Goal: Task Accomplishment & Management: Use online tool/utility

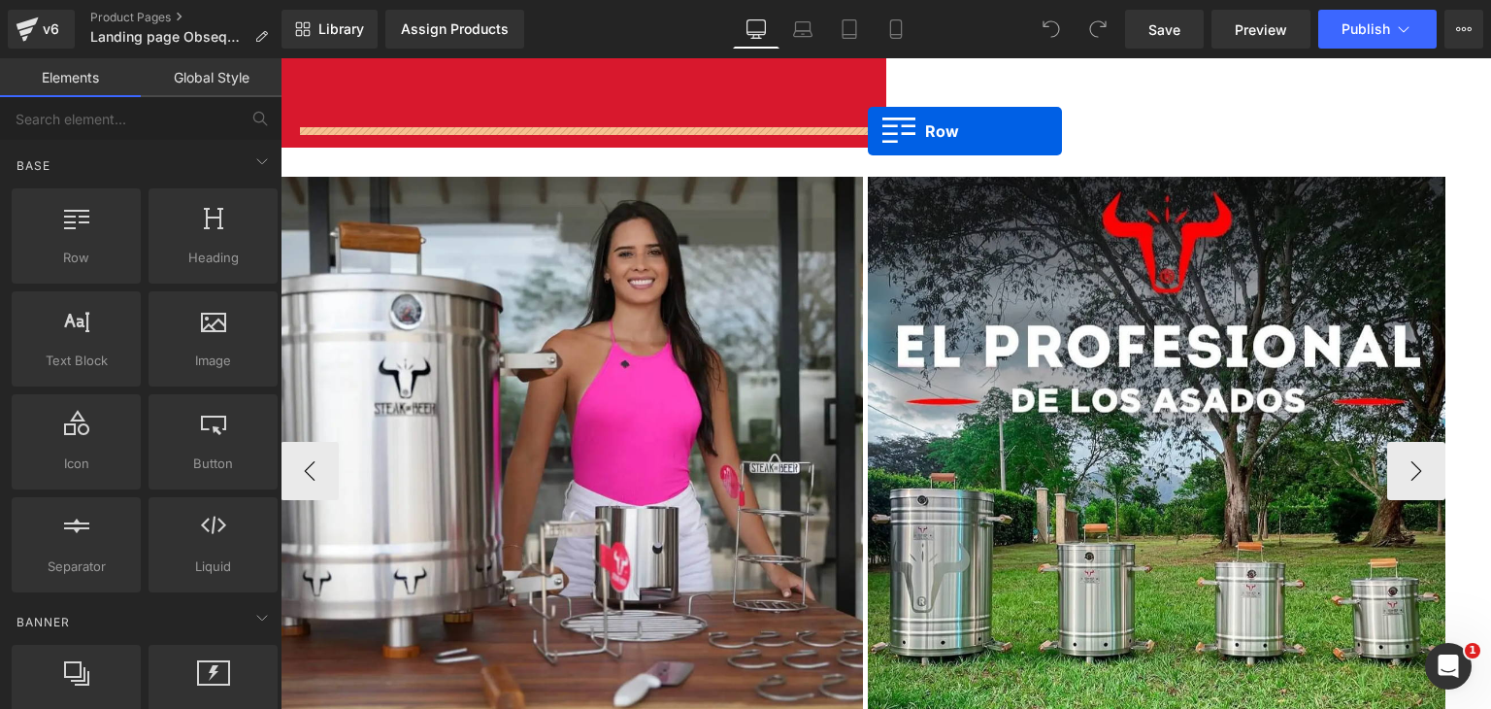
drag, startPoint x: 350, startPoint y: 284, endPoint x: 868, endPoint y: 131, distance: 539.7
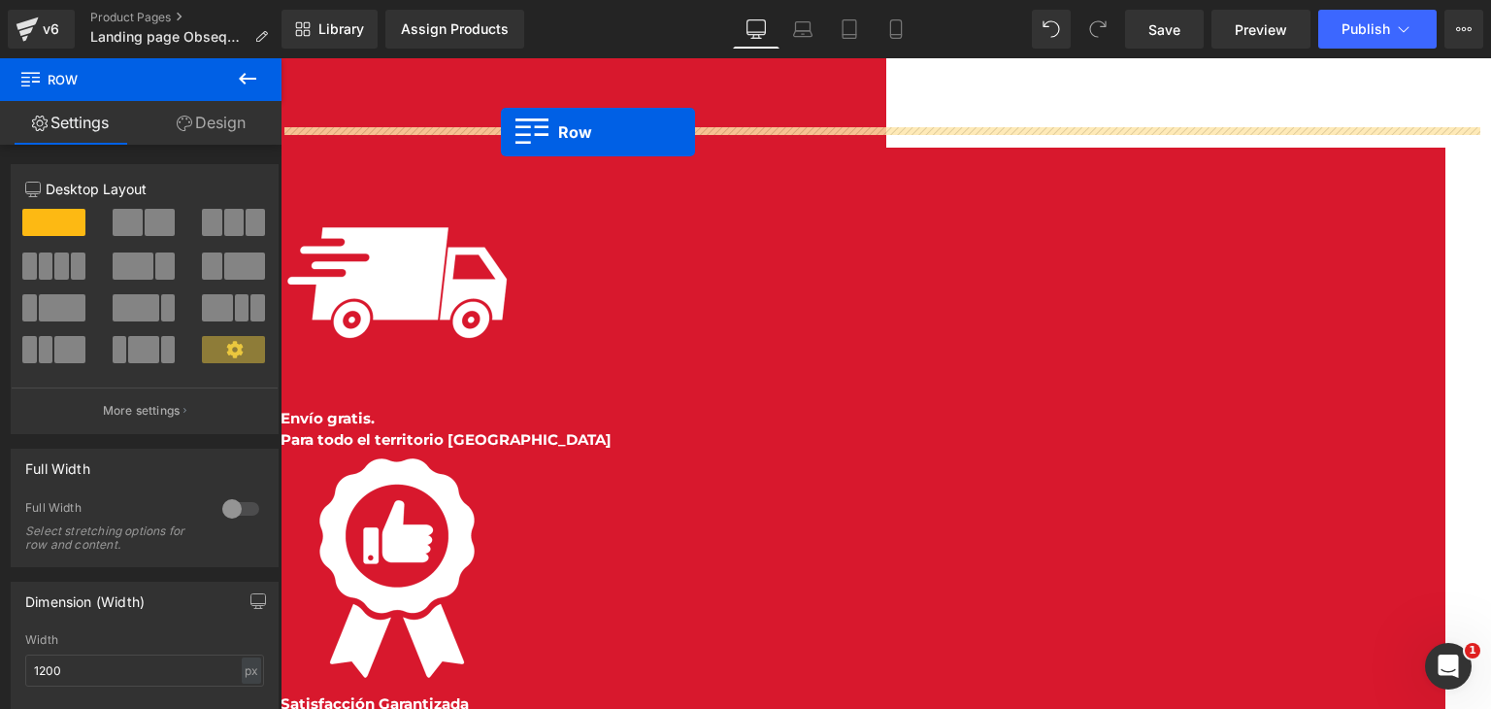
drag, startPoint x: 307, startPoint y: 145, endPoint x: 501, endPoint y: 132, distance: 194.6
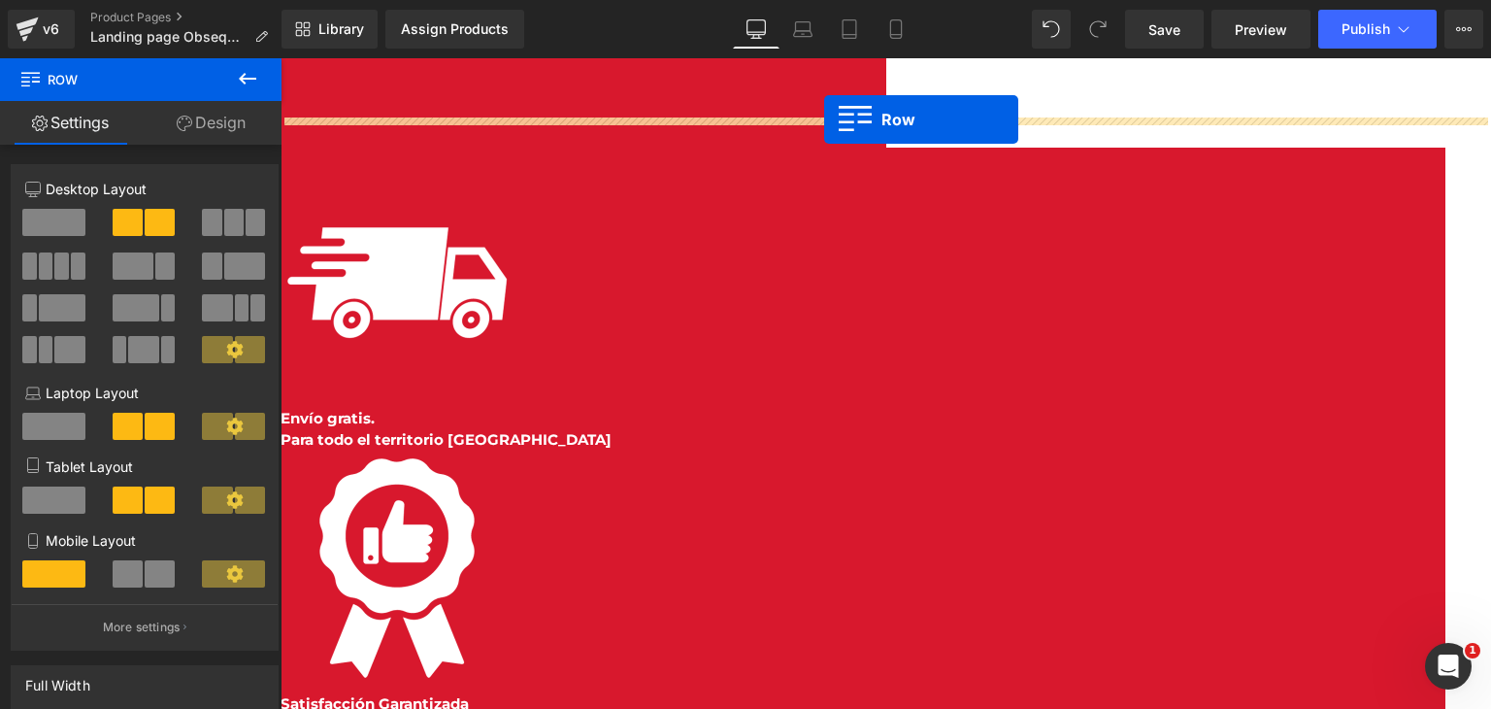
drag, startPoint x: 303, startPoint y: 150, endPoint x: 824, endPoint y: 119, distance: 522.2
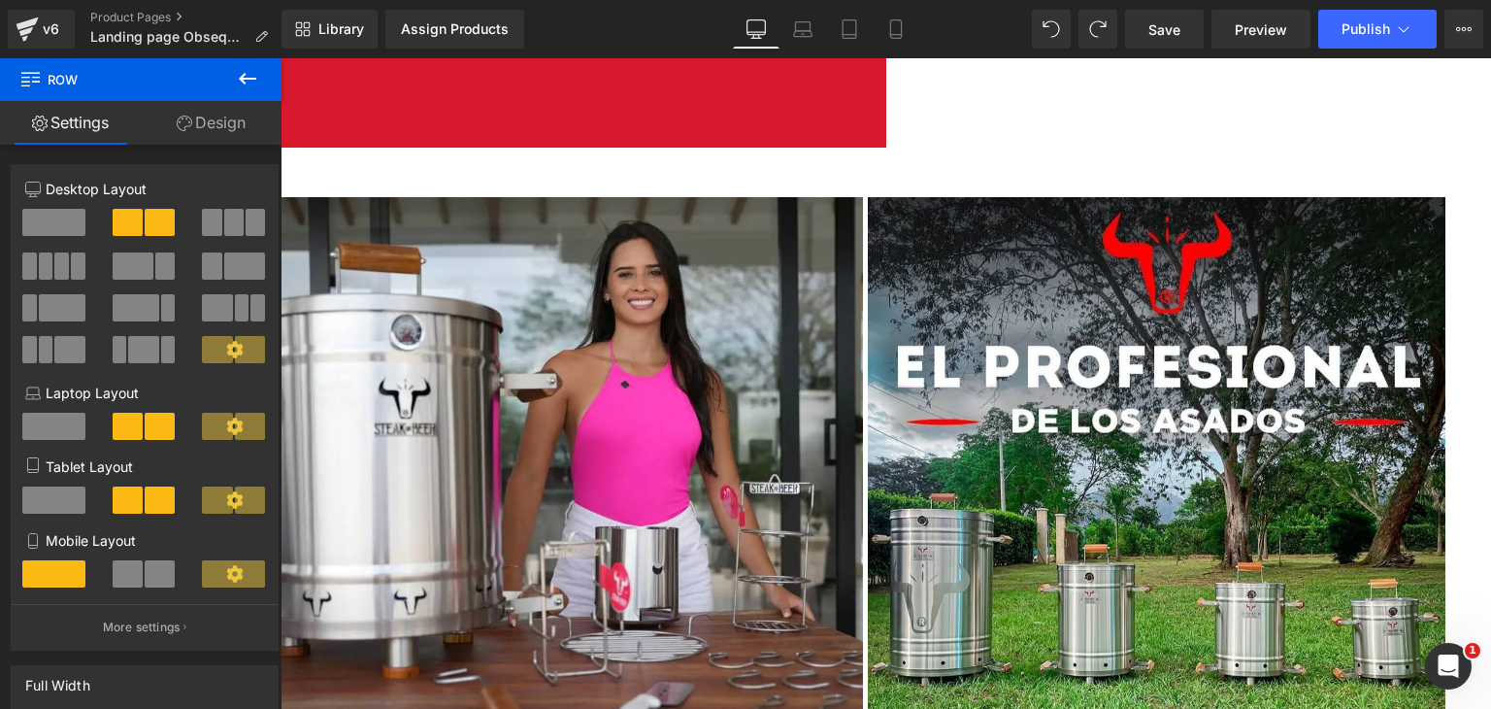
click at [281, 58] on icon at bounding box center [281, 58] width 0 height 0
click at [281, 58] on link at bounding box center [281, 58] width 0 height 0
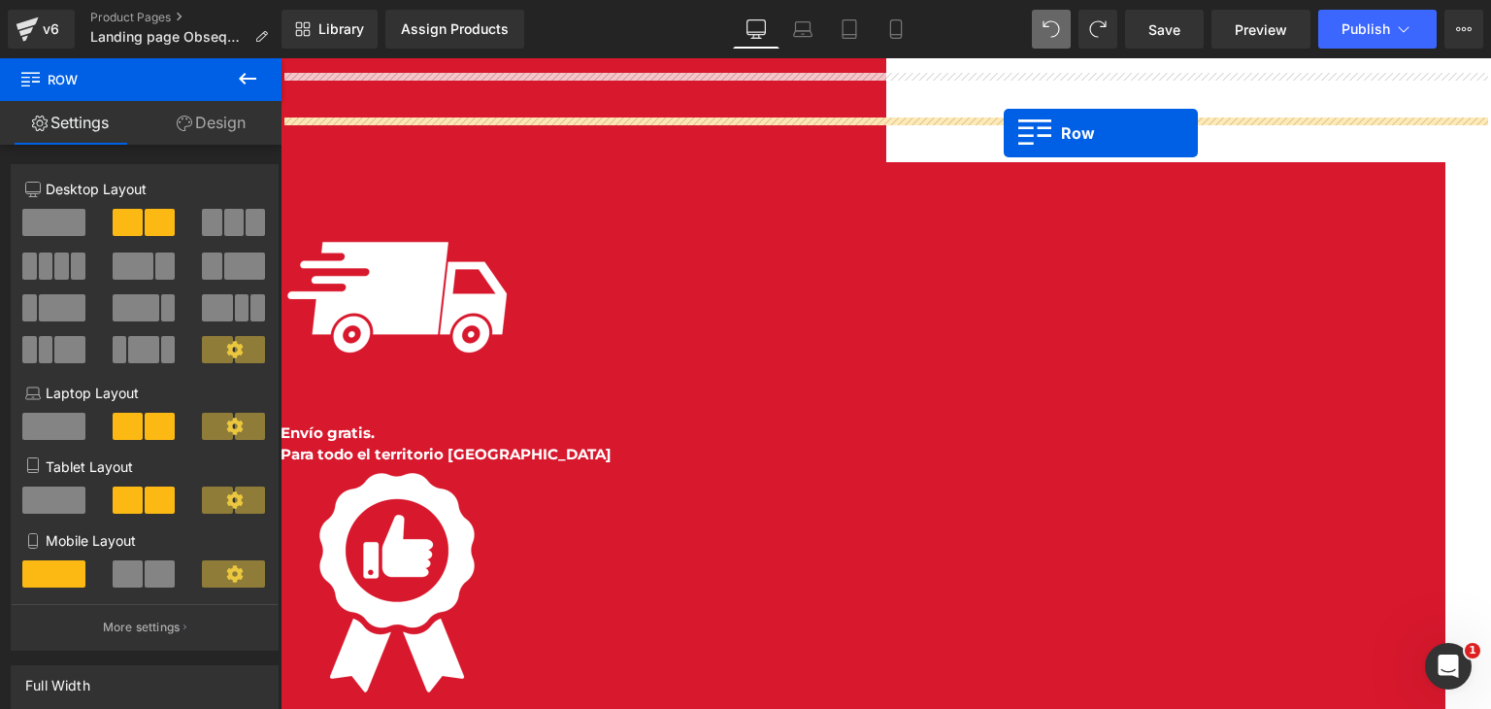
drag, startPoint x: 309, startPoint y: 146, endPoint x: 1004, endPoint y: 133, distance: 695.3
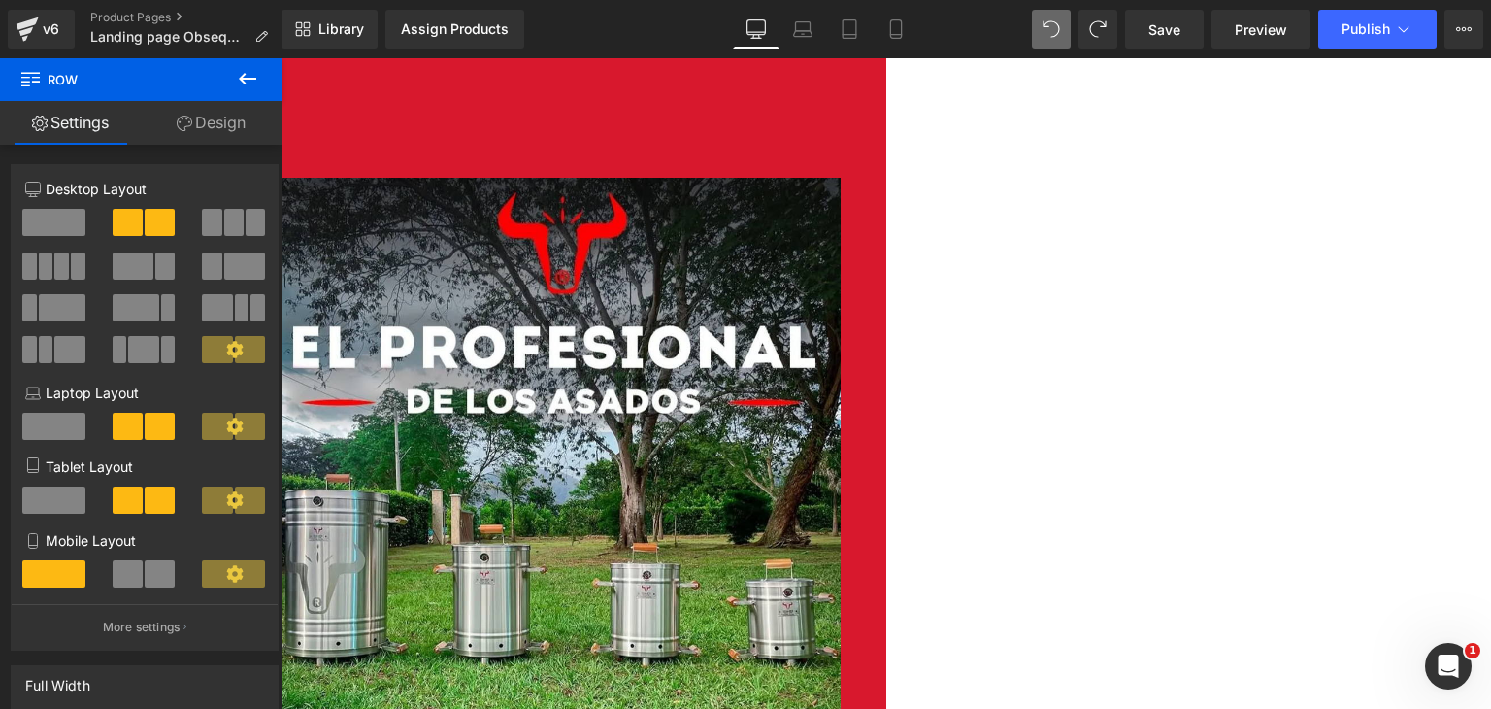
click at [281, 58] on span "Row" at bounding box center [281, 58] width 0 height 0
click at [246, 222] on span at bounding box center [255, 222] width 19 height 27
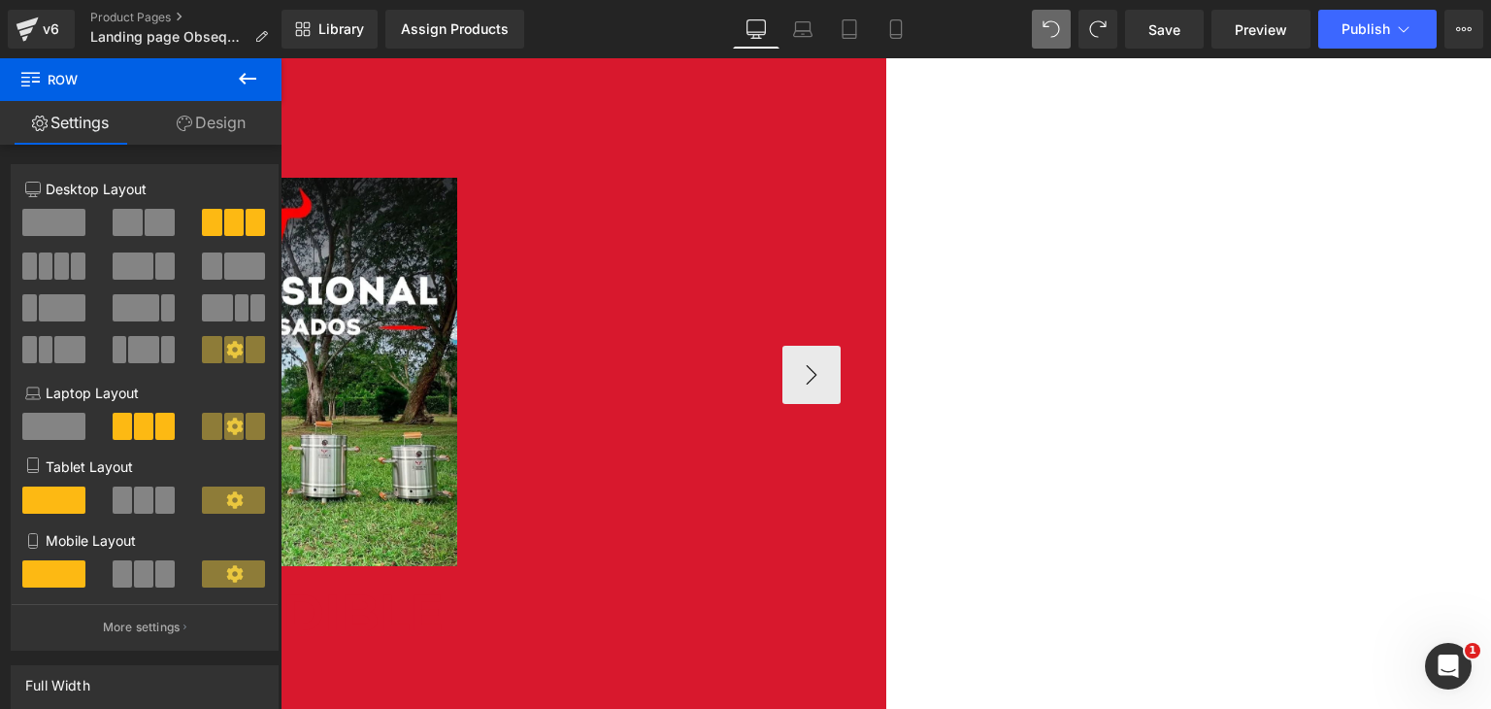
click at [281, 58] on icon at bounding box center [281, 58] width 0 height 0
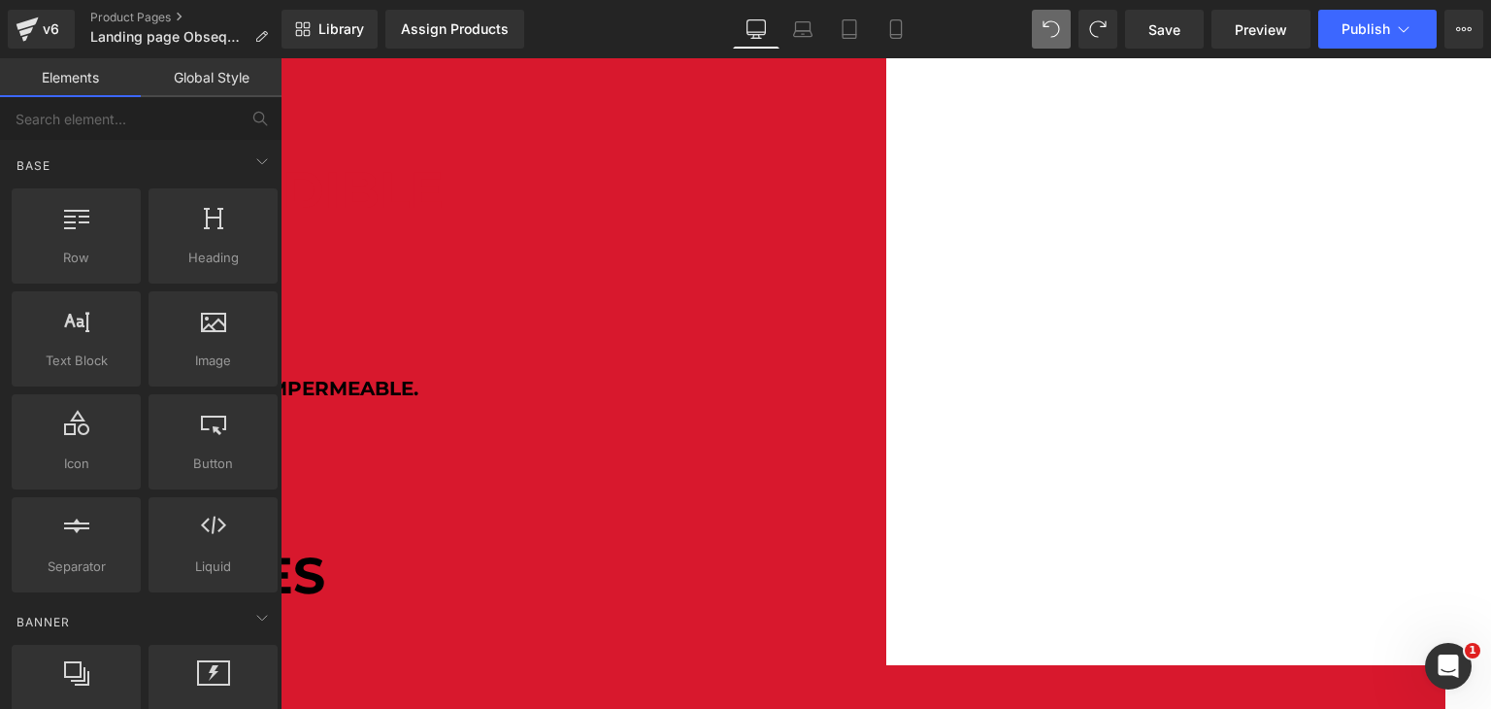
click at [281, 58] on span "Row" at bounding box center [281, 58] width 0 height 0
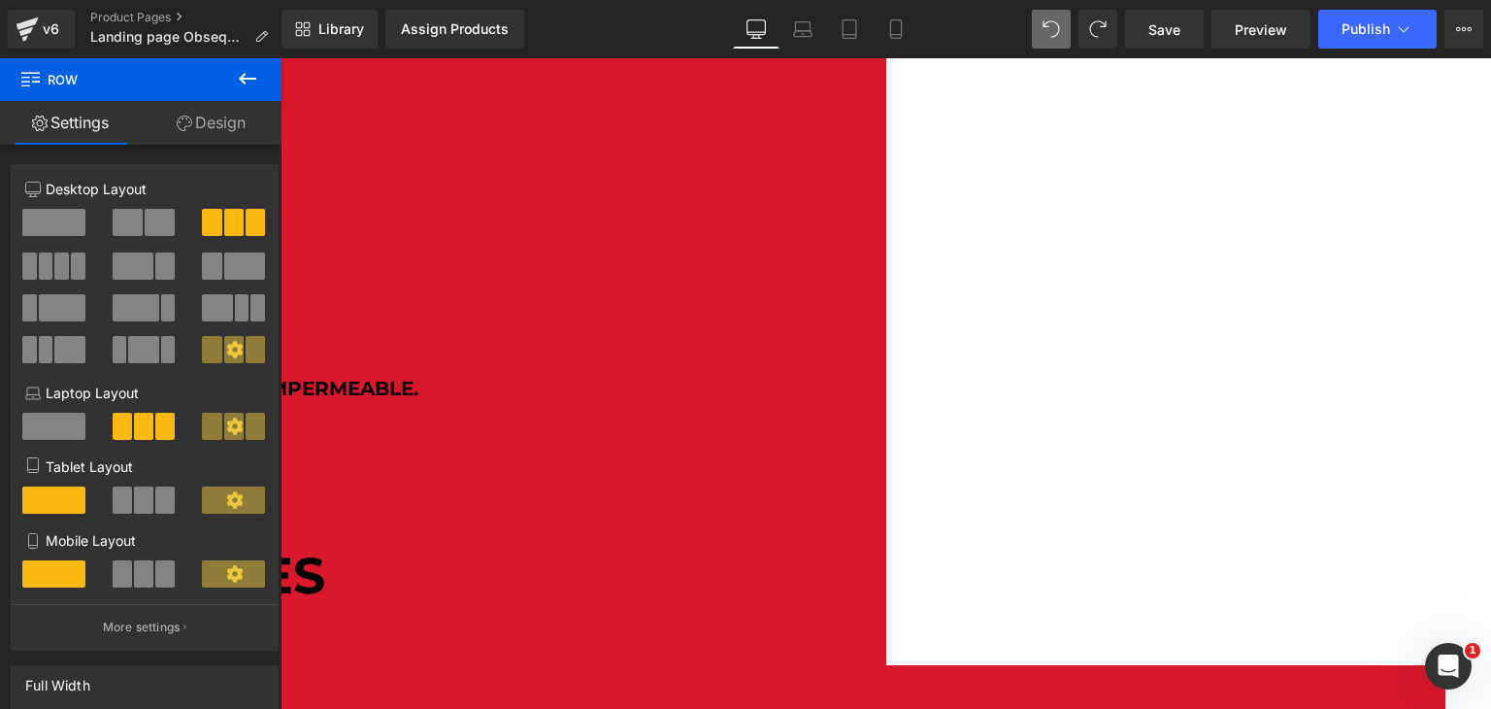
drag, startPoint x: 229, startPoint y: 137, endPoint x: 159, endPoint y: 238, distance: 122.8
click at [229, 137] on link "Design" at bounding box center [211, 123] width 141 height 44
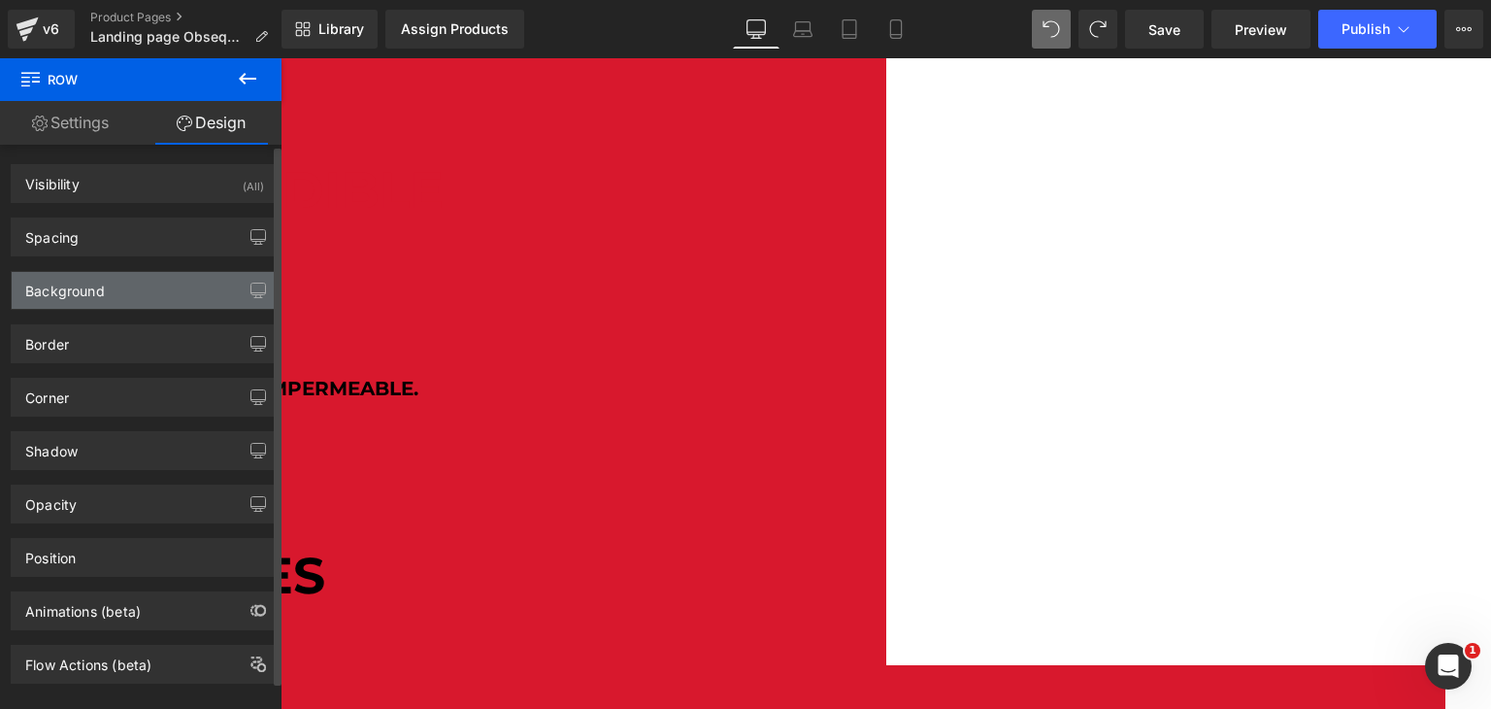
click at [132, 289] on div "Background" at bounding box center [145, 290] width 266 height 37
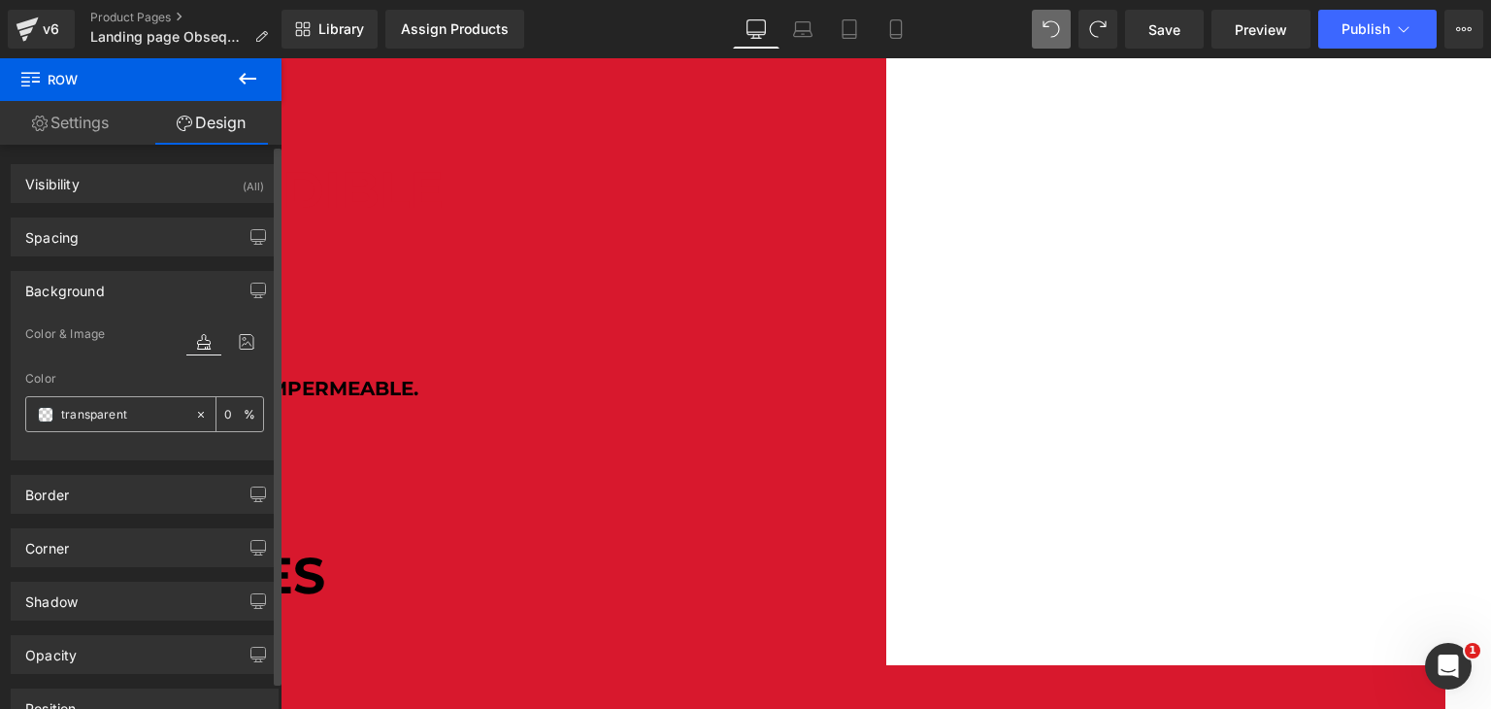
click at [194, 408] on icon at bounding box center [201, 415] width 14 height 14
type input "none"
click at [453, 255] on div "Row ¡SUPER OFERTA! IMPERDIBLE Heading 26 personas han comprado en las ultimas 2…" at bounding box center [258, 379] width 1165 height 503
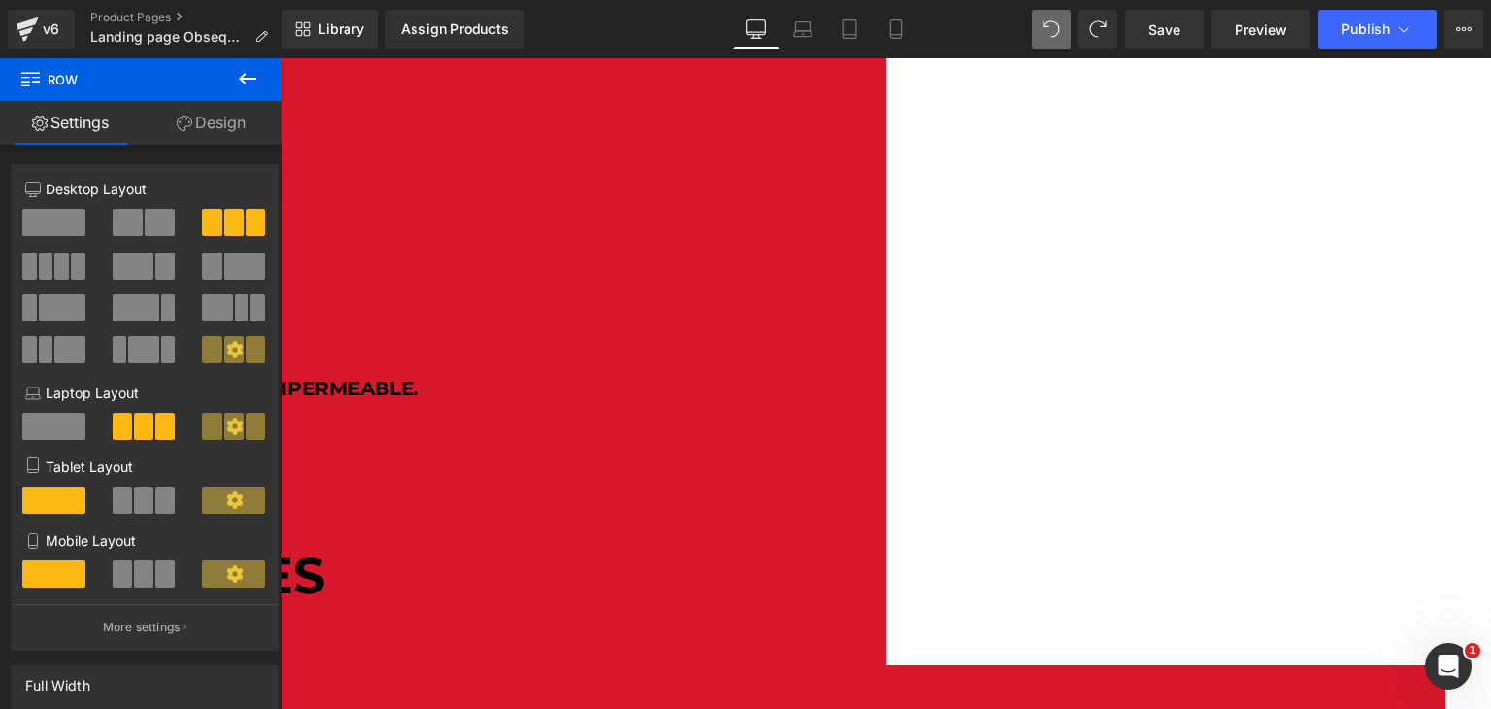
click at [289, 160] on div "¡PAGO CONTRA ENTREGA + ENVIO GRATIS! BARRIL #1 MAS VENDIDO EN COLOMBIA Text Blo…" at bounding box center [281, 352] width 1211 height 558
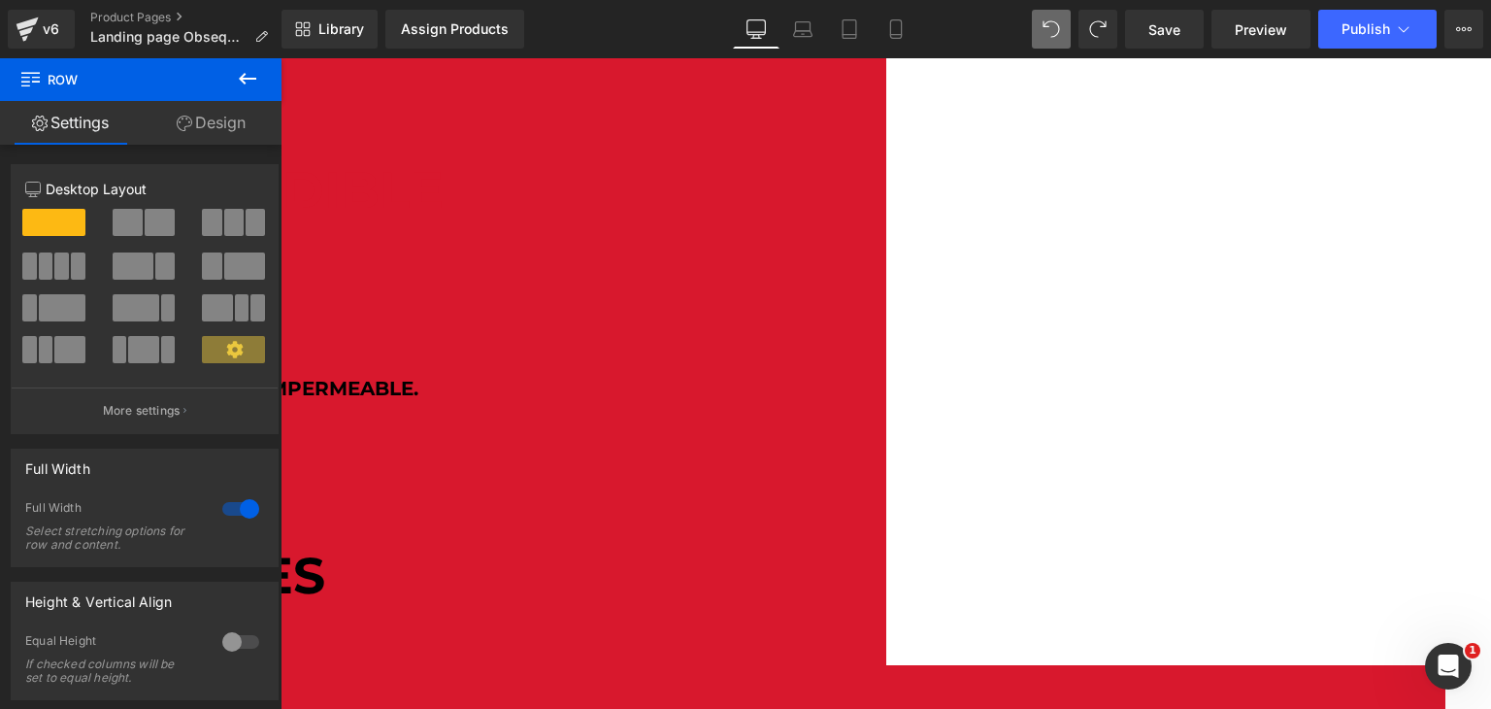
click at [236, 234] on button at bounding box center [234, 222] width 65 height 27
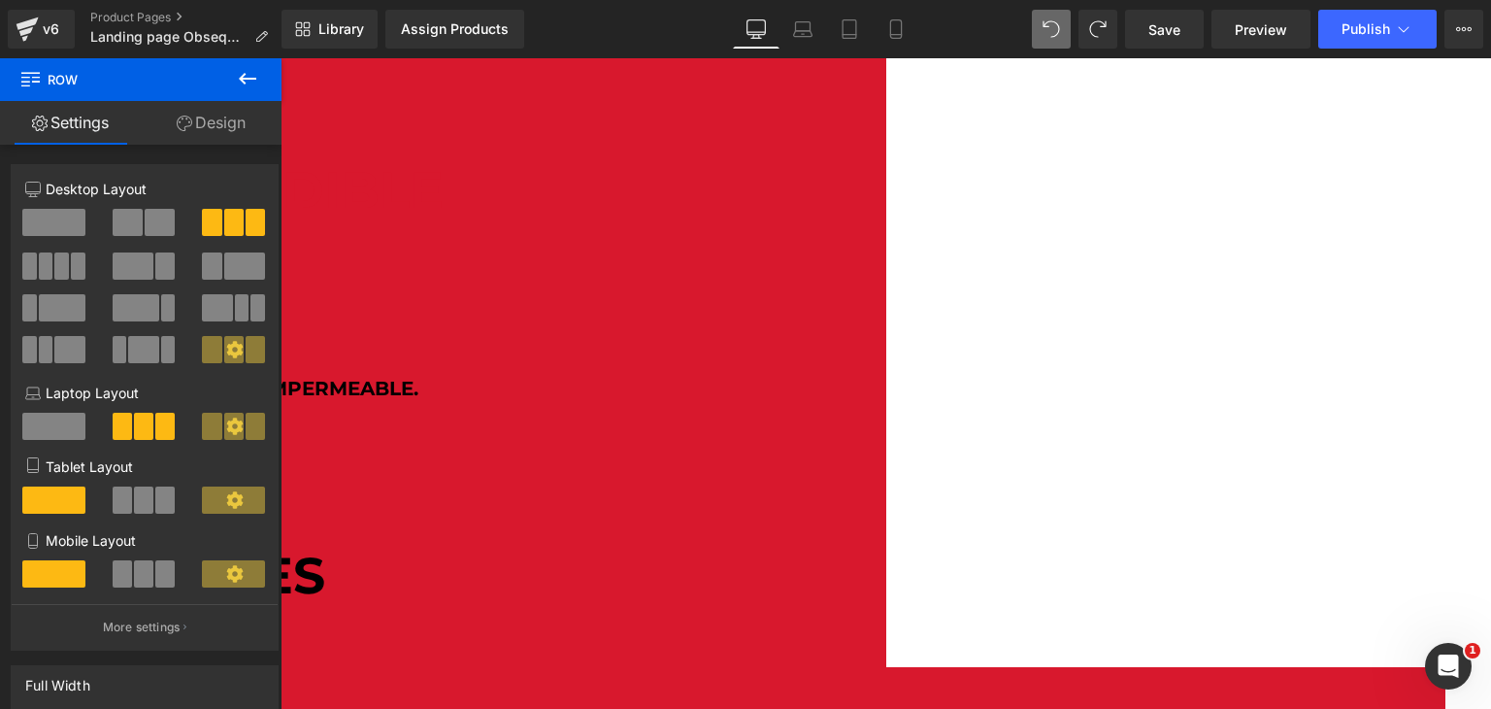
click at [281, 58] on icon at bounding box center [281, 58] width 0 height 0
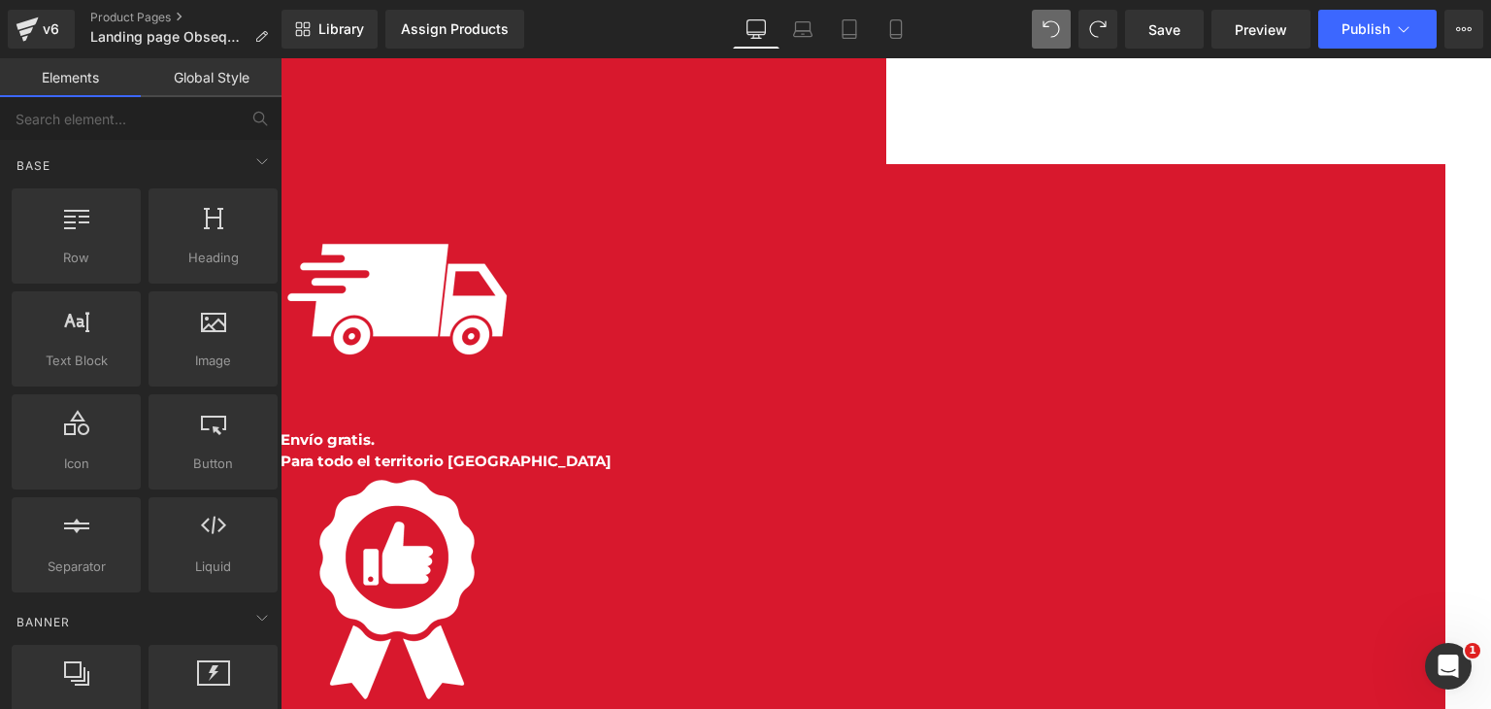
click at [281, 58] on icon at bounding box center [281, 58] width 0 height 0
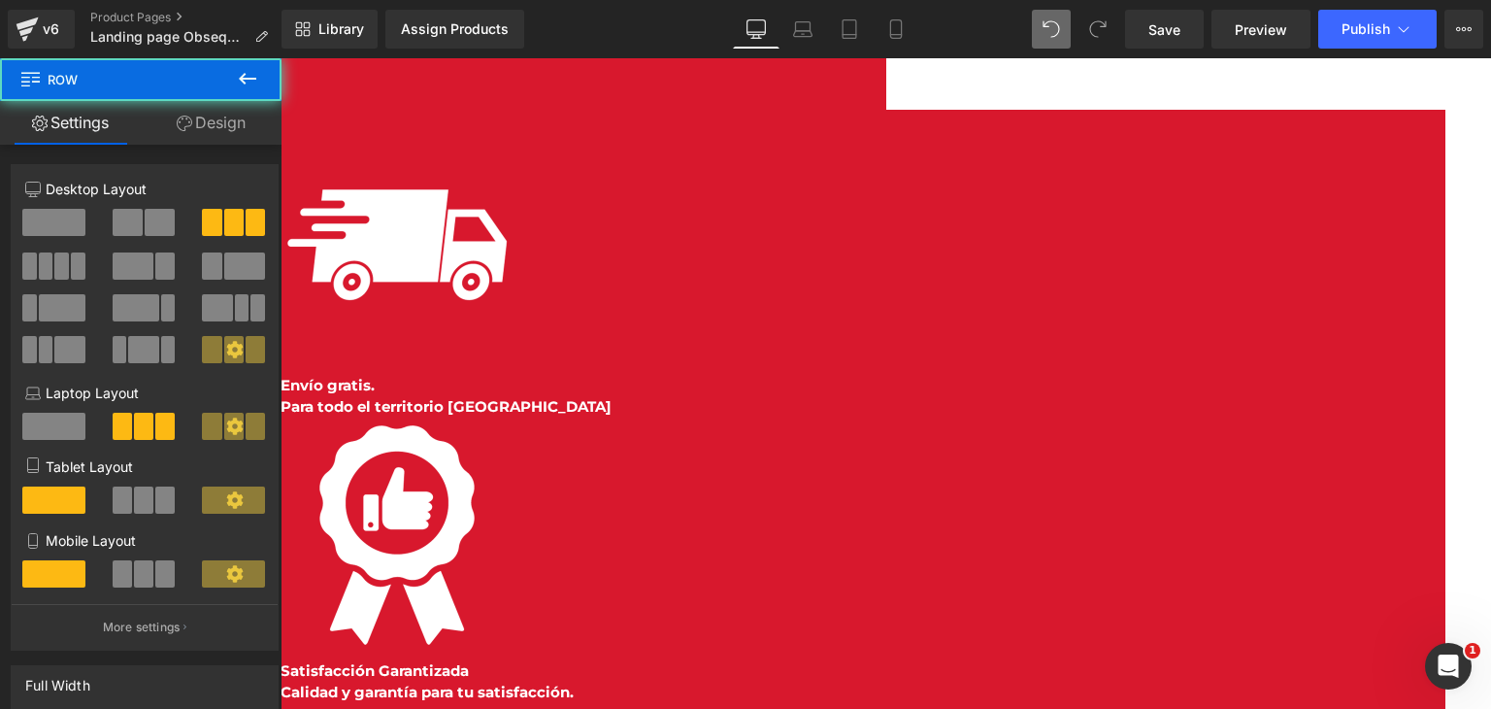
click at [281, 58] on icon at bounding box center [281, 58] width 0 height 0
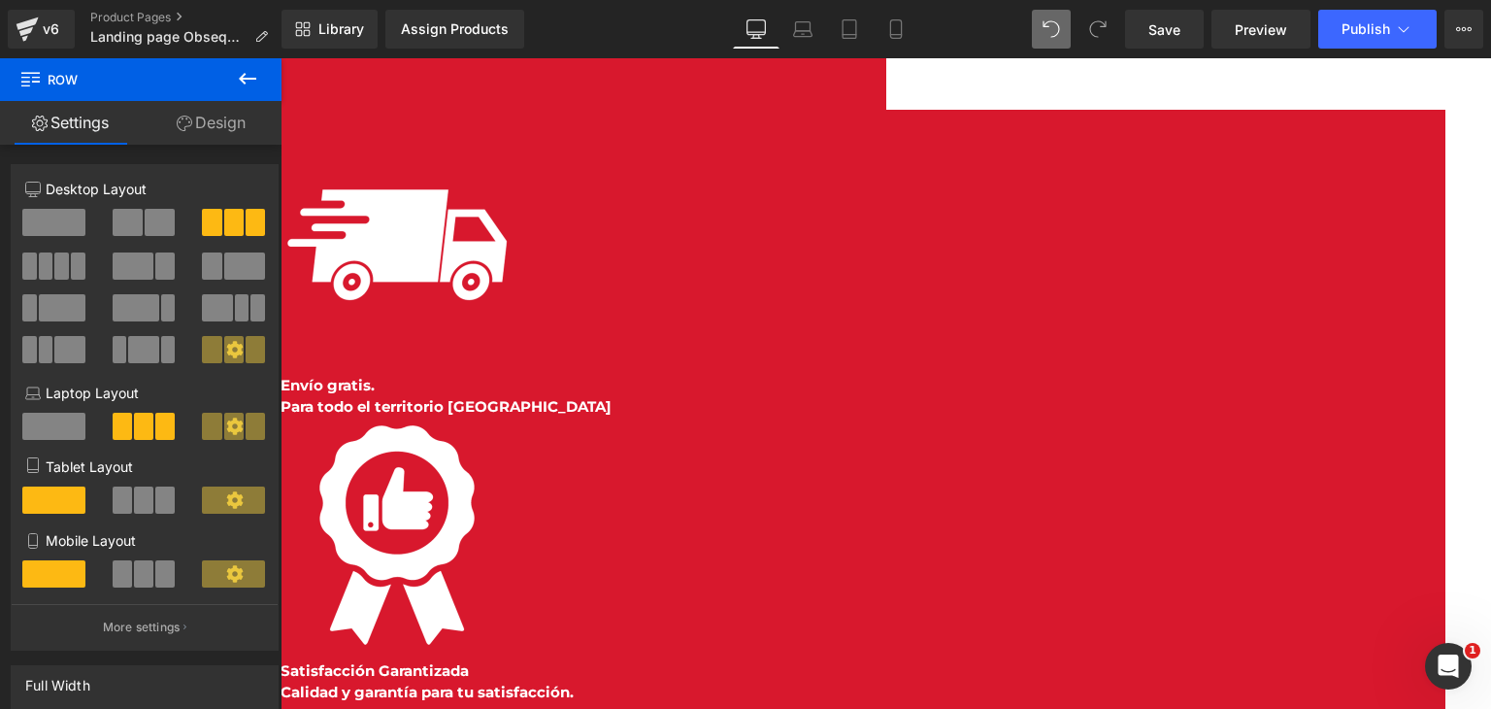
click at [281, 58] on icon at bounding box center [281, 58] width 0 height 0
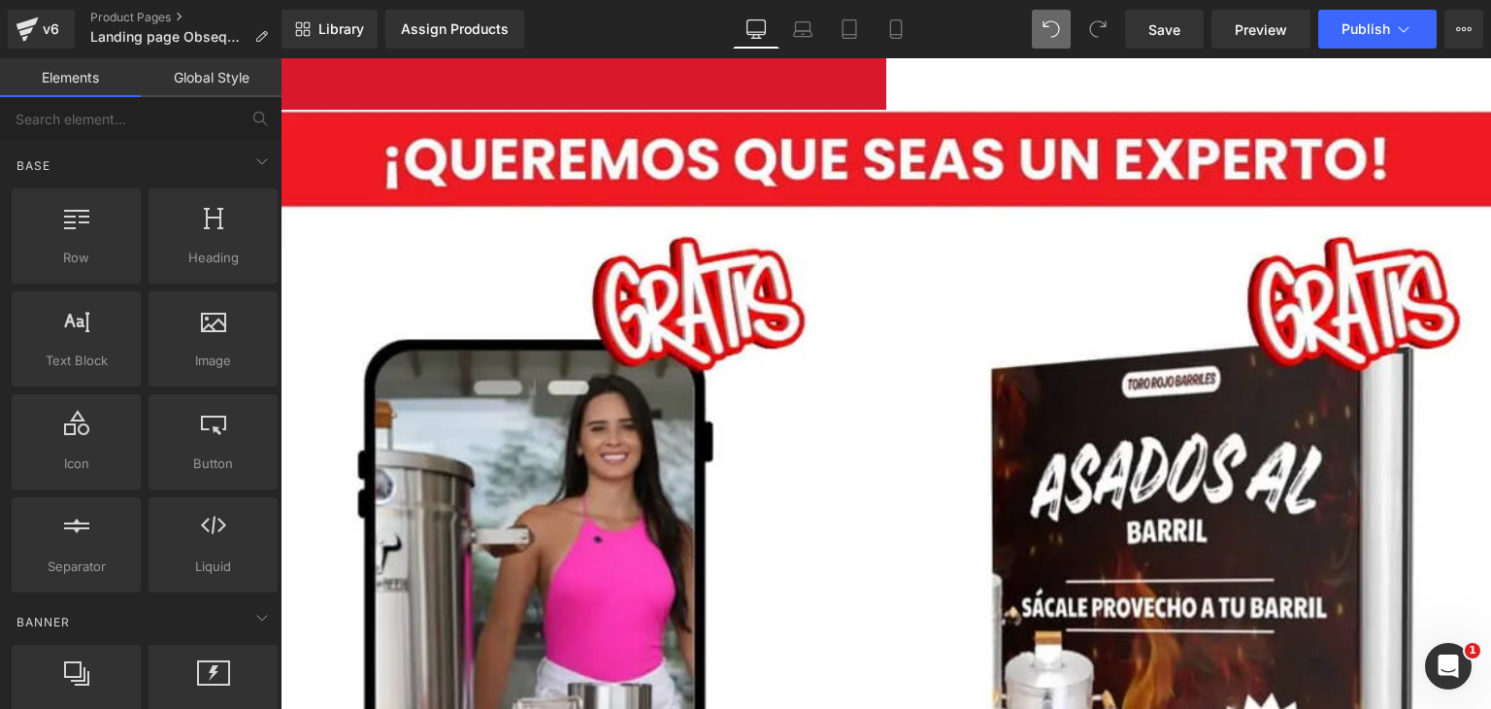
click at [478, 166] on img at bounding box center [886, 715] width 1211 height 1211
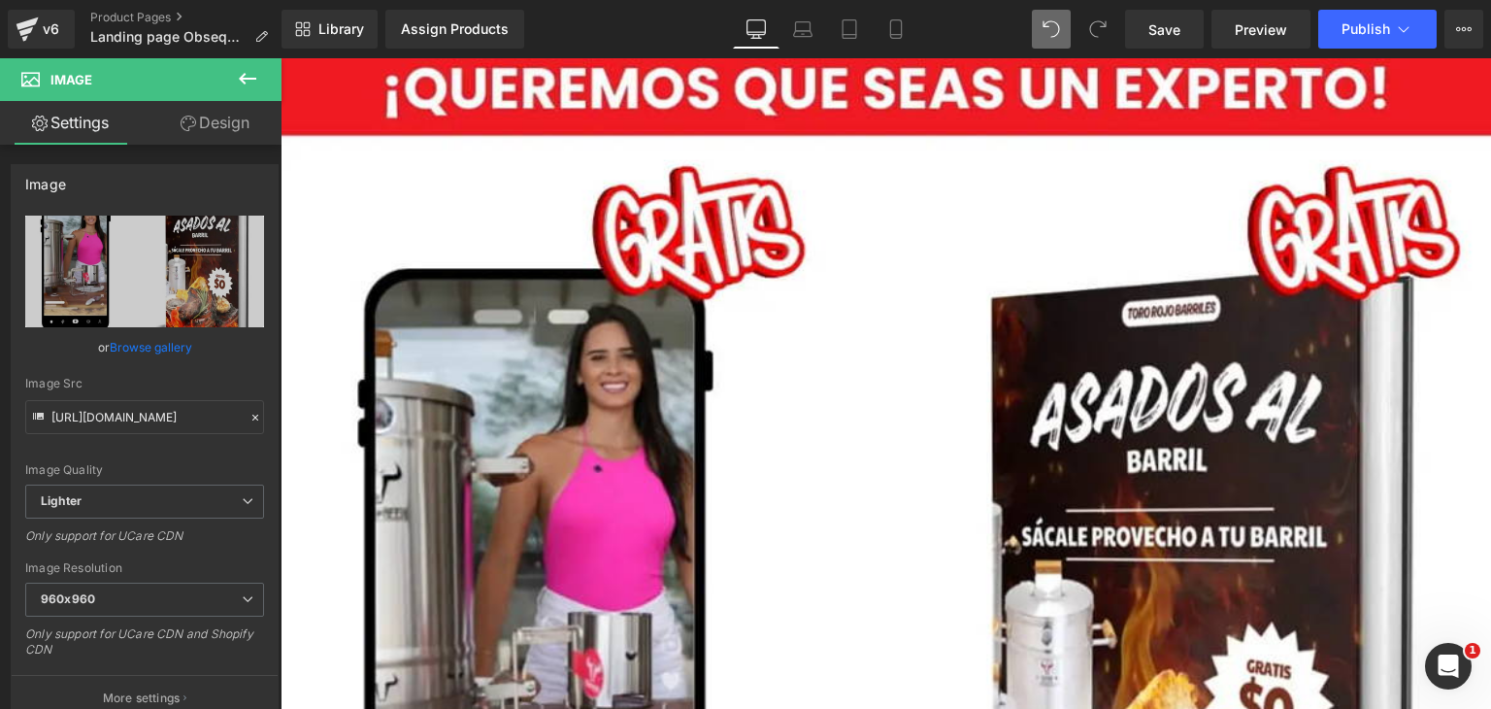
scroll to position [485, 0]
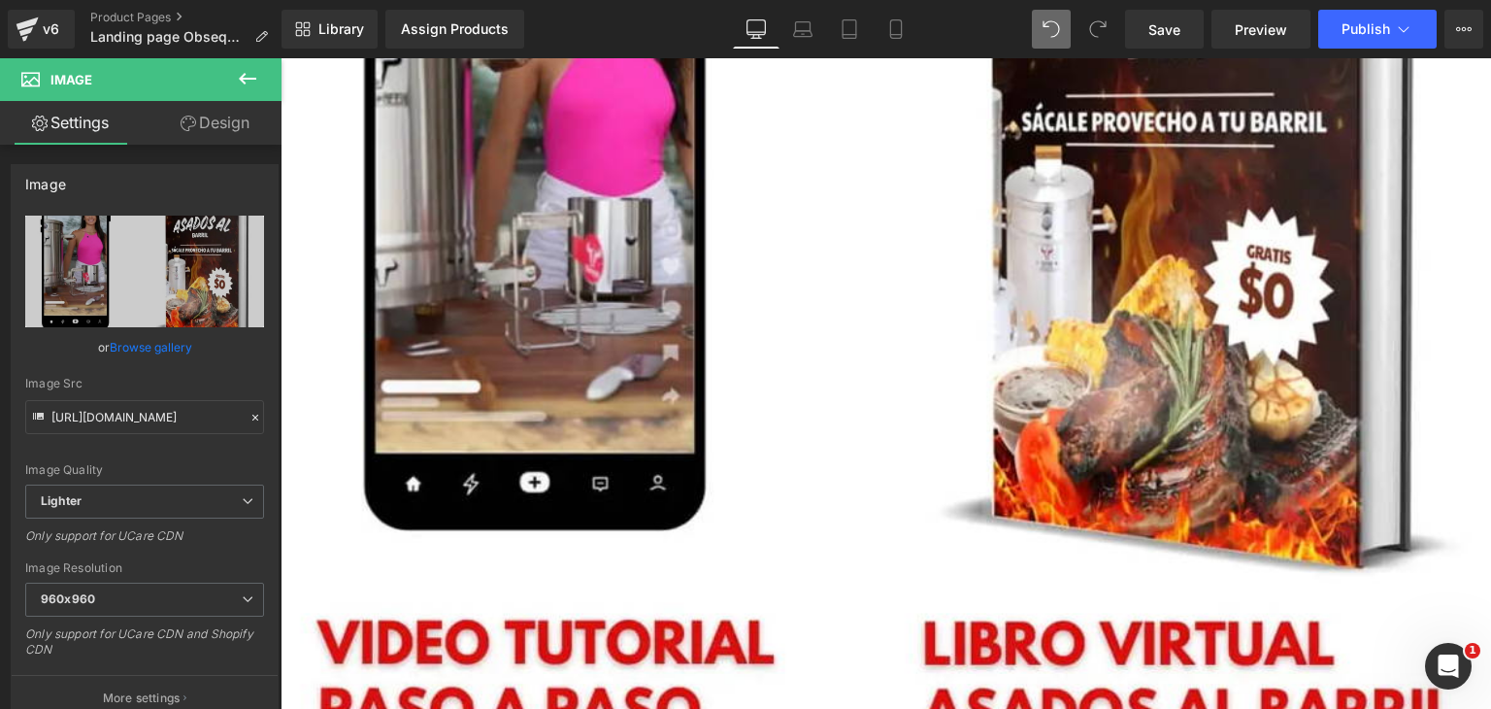
click at [281, 58] on icon at bounding box center [281, 58] width 0 height 0
click at [281, 58] on link at bounding box center [281, 58] width 0 height 0
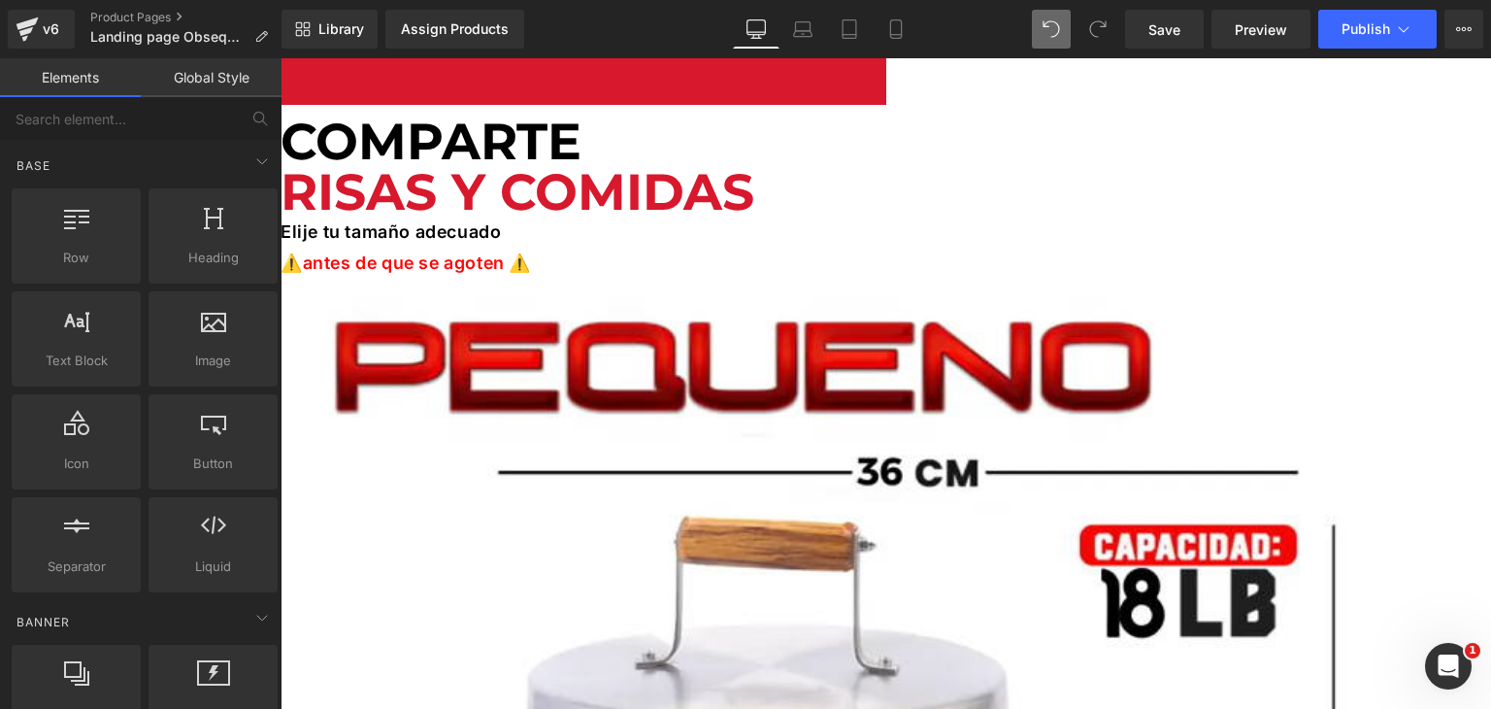
scroll to position [0, 0]
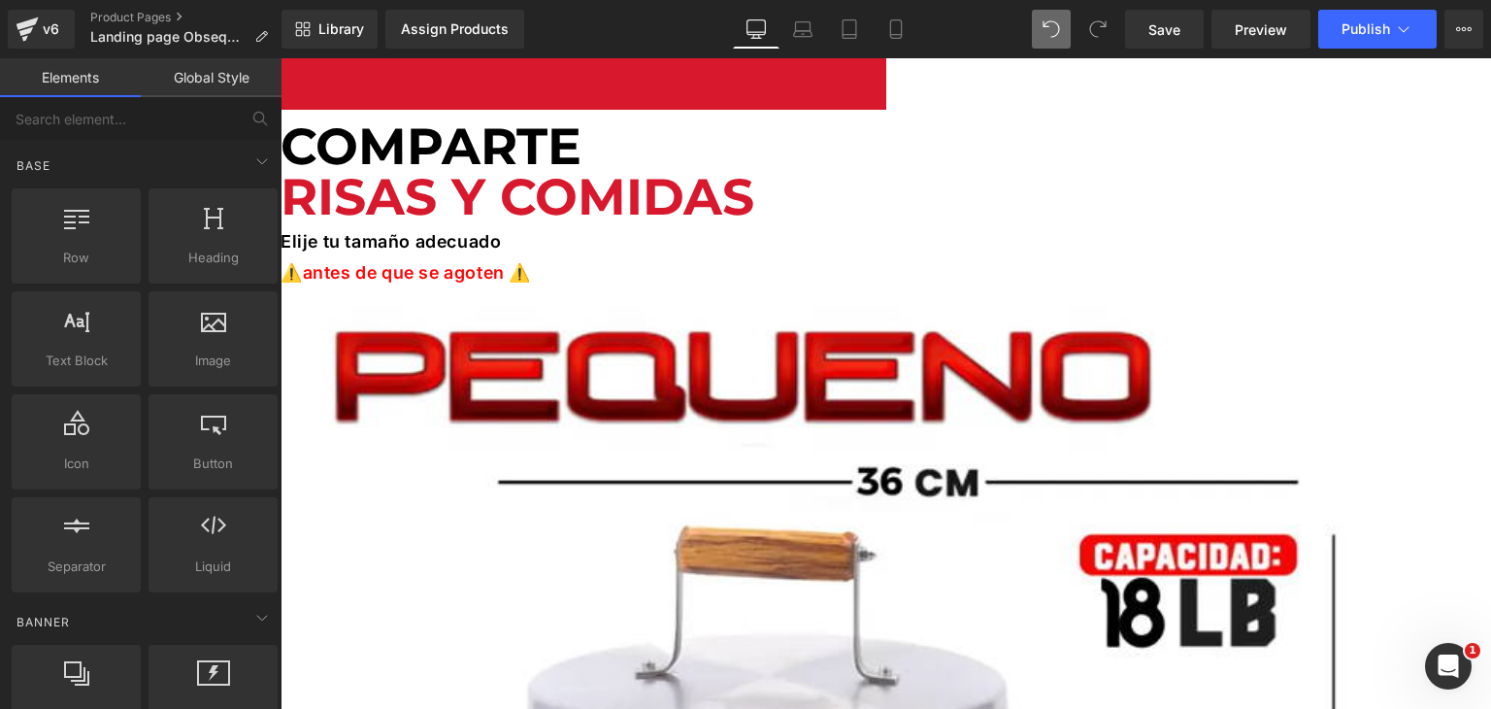
click at [524, 76] on div at bounding box center [281, 83] width 1211 height 15
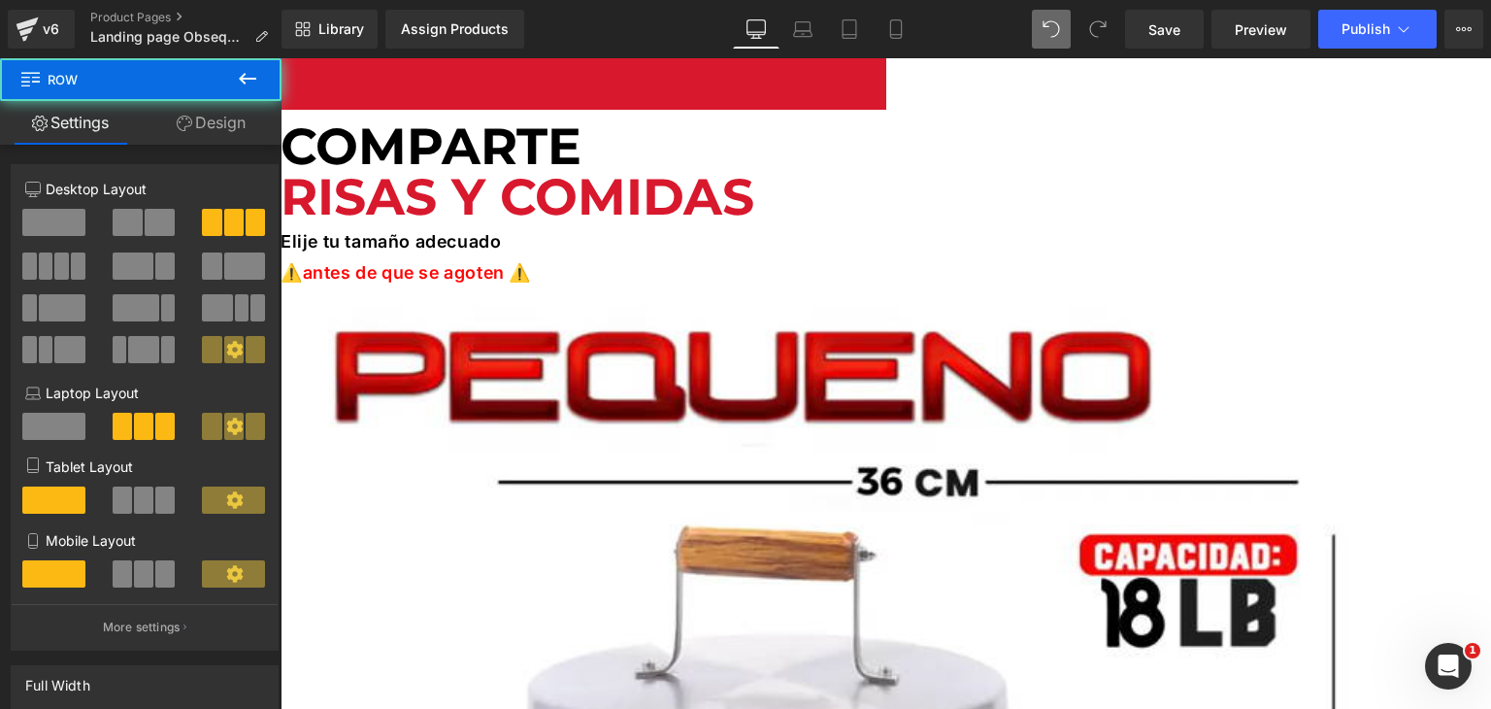
drag, startPoint x: 217, startPoint y: 115, endPoint x: 194, endPoint y: 133, distance: 29.7
click at [218, 115] on link "Design" at bounding box center [211, 123] width 141 height 44
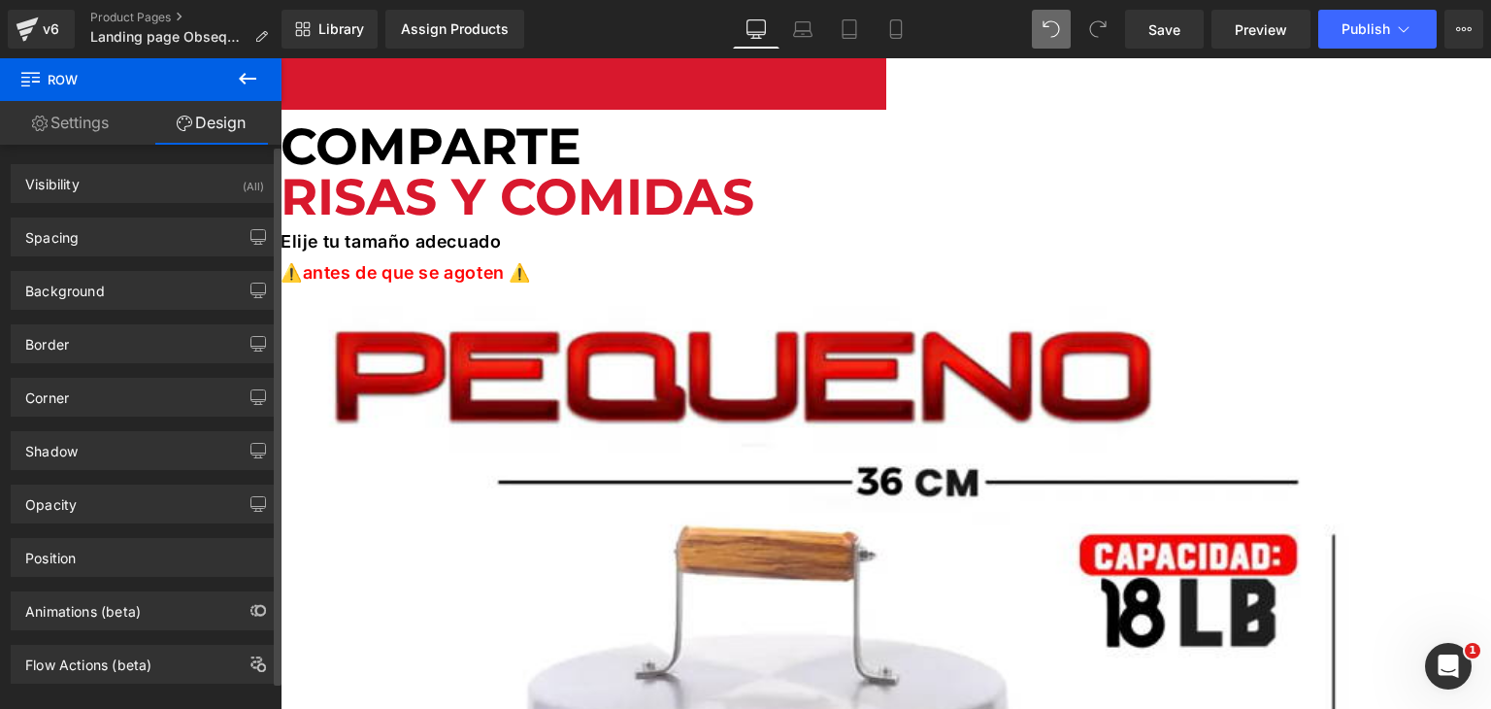
click at [132, 266] on div "Background Color & Image color #d8182d Color #d8182d 100 % Image Replace Image …" at bounding box center [145, 282] width 290 height 53
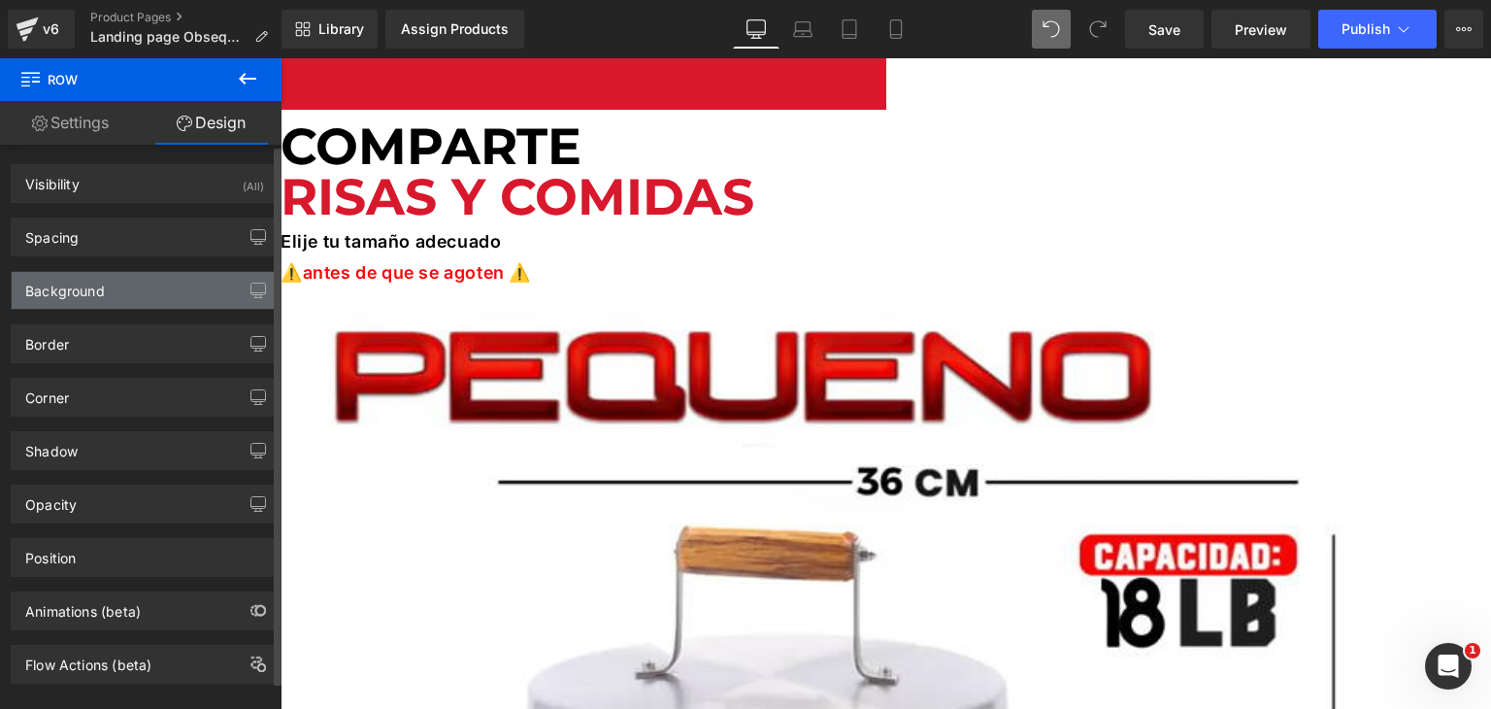
click at [141, 295] on div "Background" at bounding box center [145, 290] width 266 height 37
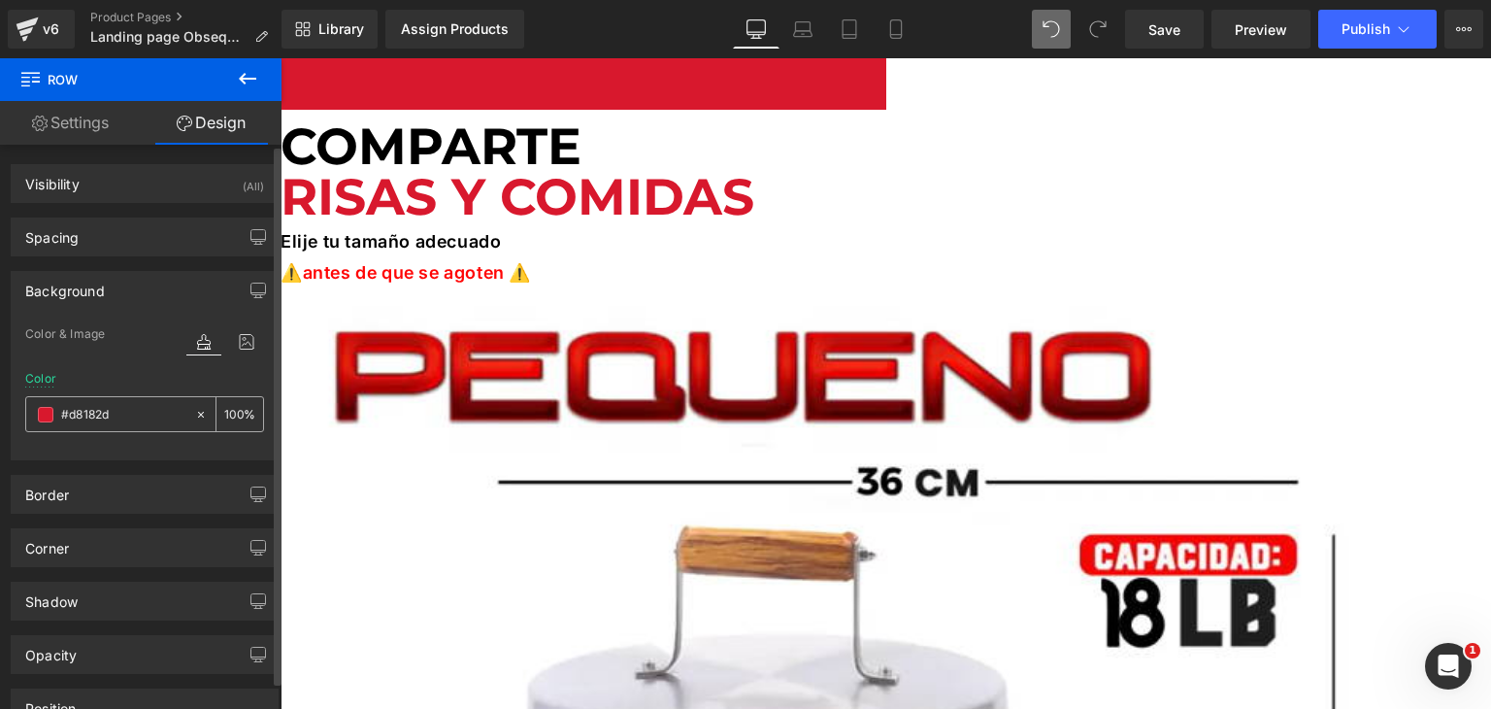
click at [196, 411] on icon at bounding box center [201, 415] width 14 height 14
type input "none"
type input "0"
type input "#d8182d"
type input "100"
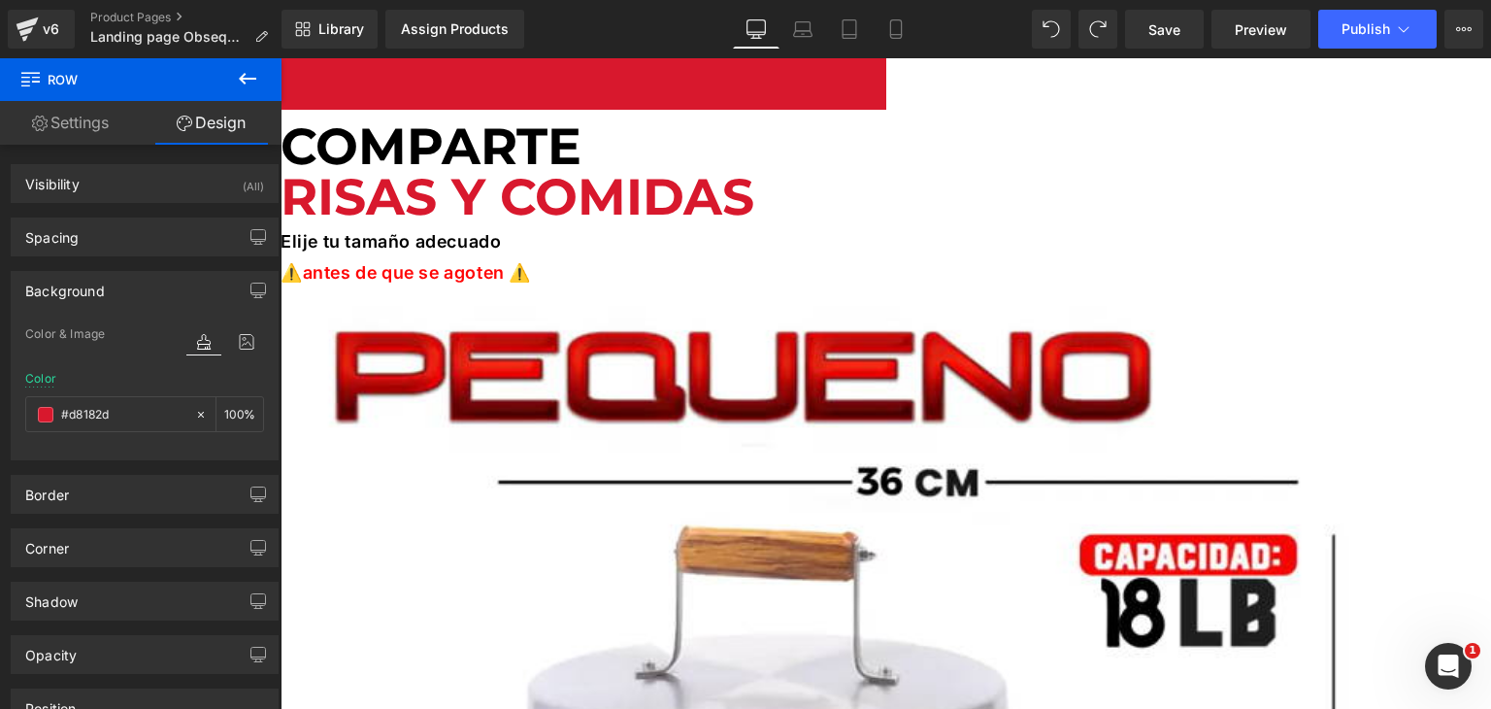
click at [89, 129] on link "Settings" at bounding box center [70, 123] width 141 height 44
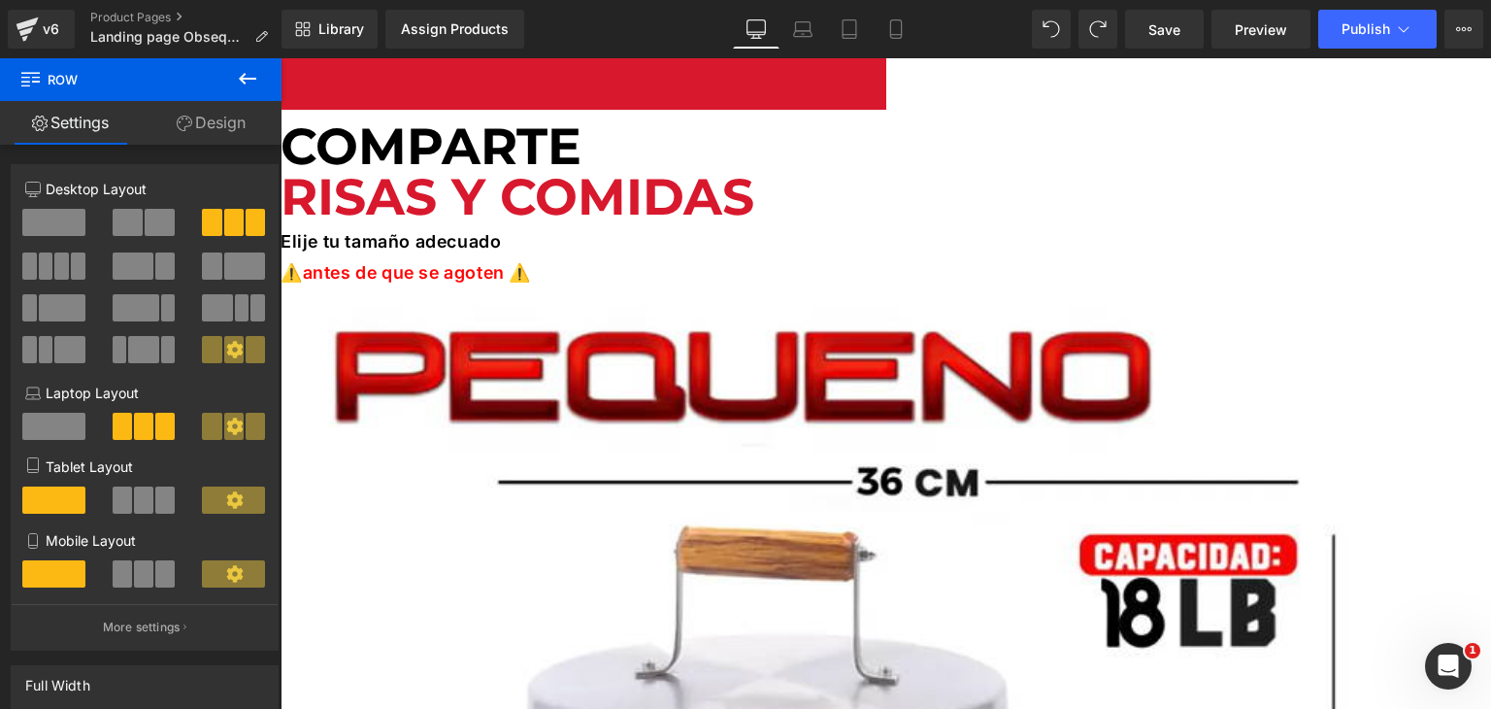
click at [230, 77] on button at bounding box center [248, 79] width 68 height 43
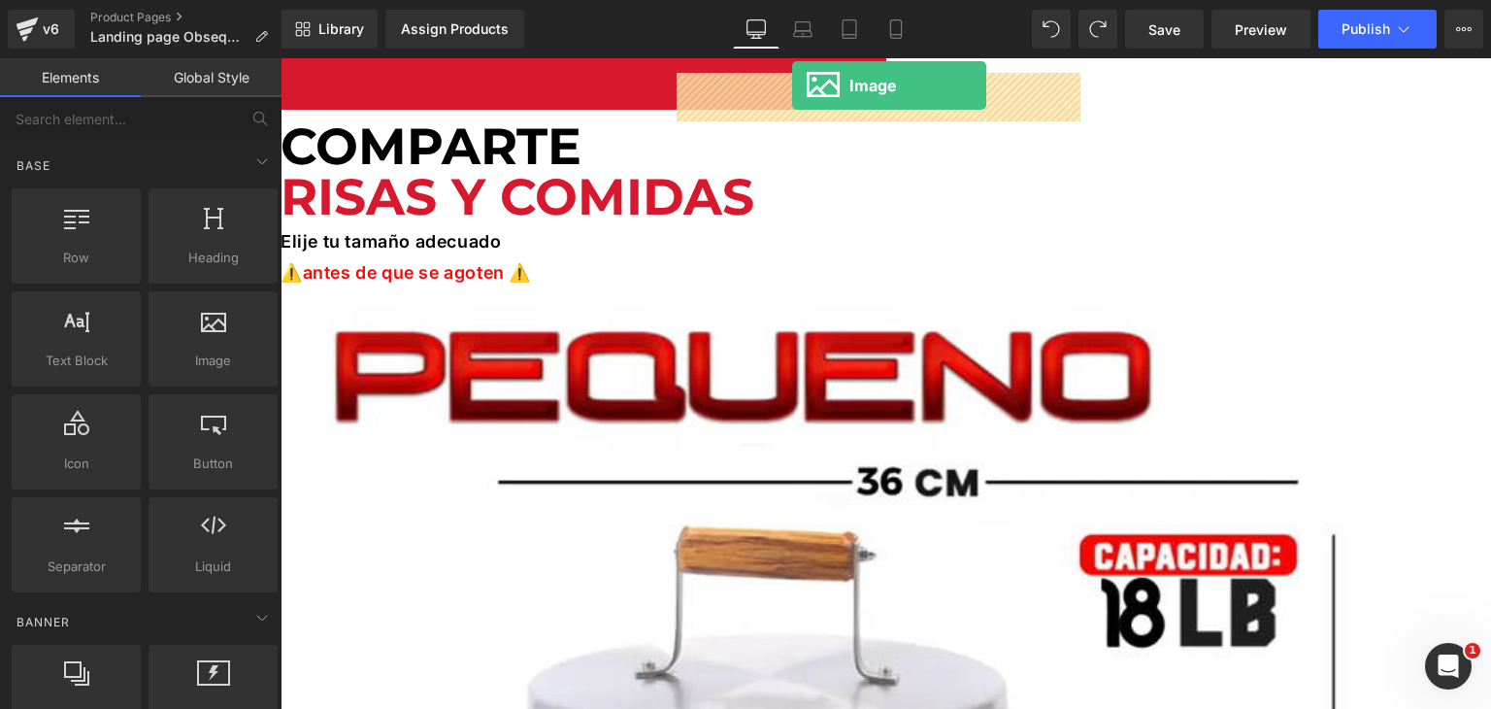
drag, startPoint x: 455, startPoint y: 411, endPoint x: 792, endPoint y: 85, distance: 468.3
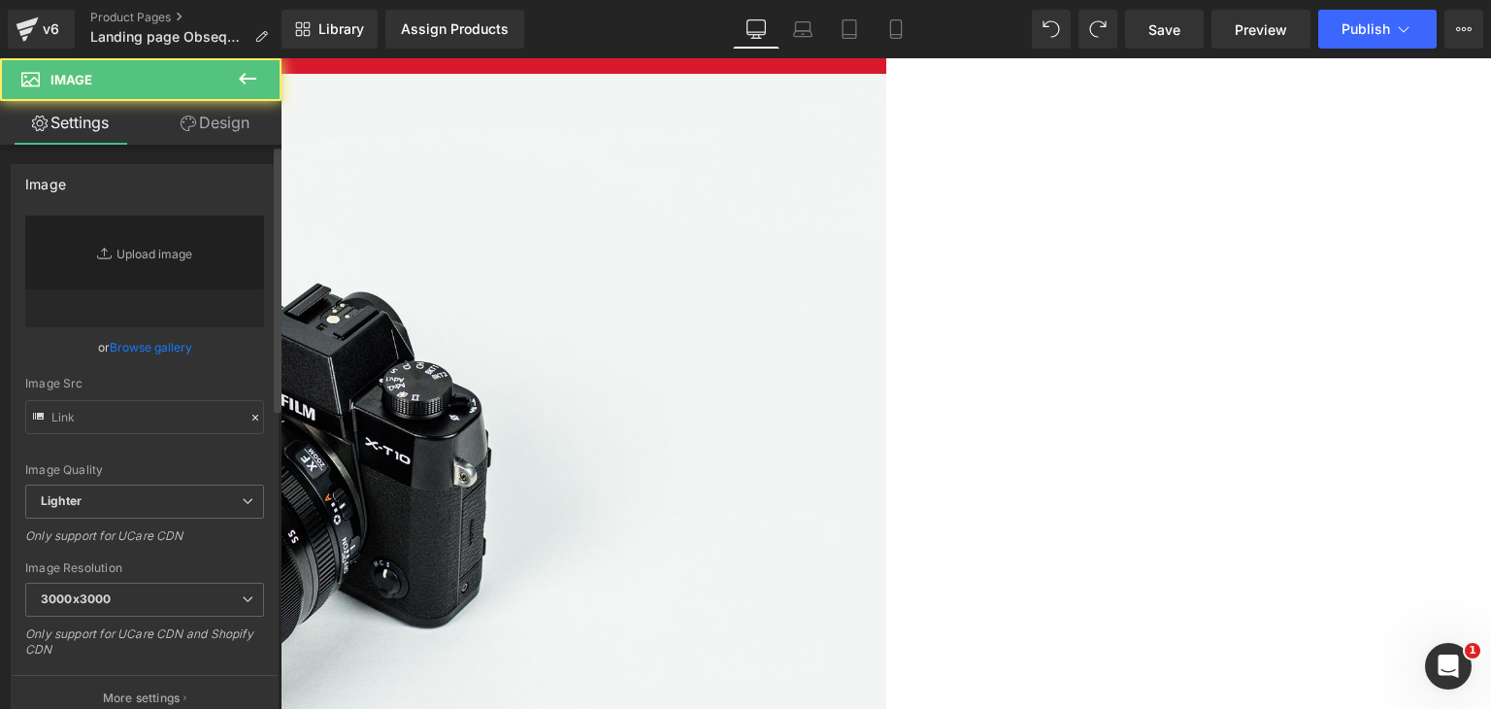
type input "//[DOMAIN_NAME][URL]"
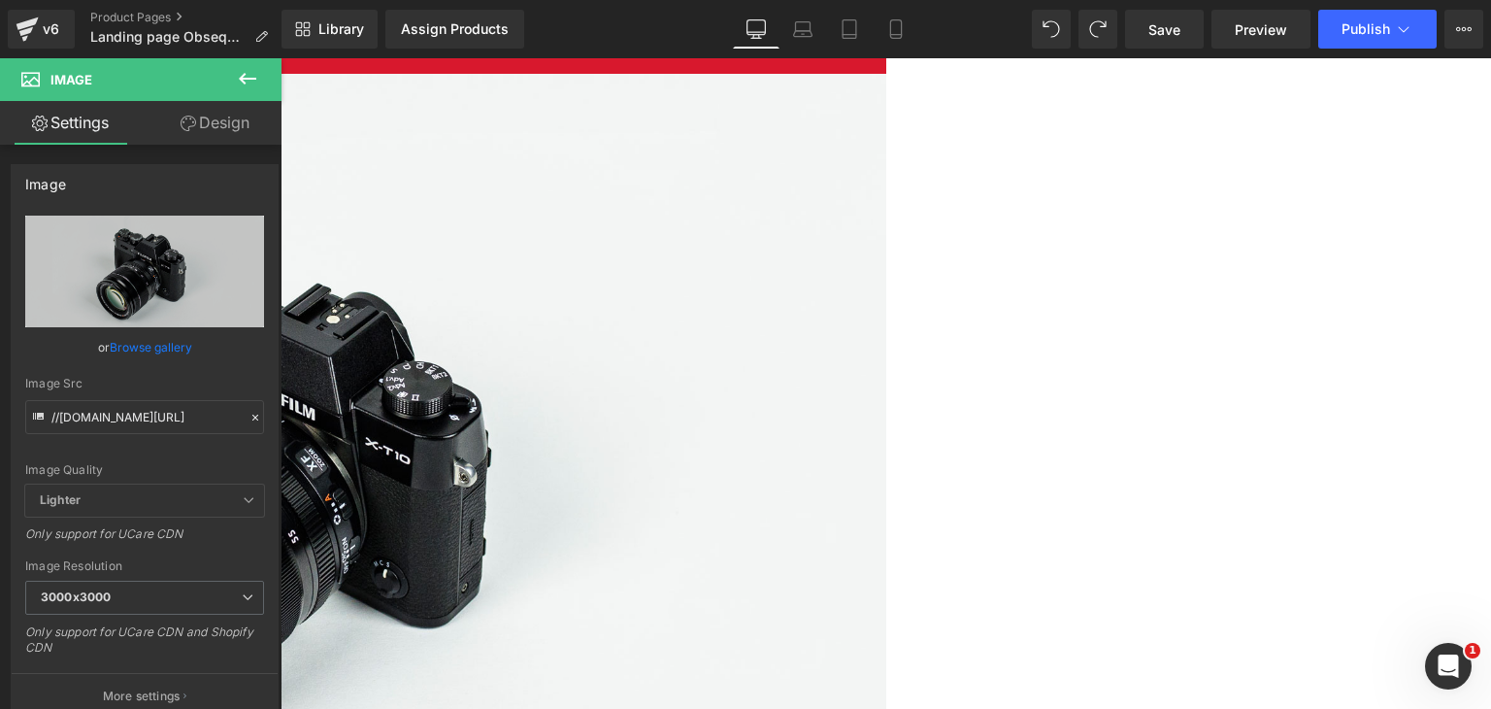
click at [885, 238] on img at bounding box center [281, 475] width 1211 height 802
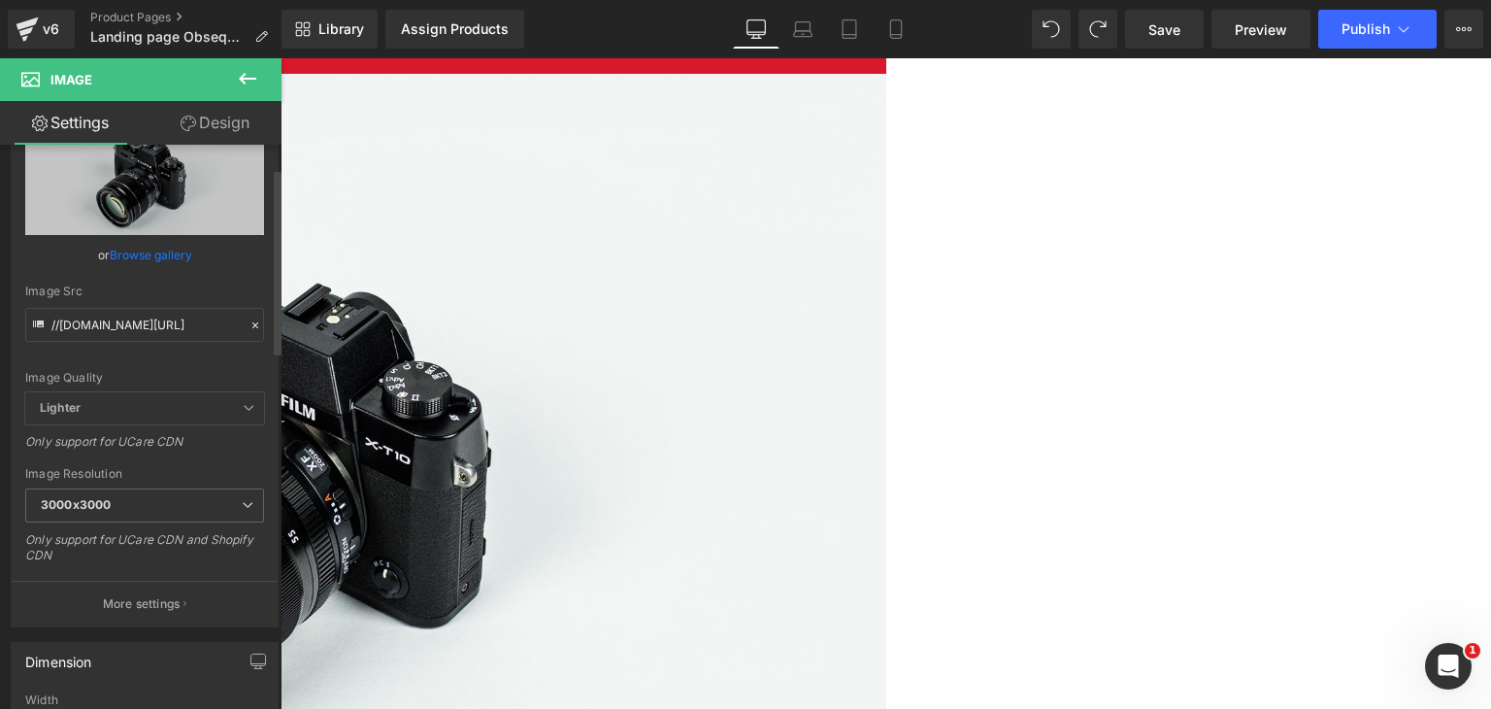
scroll to position [97, 0]
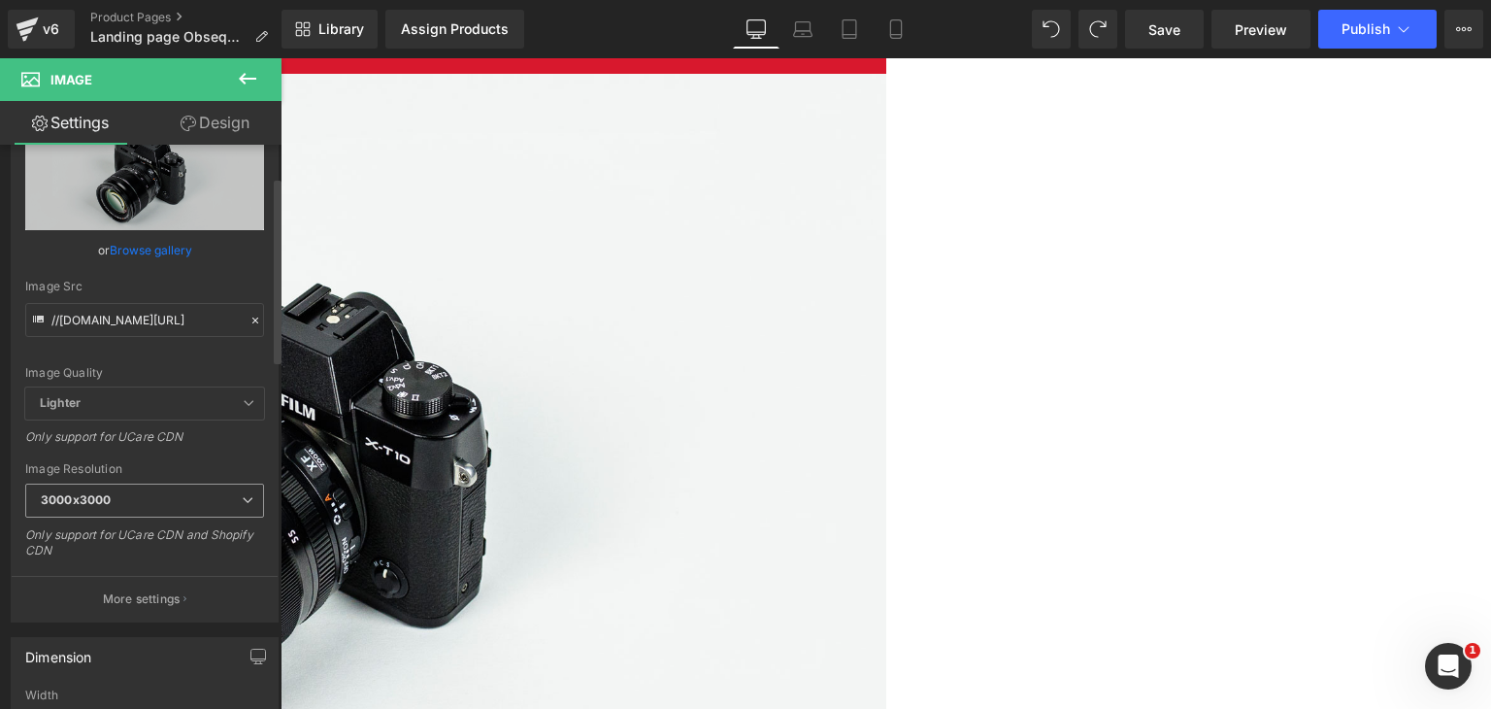
click at [101, 502] on b "3000x3000" at bounding box center [76, 499] width 70 height 15
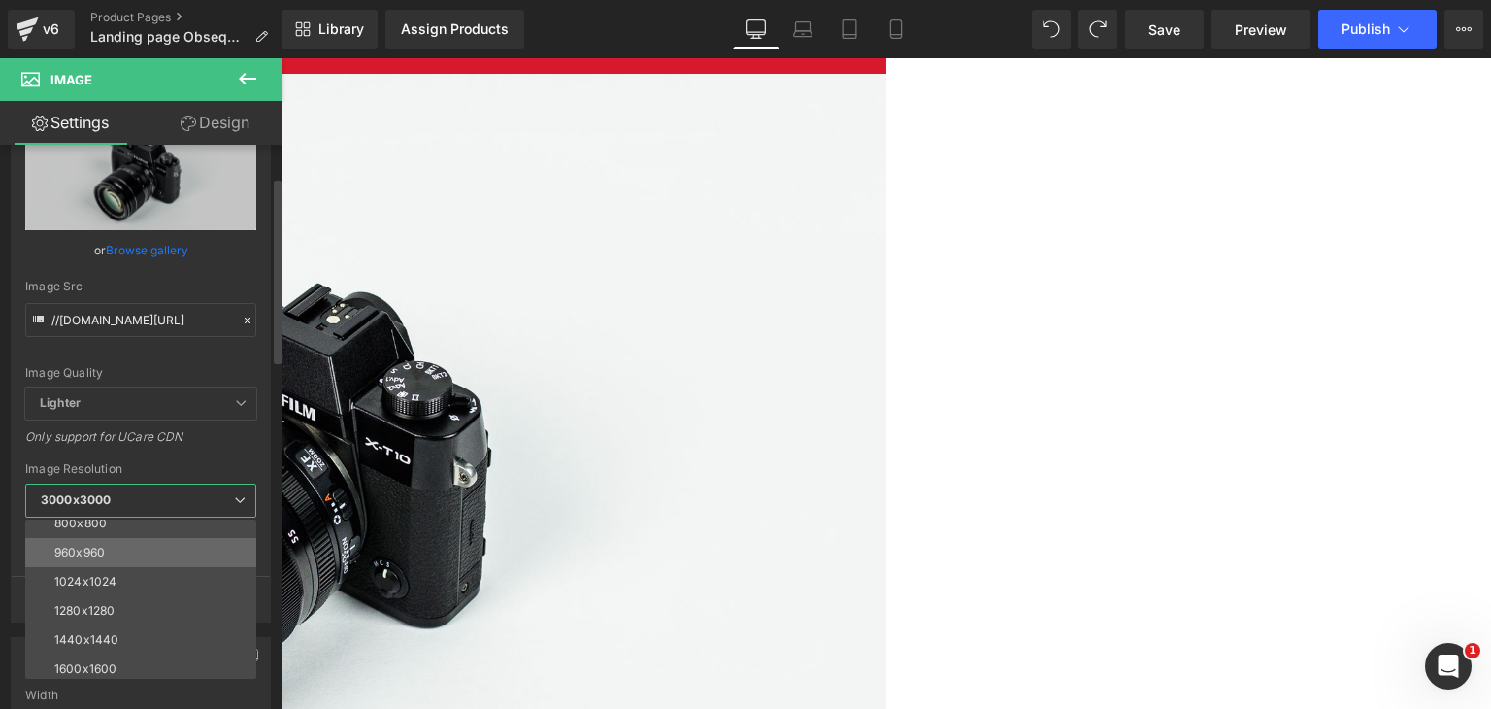
scroll to position [181, 0]
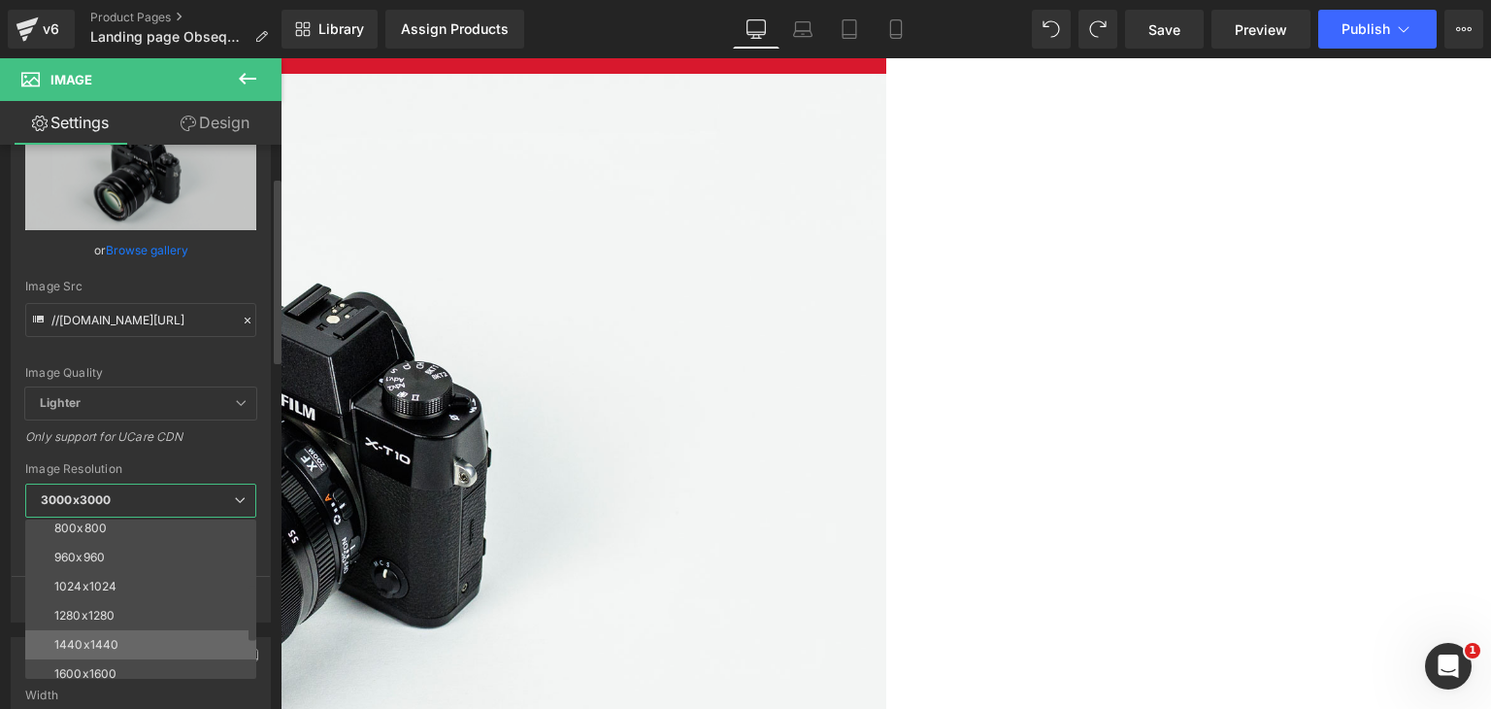
click at [113, 645] on div "1440x1440" at bounding box center [86, 645] width 64 height 14
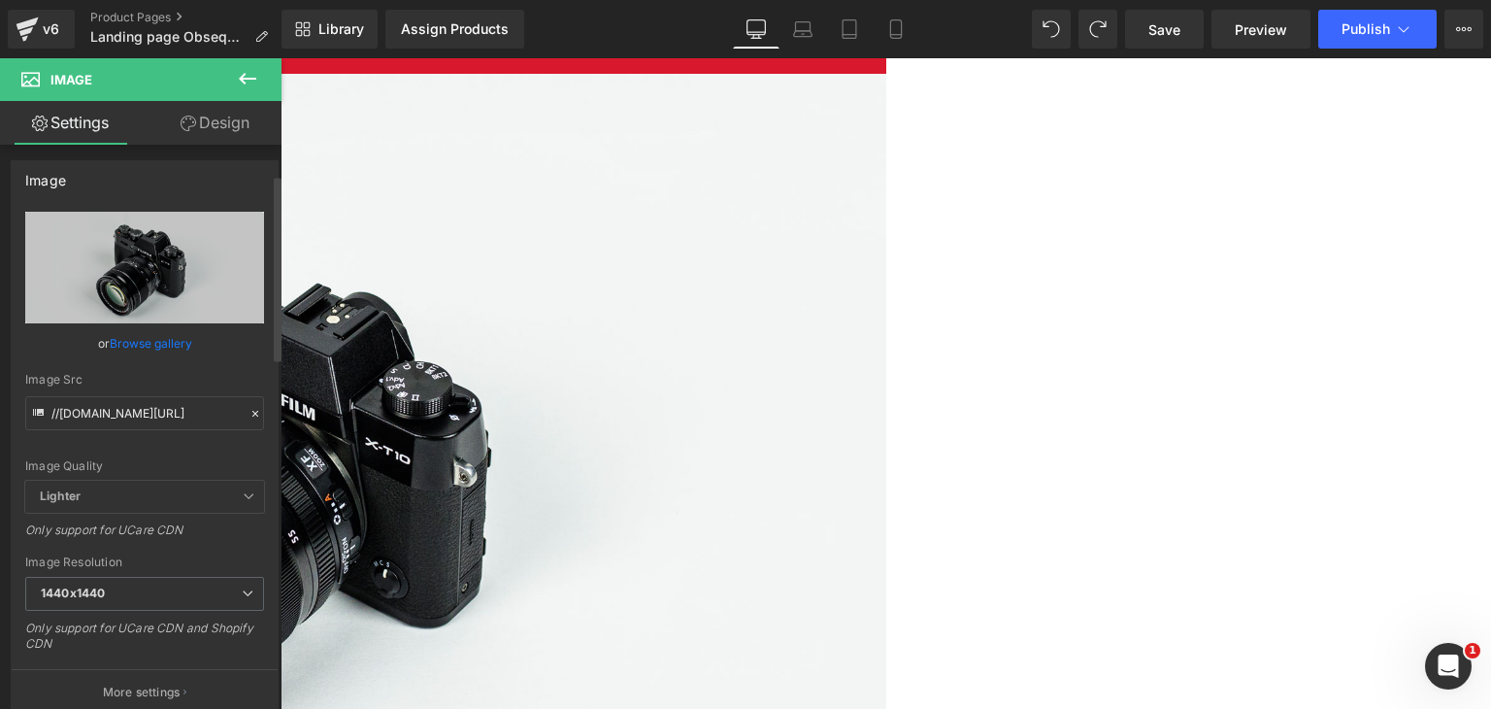
scroll to position [0, 0]
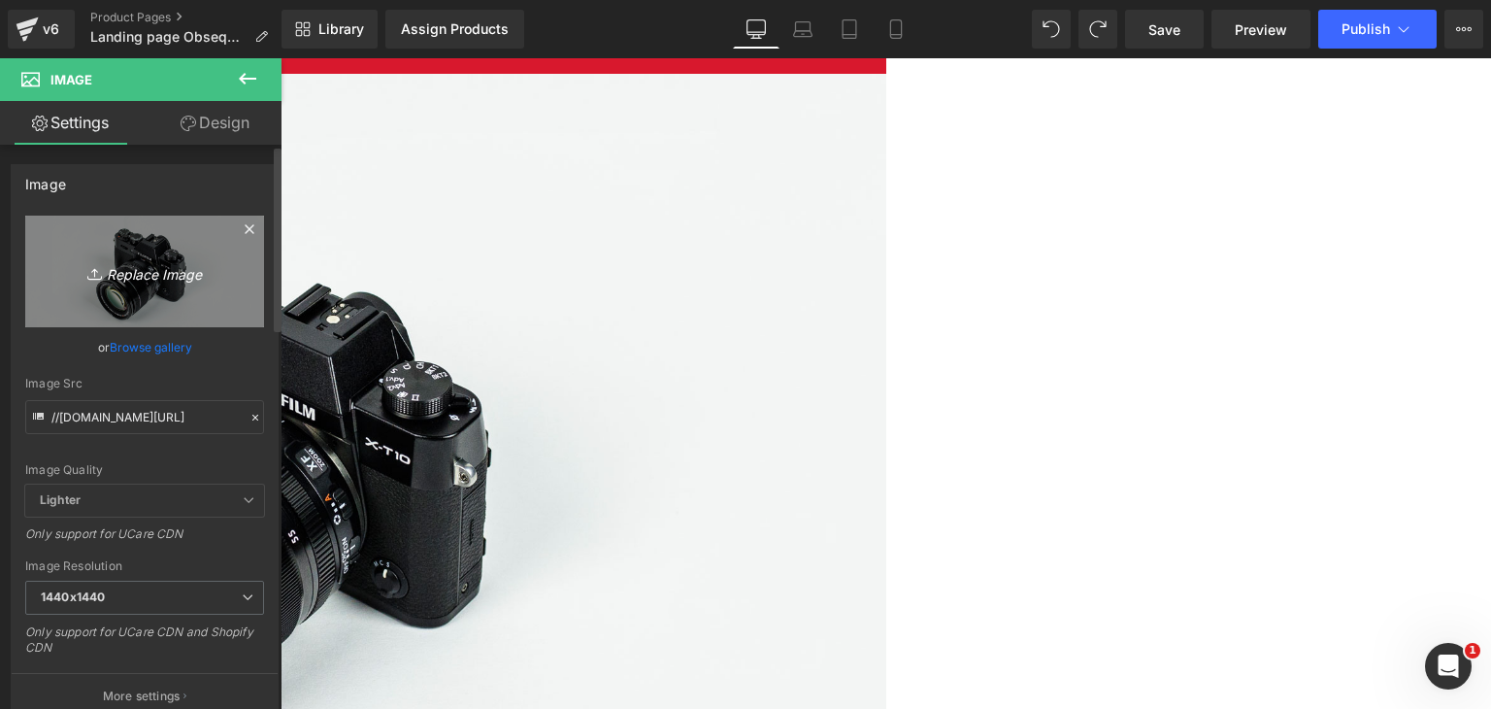
click at [129, 276] on icon "Replace Image" at bounding box center [144, 271] width 155 height 24
type input "C:\fakepath\Barriles asadores combo.webp"
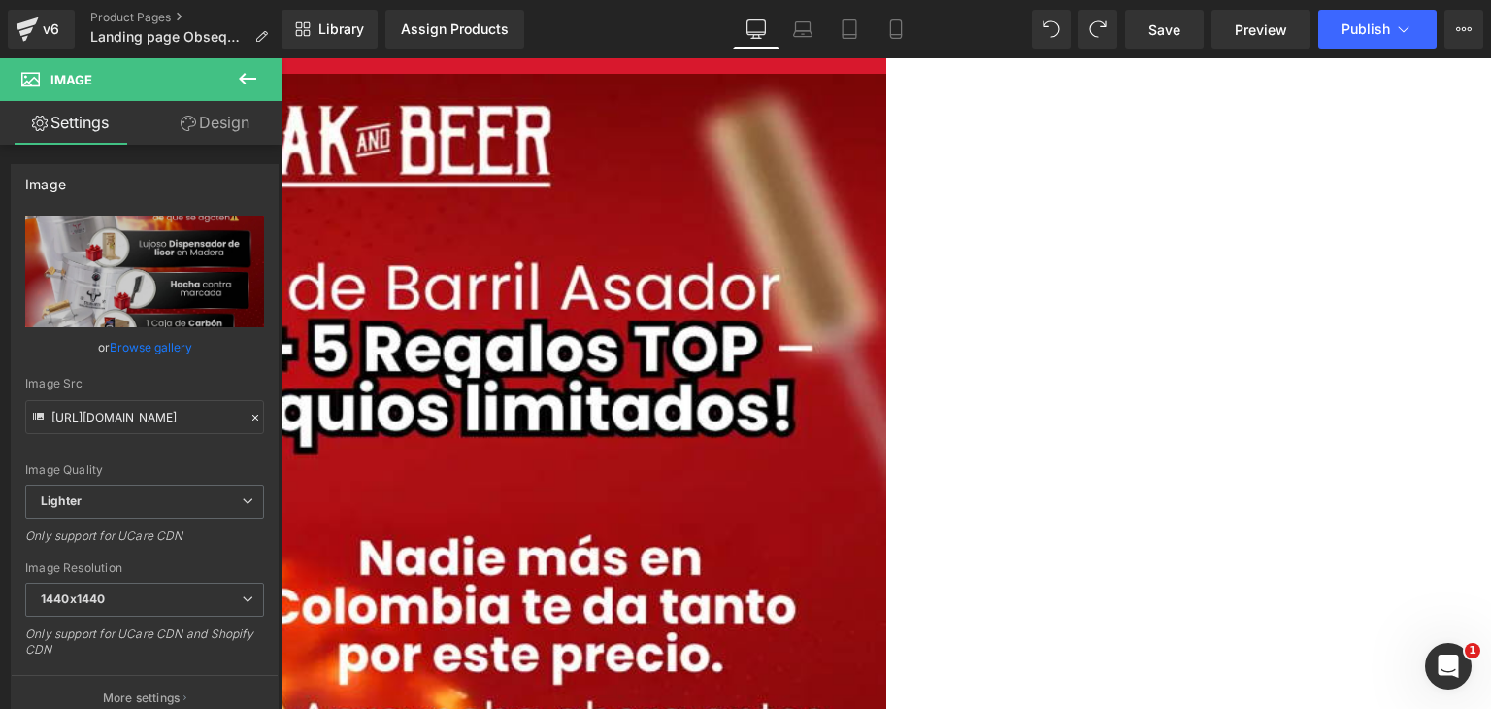
type input "[URL][DOMAIN_NAME]"
drag, startPoint x: 501, startPoint y: 298, endPoint x: 486, endPoint y: 292, distance: 15.7
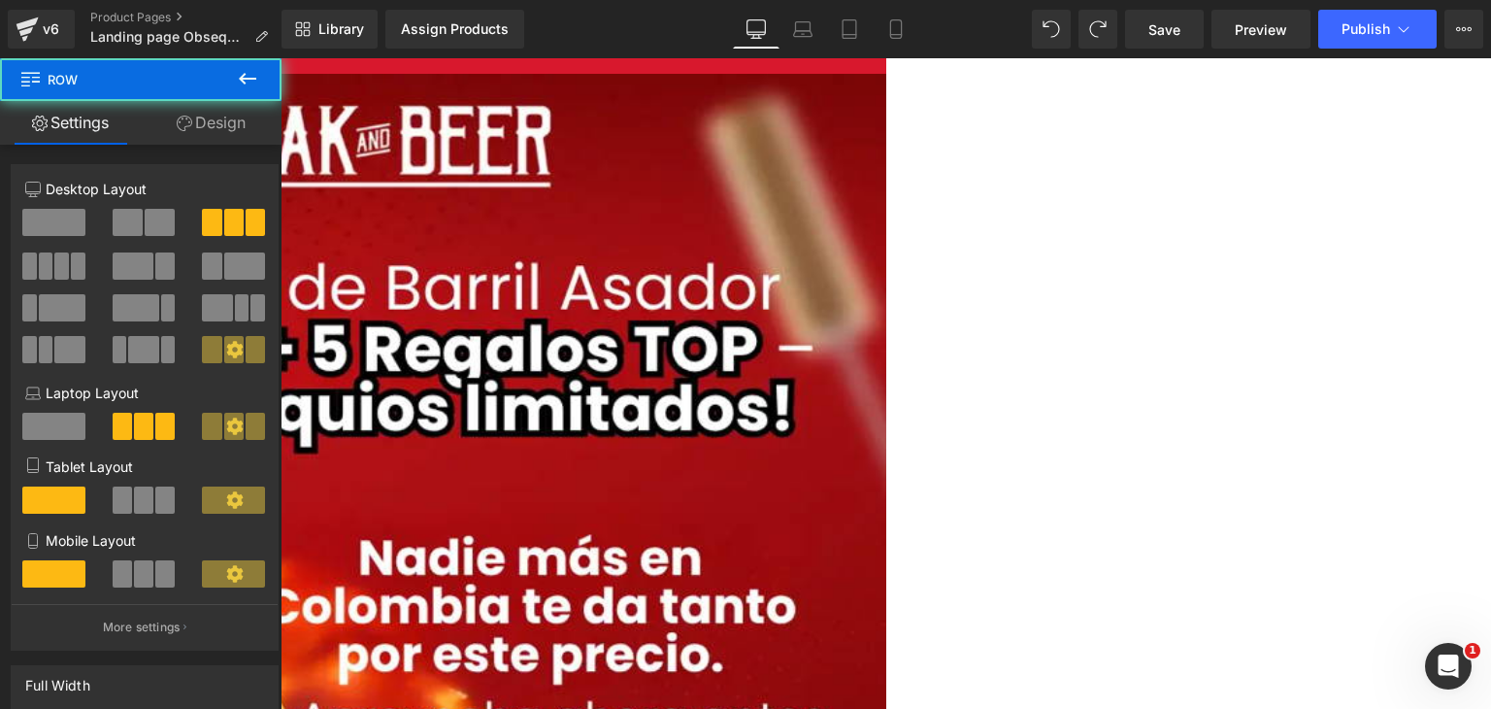
click at [183, 124] on icon at bounding box center [185, 124] width 16 height 16
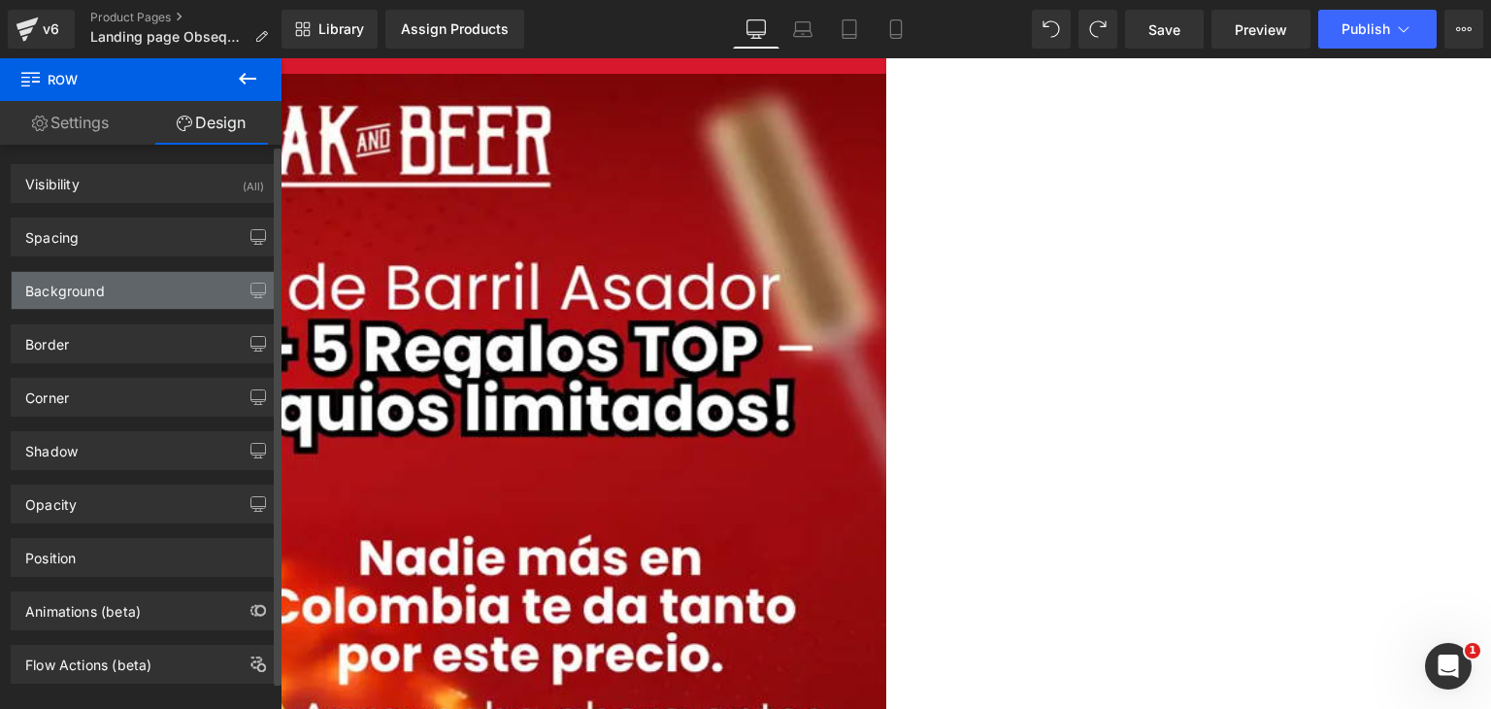
click at [204, 281] on div "Background" at bounding box center [145, 290] width 266 height 37
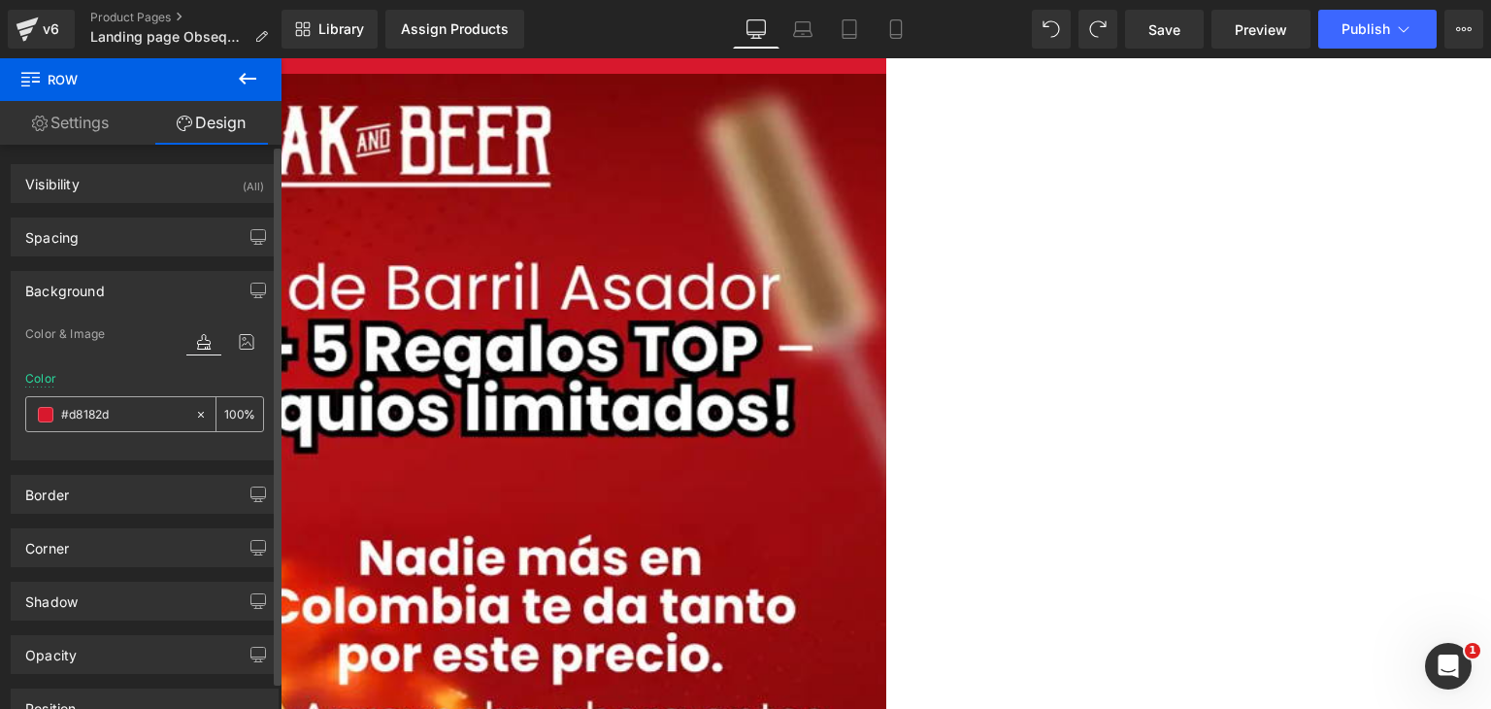
click at [194, 416] on icon at bounding box center [201, 415] width 14 height 14
type input "none"
type input "0"
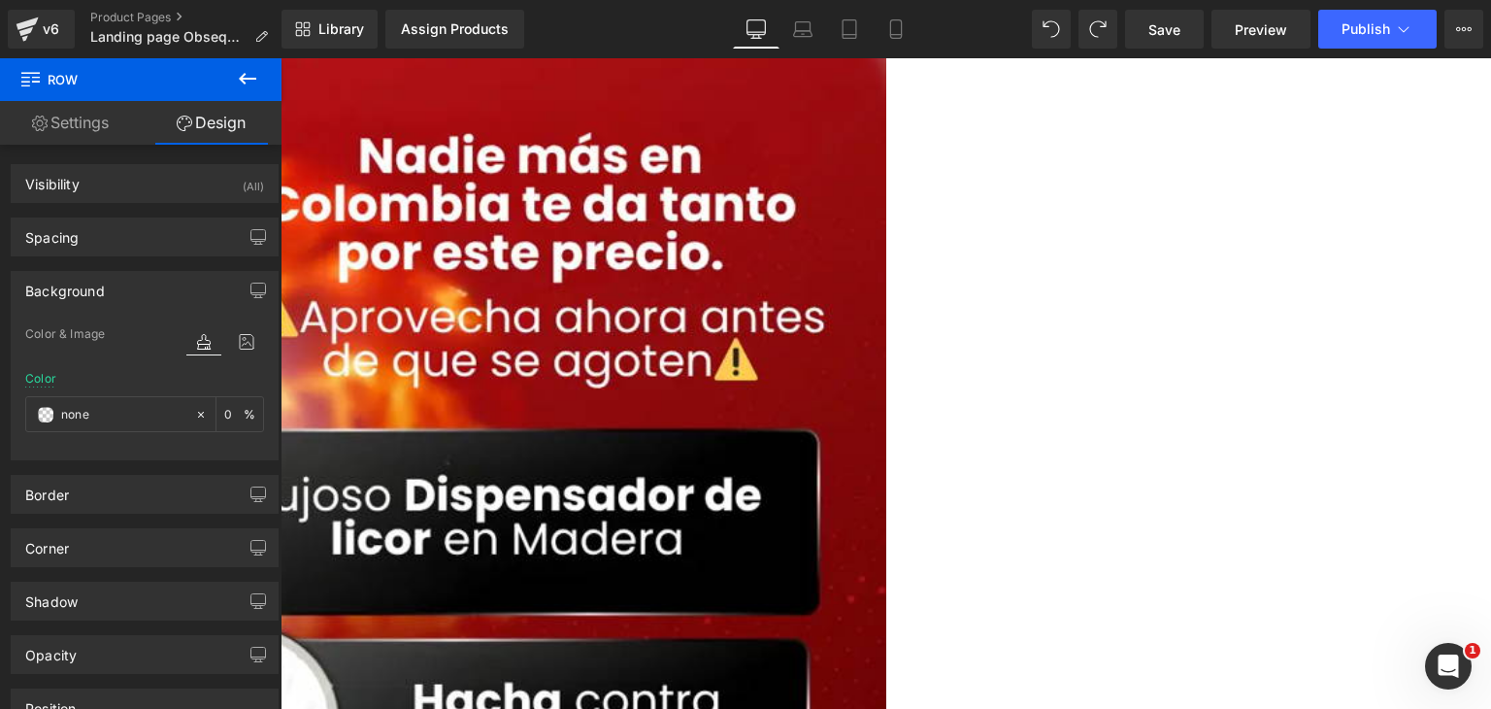
scroll to position [388, 0]
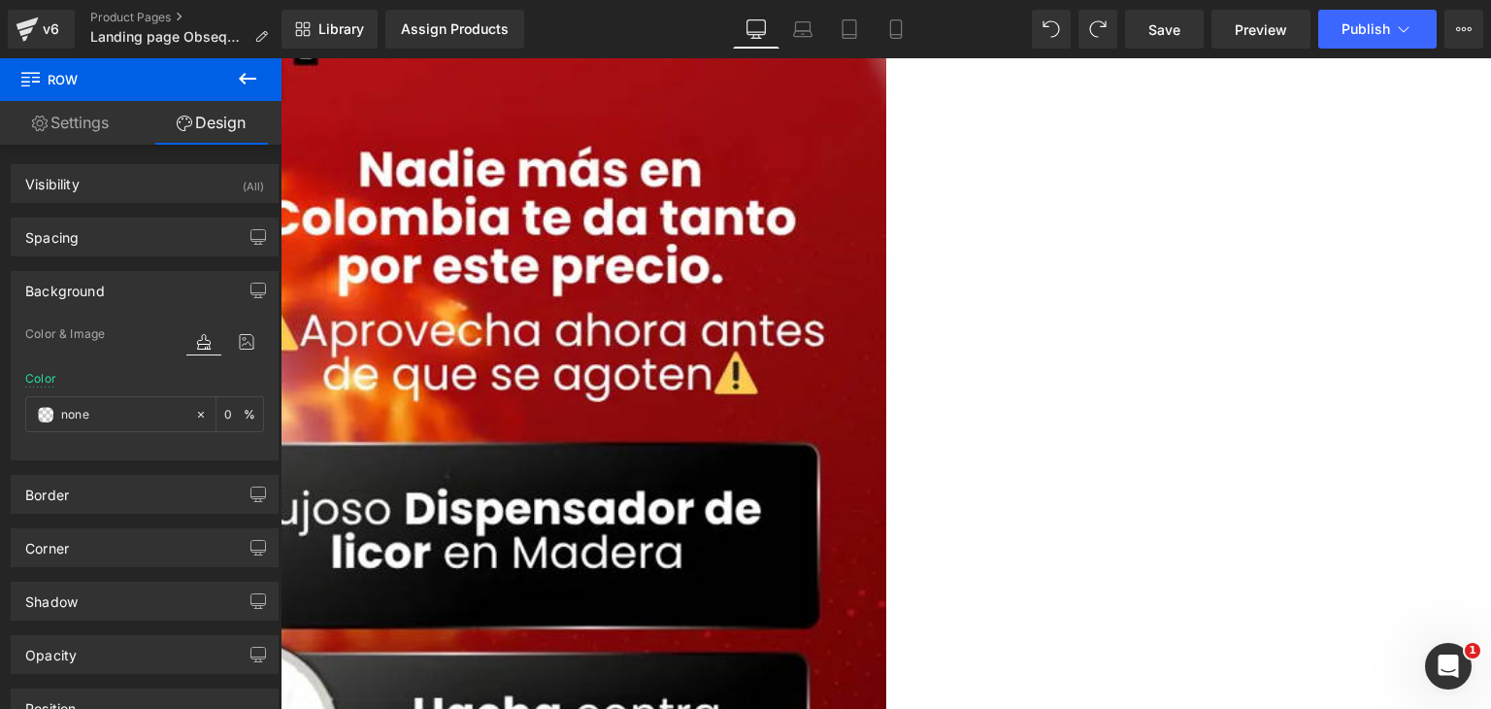
click at [886, 168] on img at bounding box center [281, 649] width 1211 height 1928
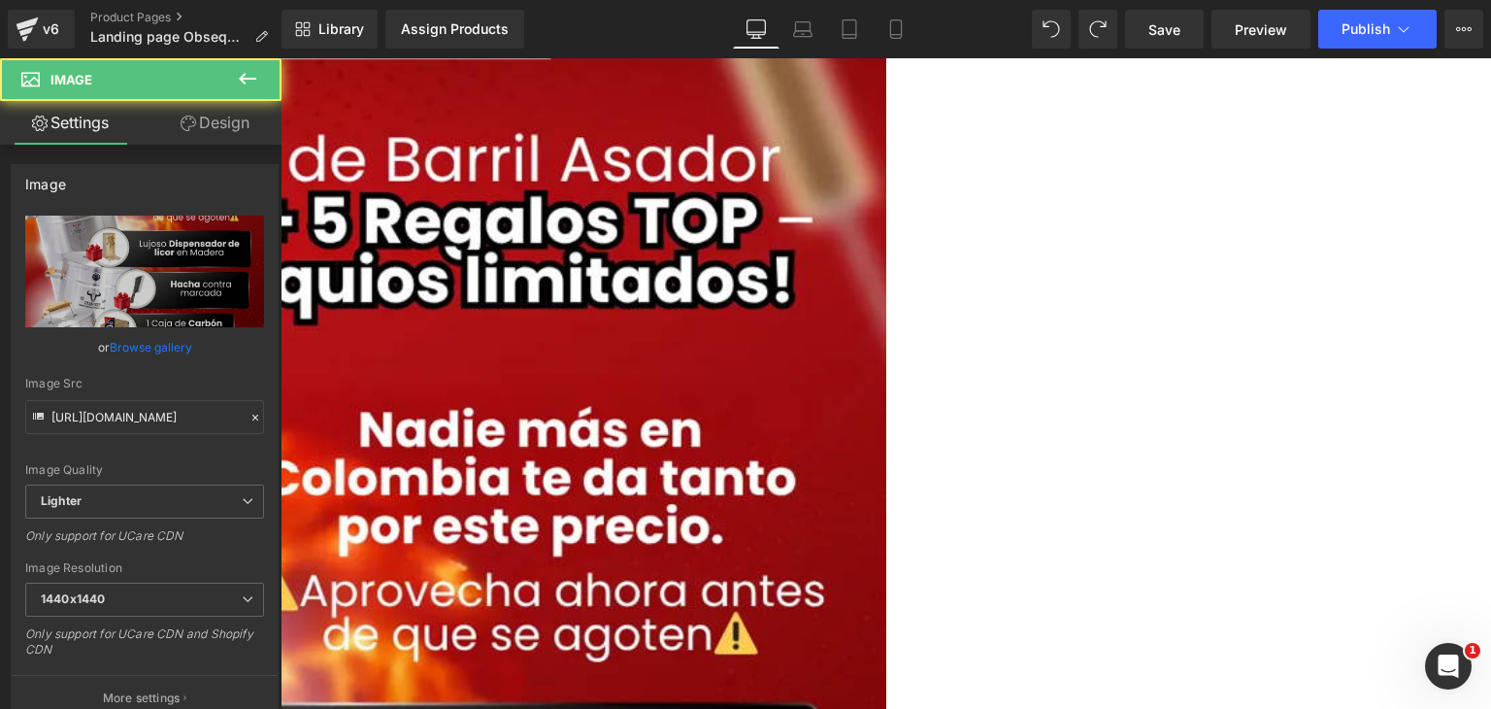
scroll to position [97, 0]
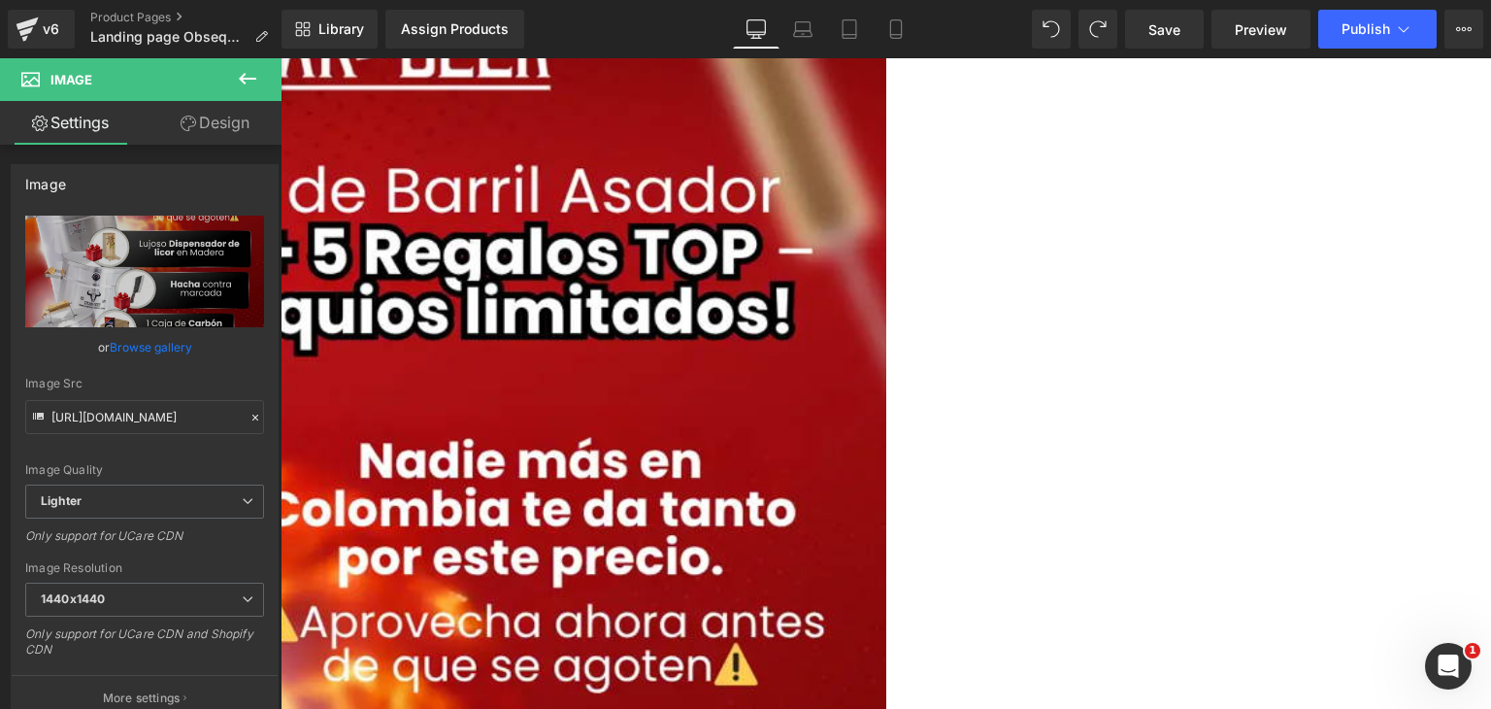
click at [281, 58] on link at bounding box center [281, 58] width 0 height 0
click at [281, 58] on icon at bounding box center [281, 58] width 0 height 0
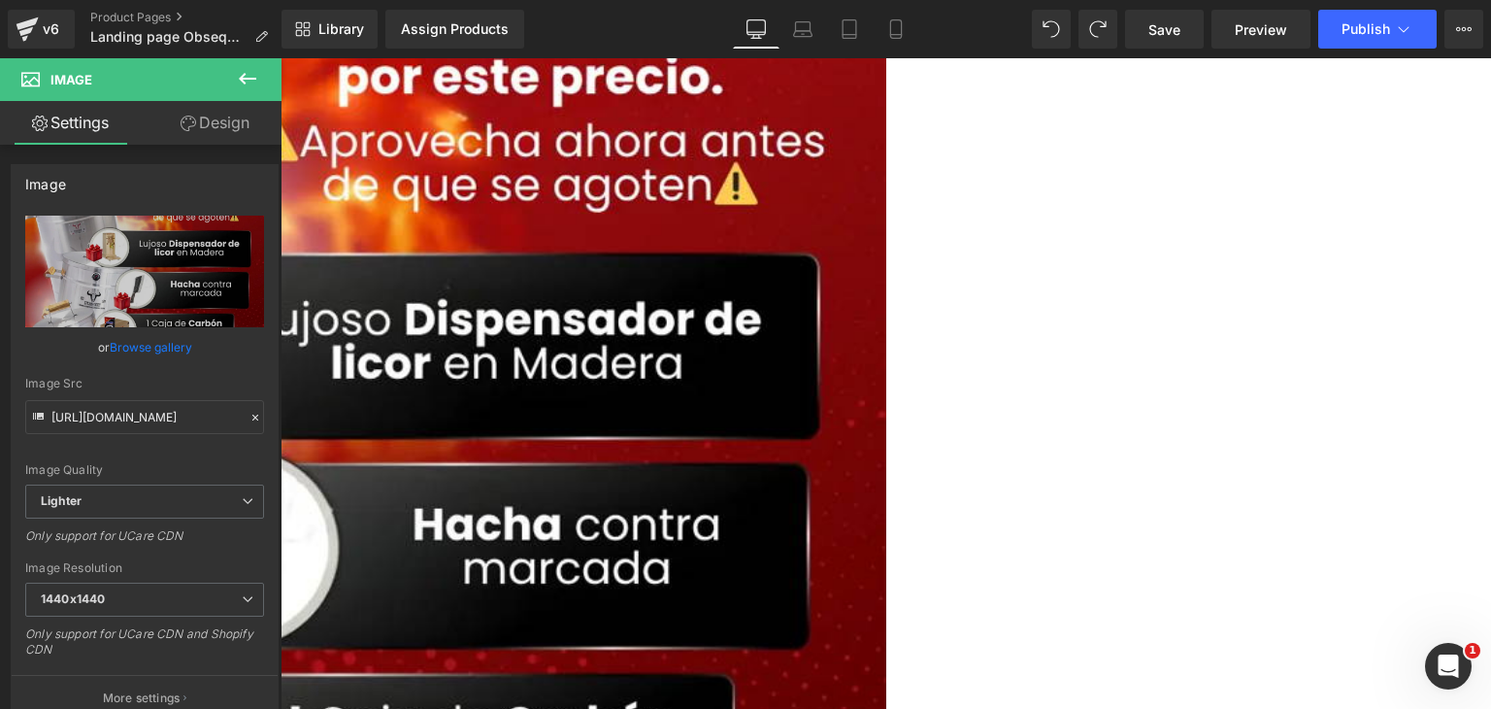
scroll to position [580, 0]
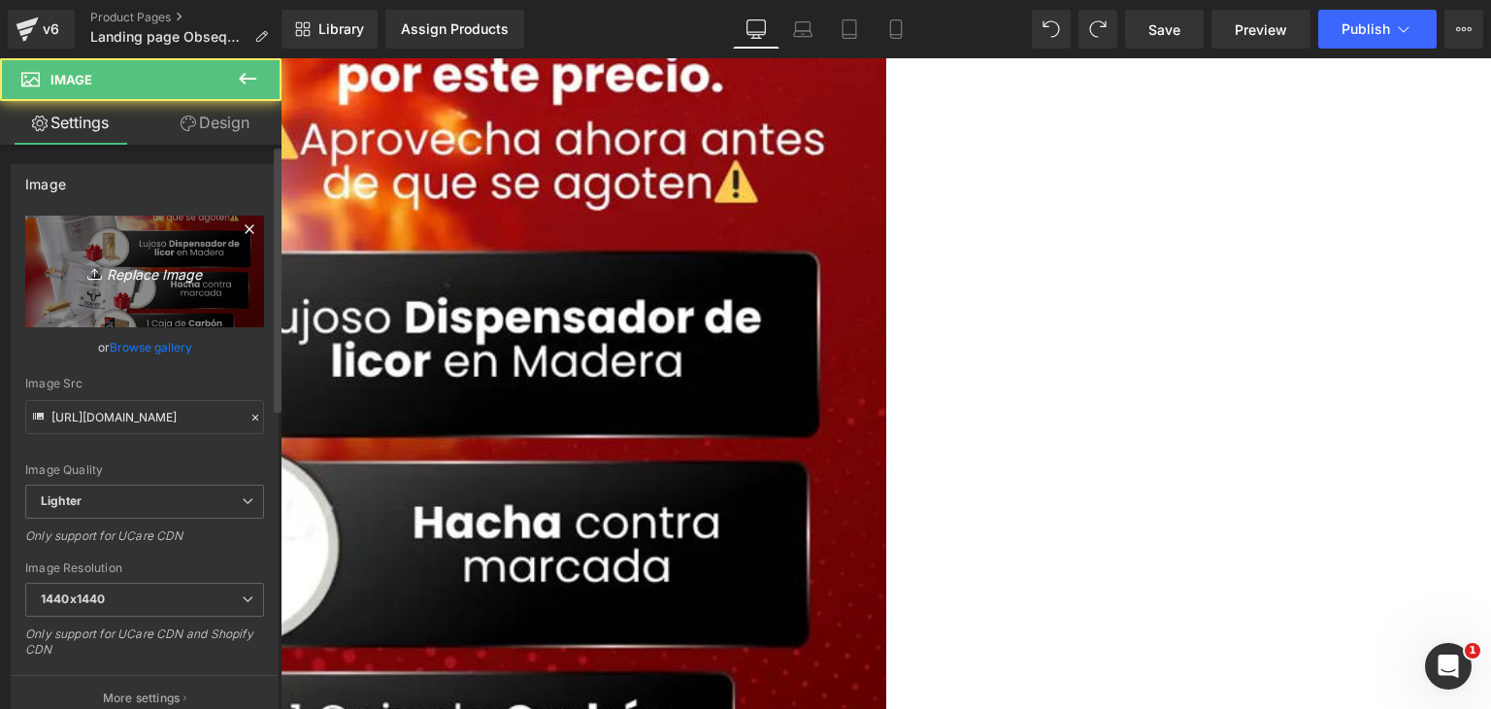
click at [140, 266] on icon "Replace Image" at bounding box center [144, 271] width 155 height 24
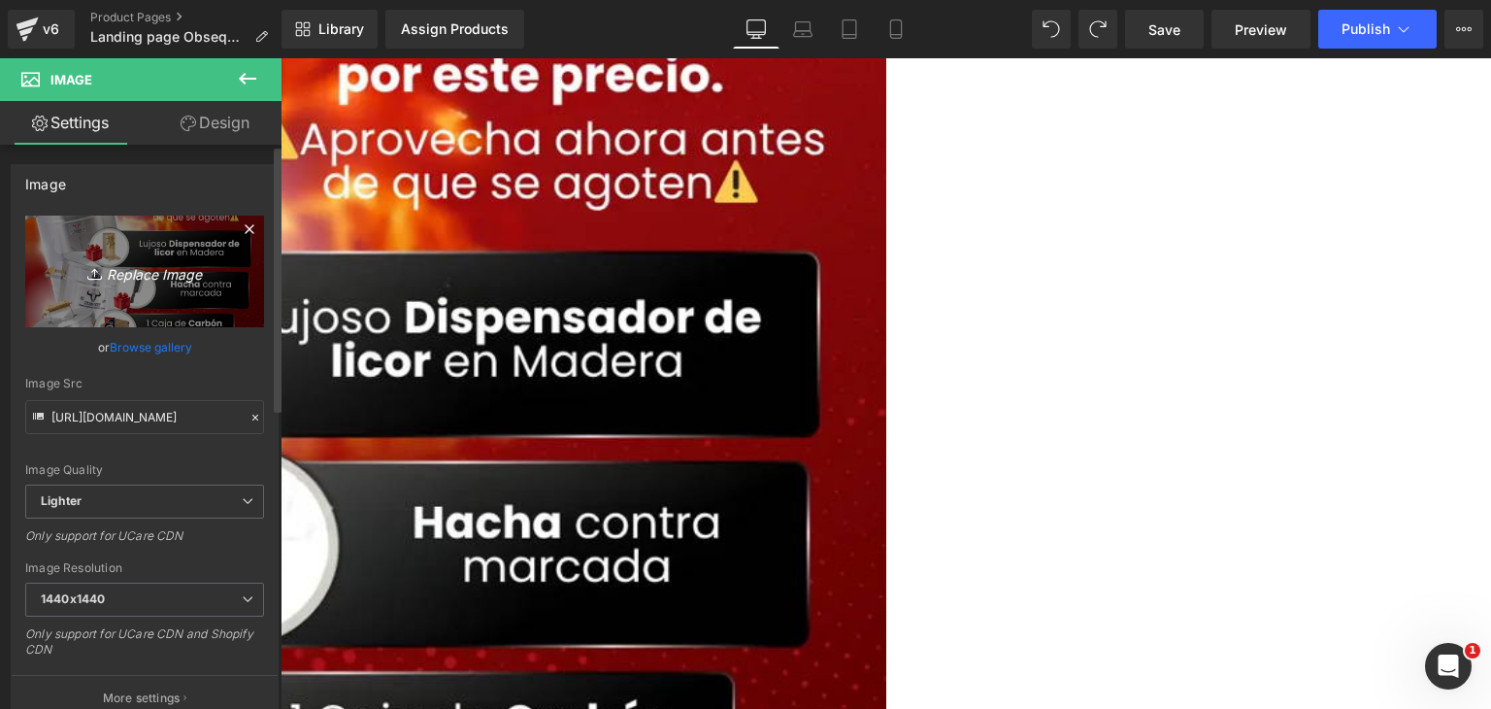
type input "C:\fakepath\Barriles asadores combo 1.webp"
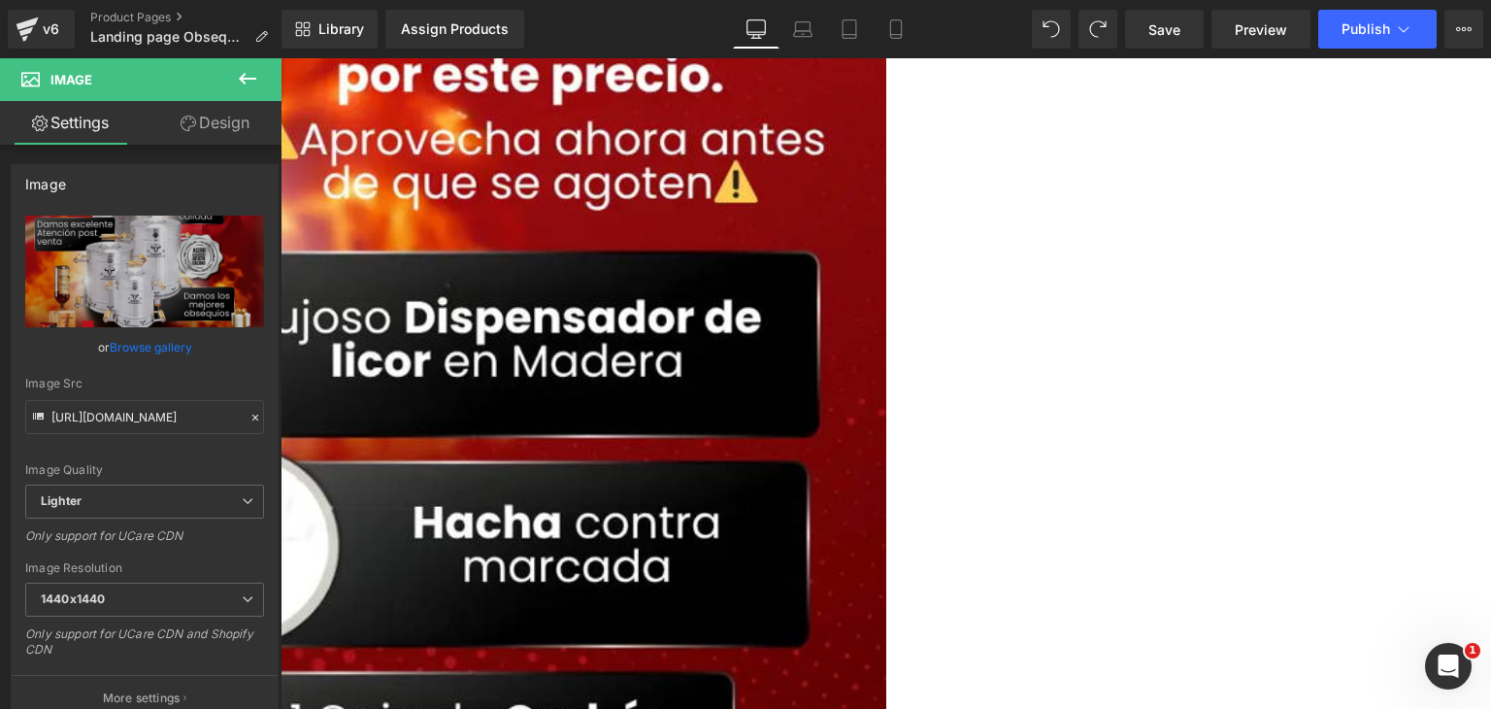
type input "[URL][DOMAIN_NAME]"
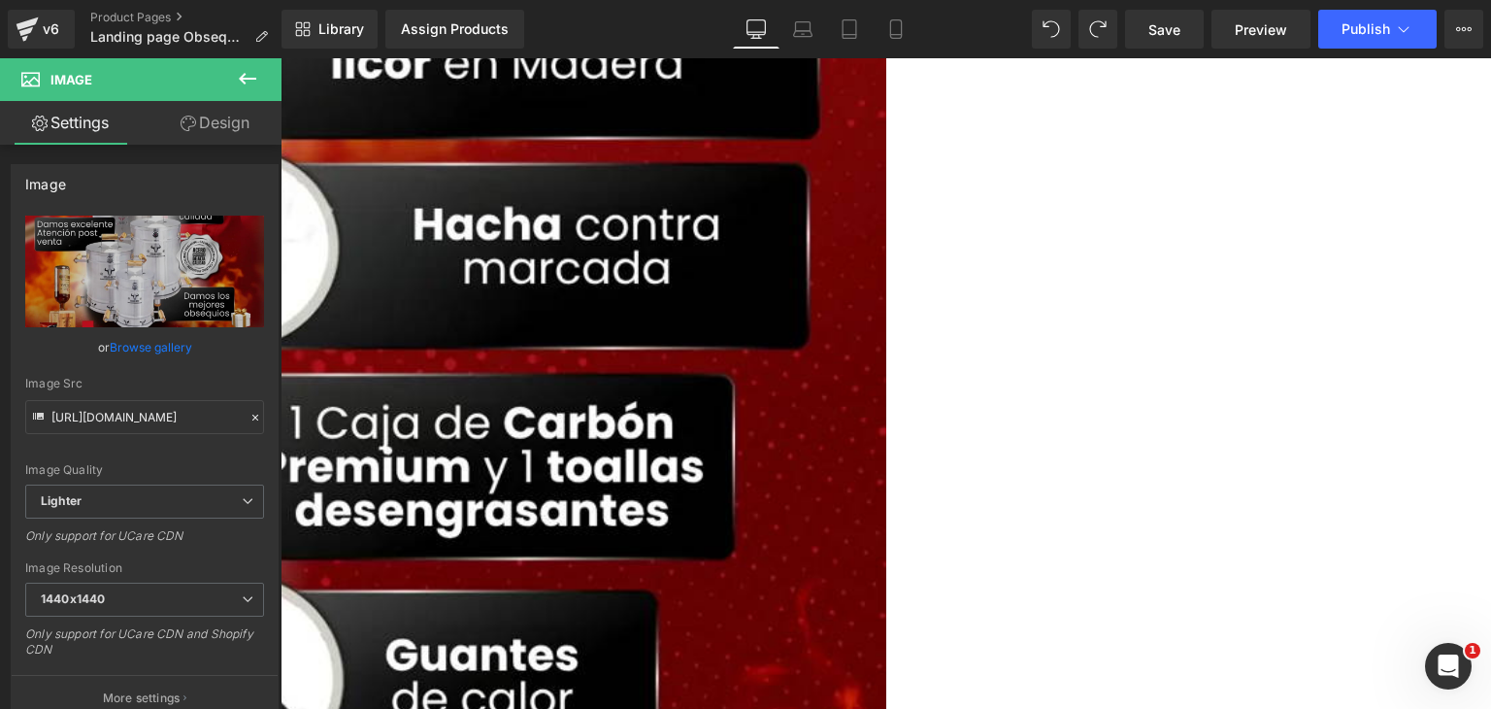
scroll to position [871, 0]
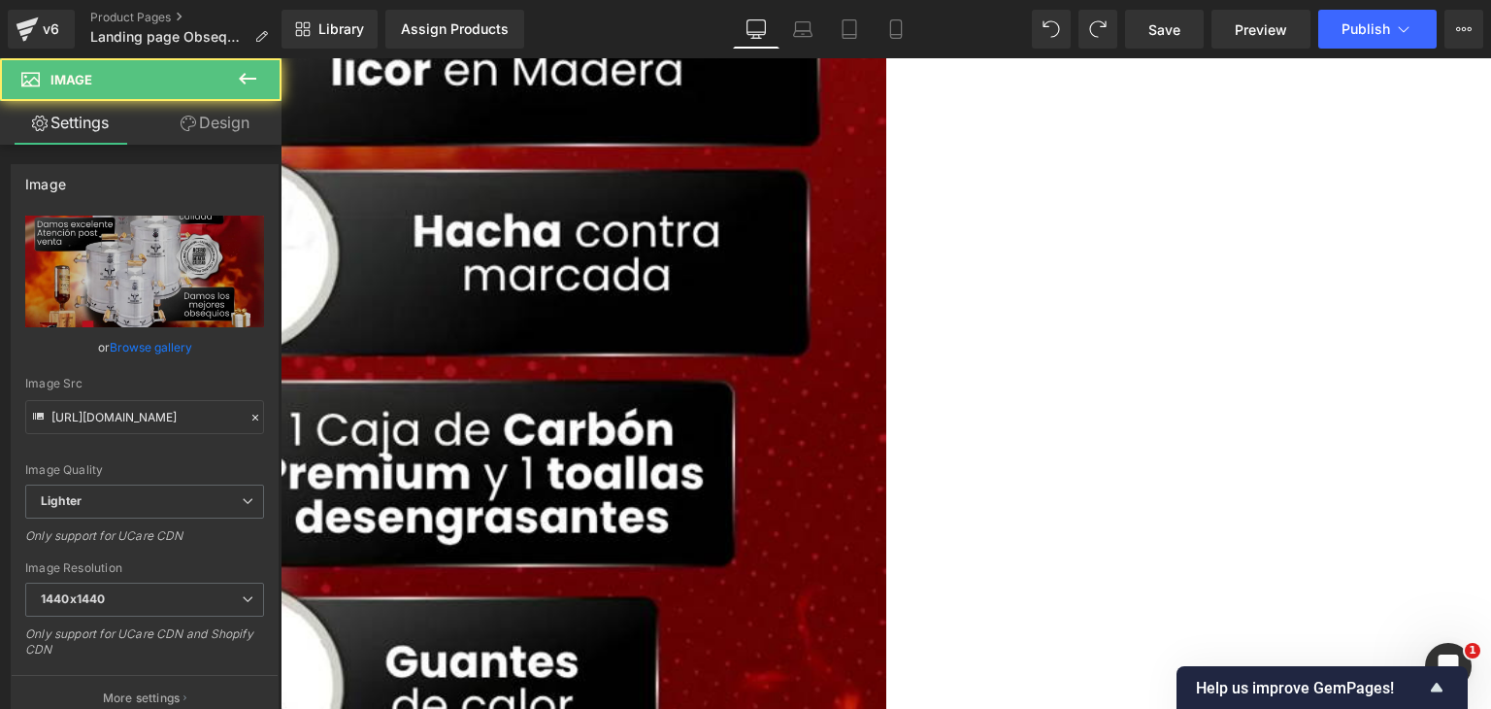
click at [281, 58] on icon at bounding box center [281, 58] width 0 height 0
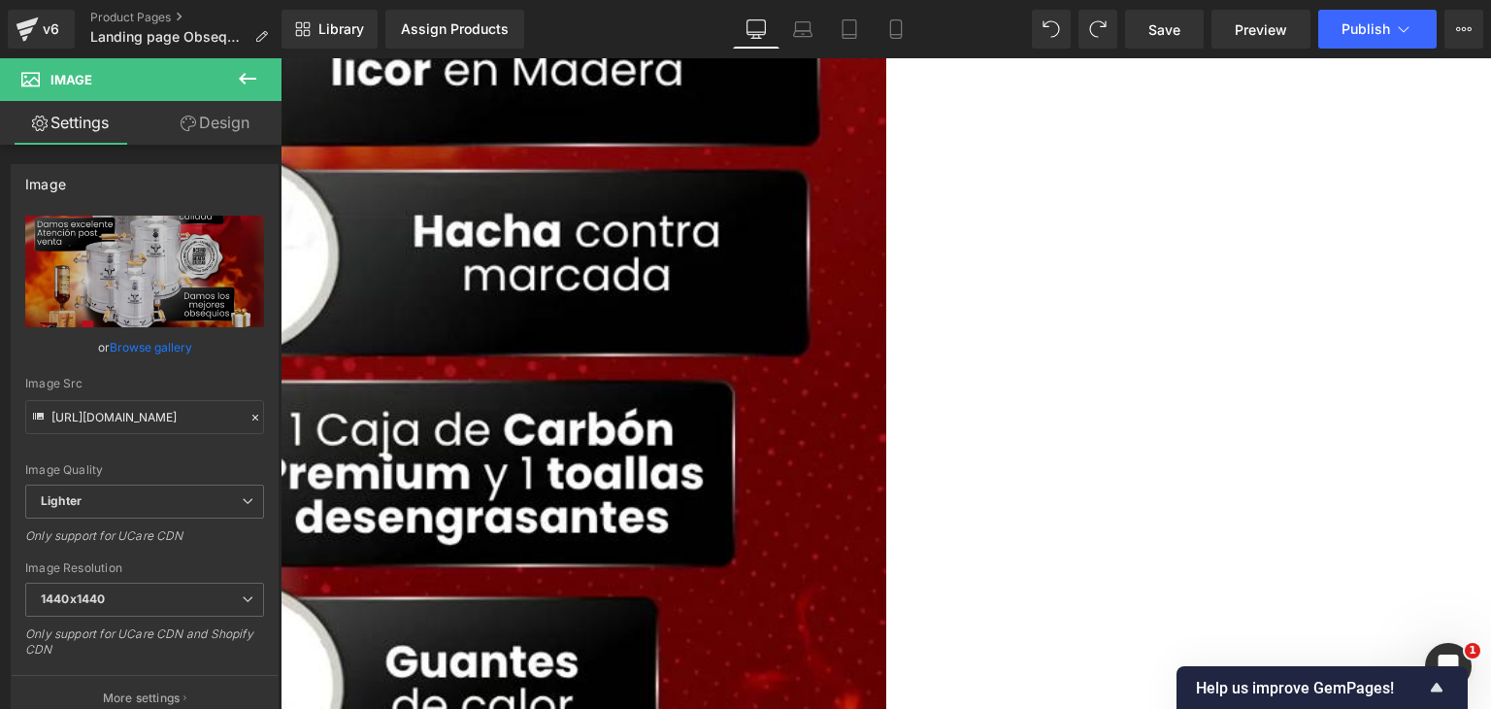
click at [281, 58] on icon at bounding box center [281, 58] width 0 height 0
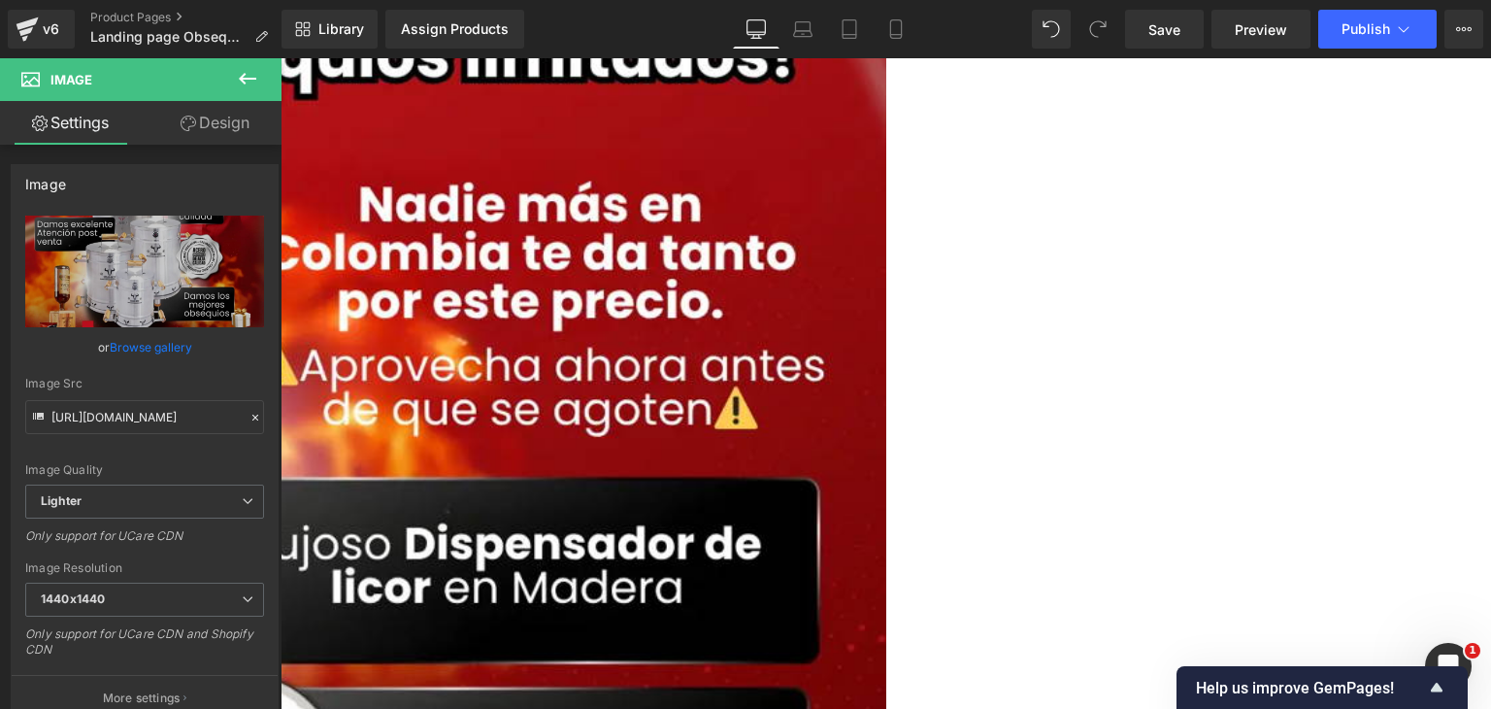
scroll to position [251, 0]
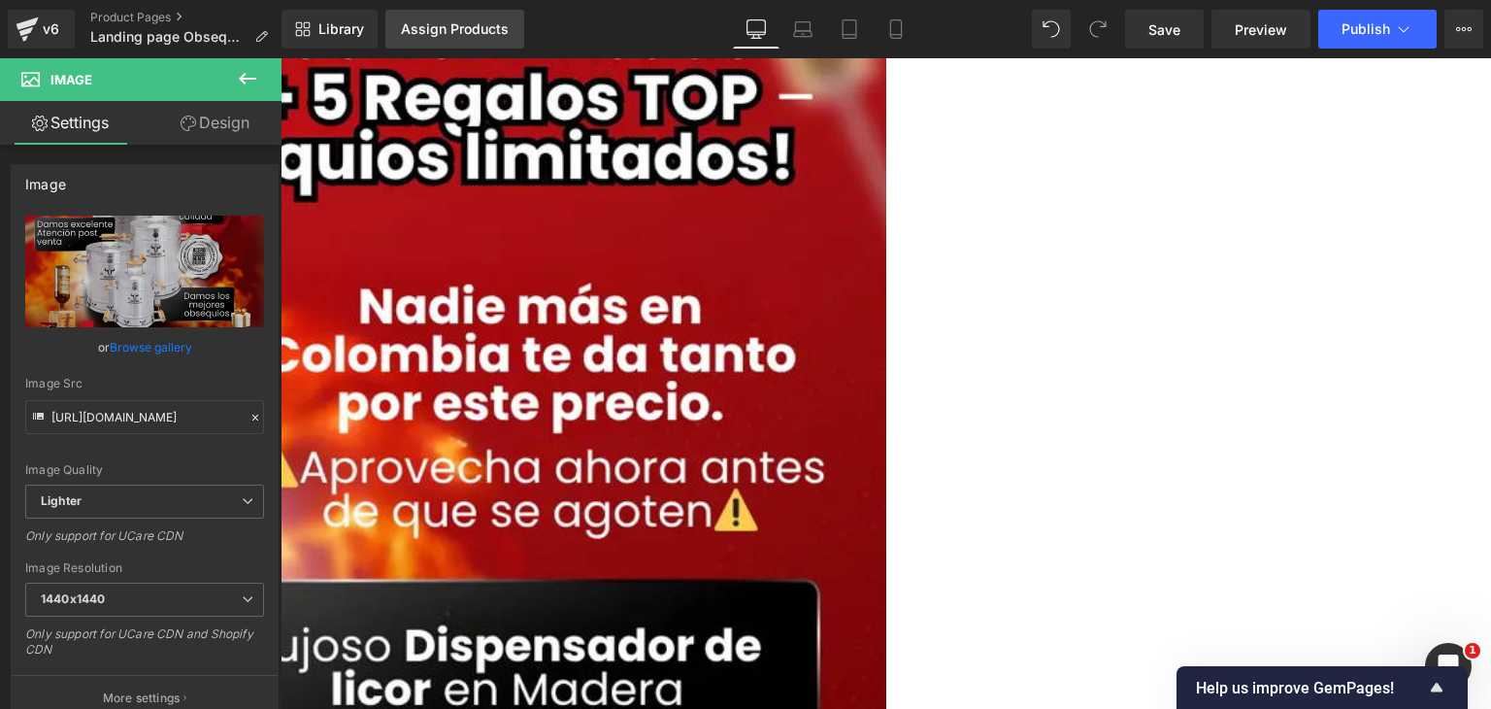
click at [455, 21] on div "Assign Products" at bounding box center [455, 29] width 108 height 16
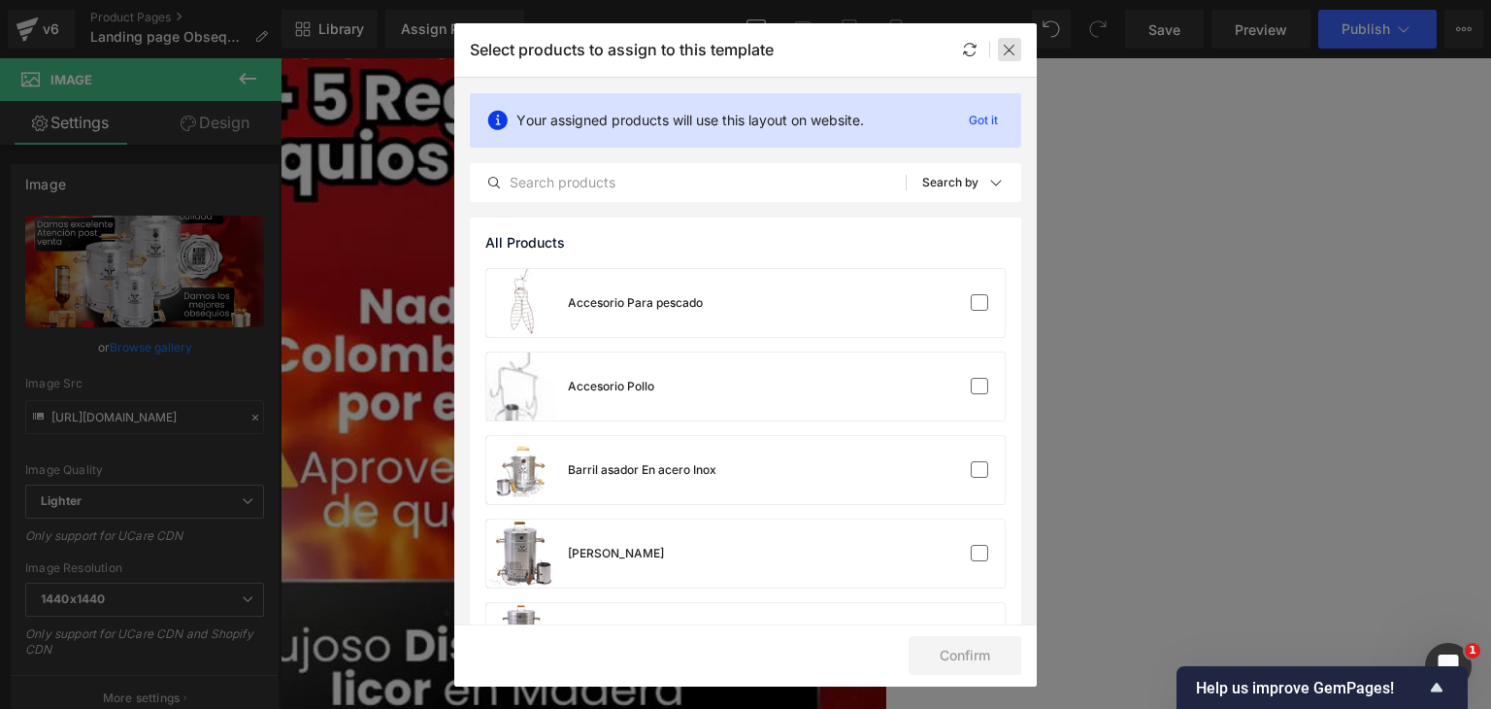
click at [1006, 55] on icon at bounding box center [1010, 50] width 16 height 16
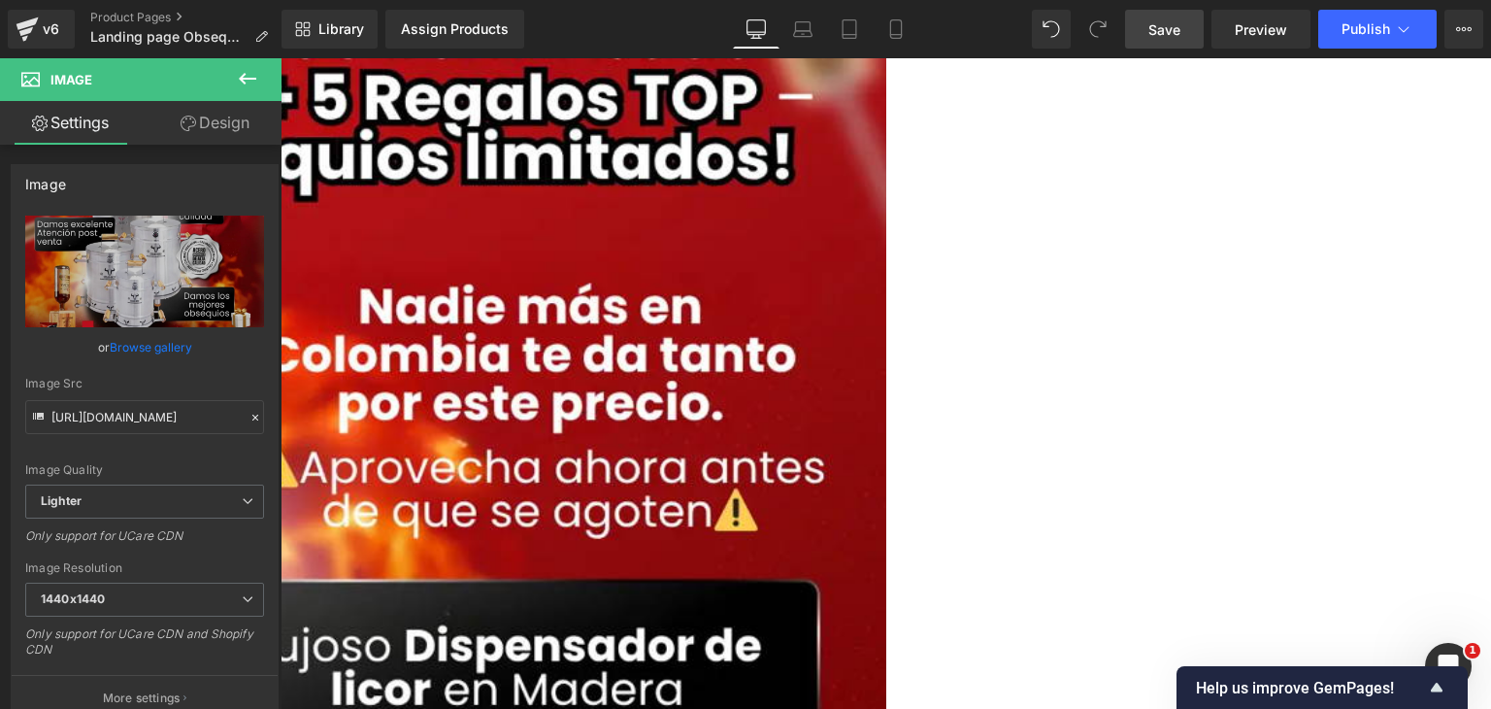
click at [1153, 40] on link "Save" at bounding box center [1164, 29] width 79 height 39
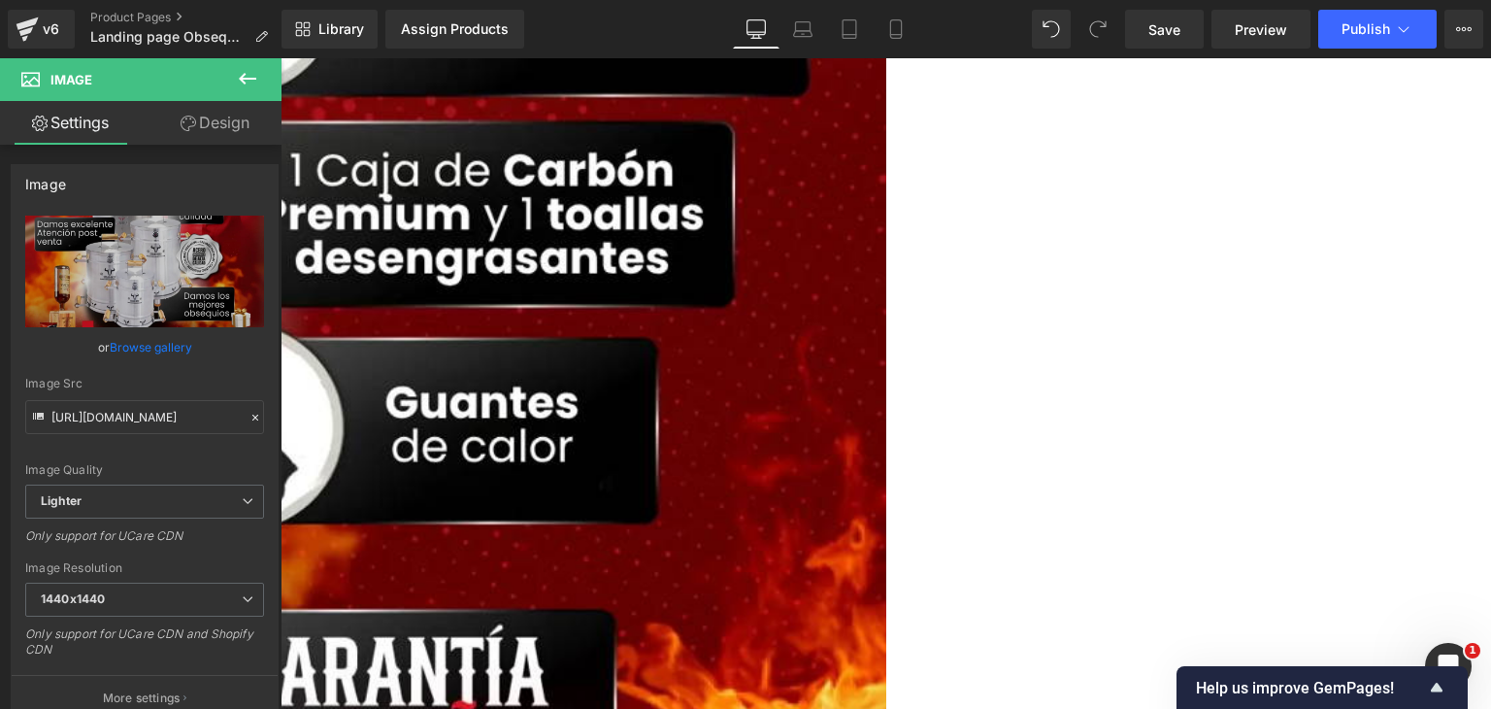
scroll to position [1165, 0]
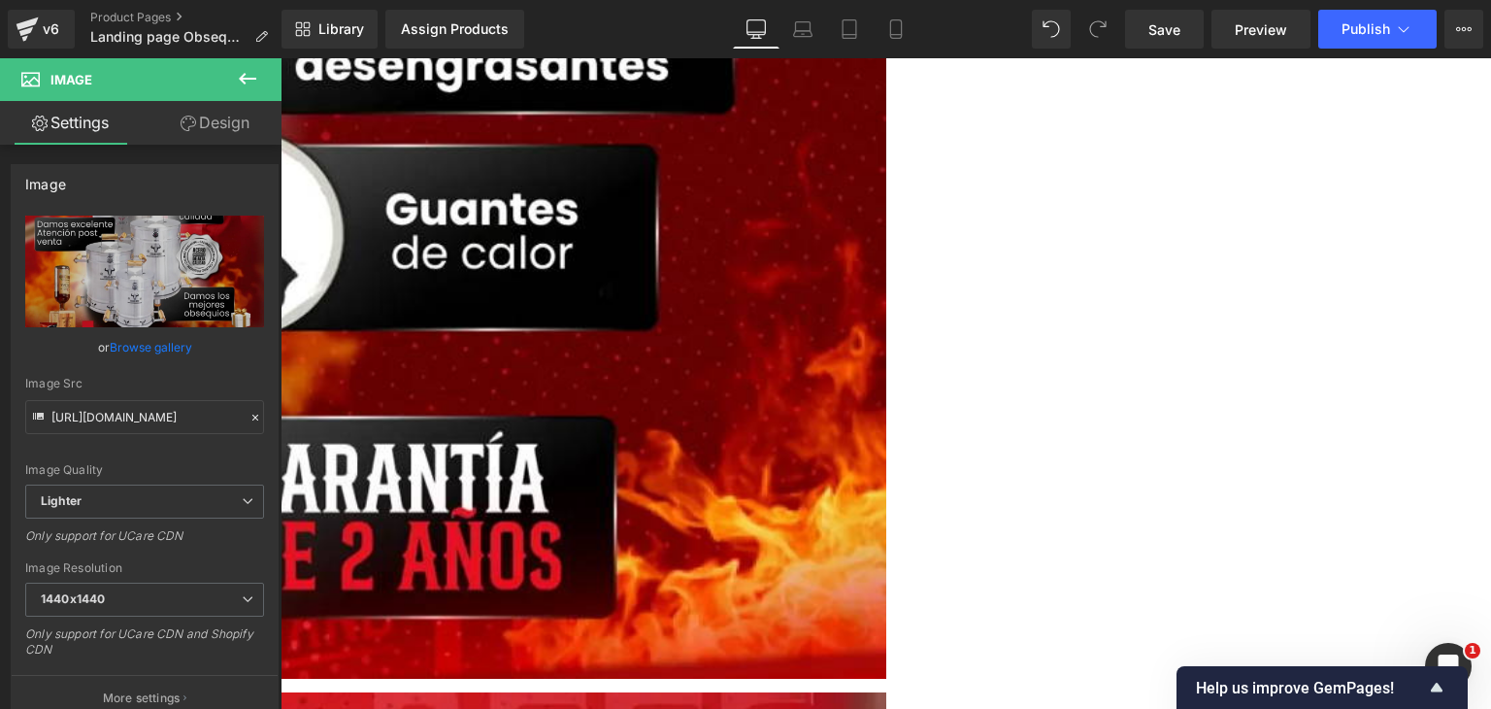
scroll to position [1359, 0]
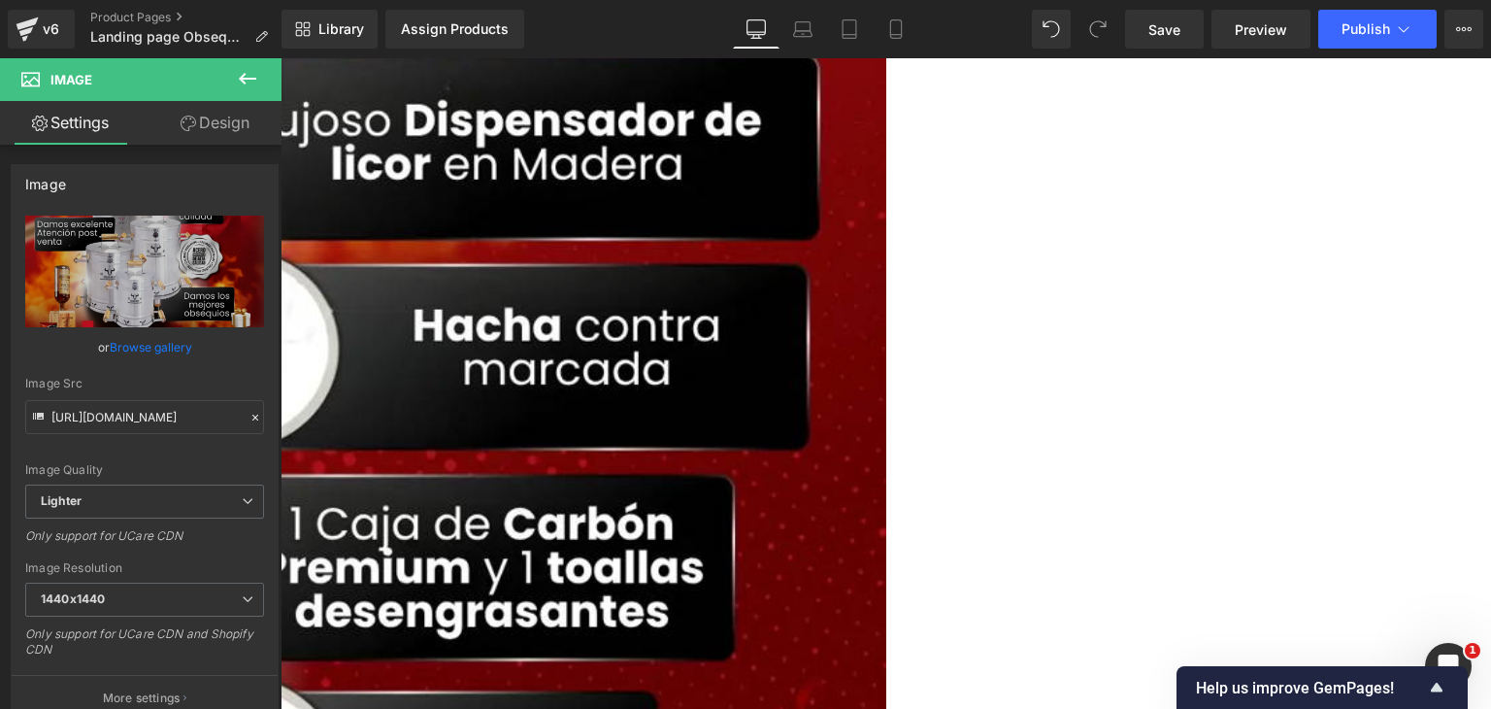
scroll to position [1262, 0]
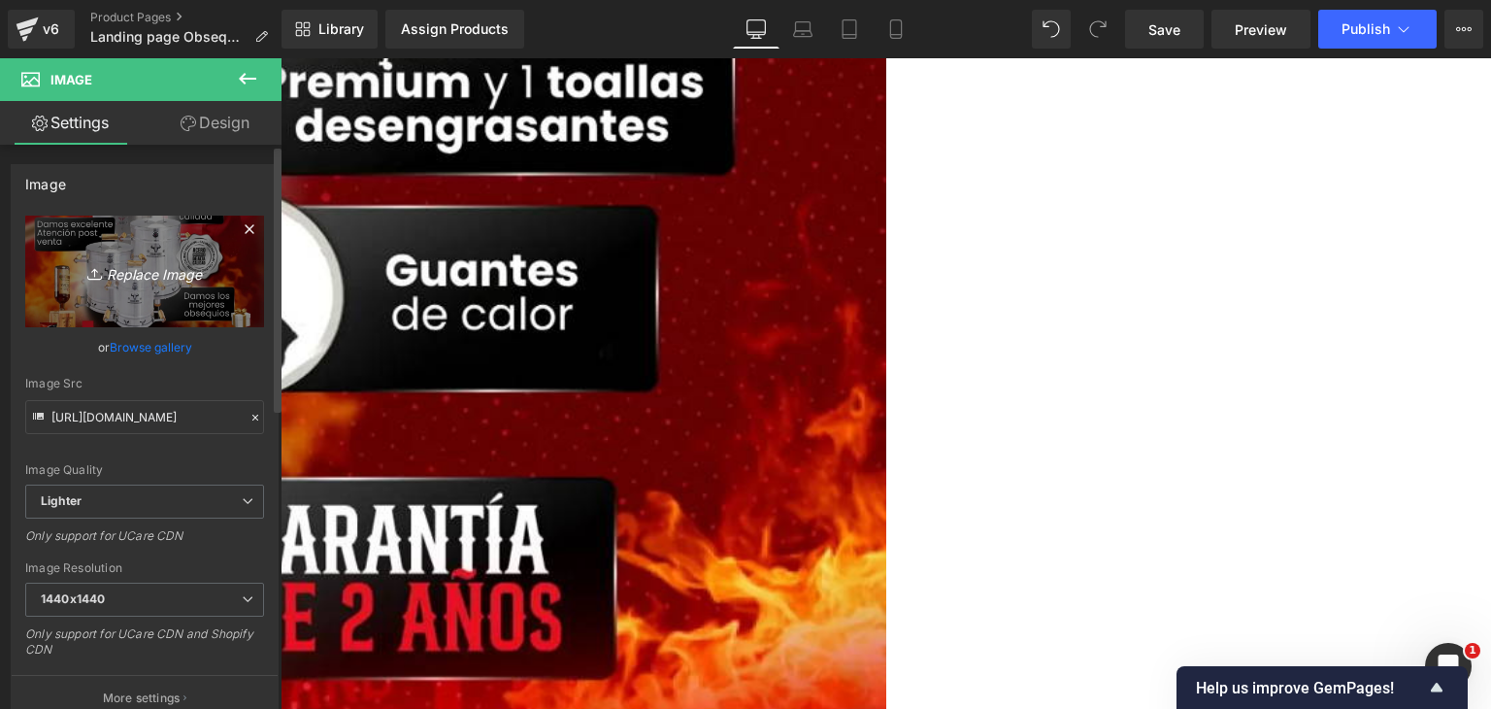
click at [105, 267] on icon "Replace Image" at bounding box center [144, 271] width 155 height 24
type input "C:\fakepath\Barriles asadores combo 3.webp"
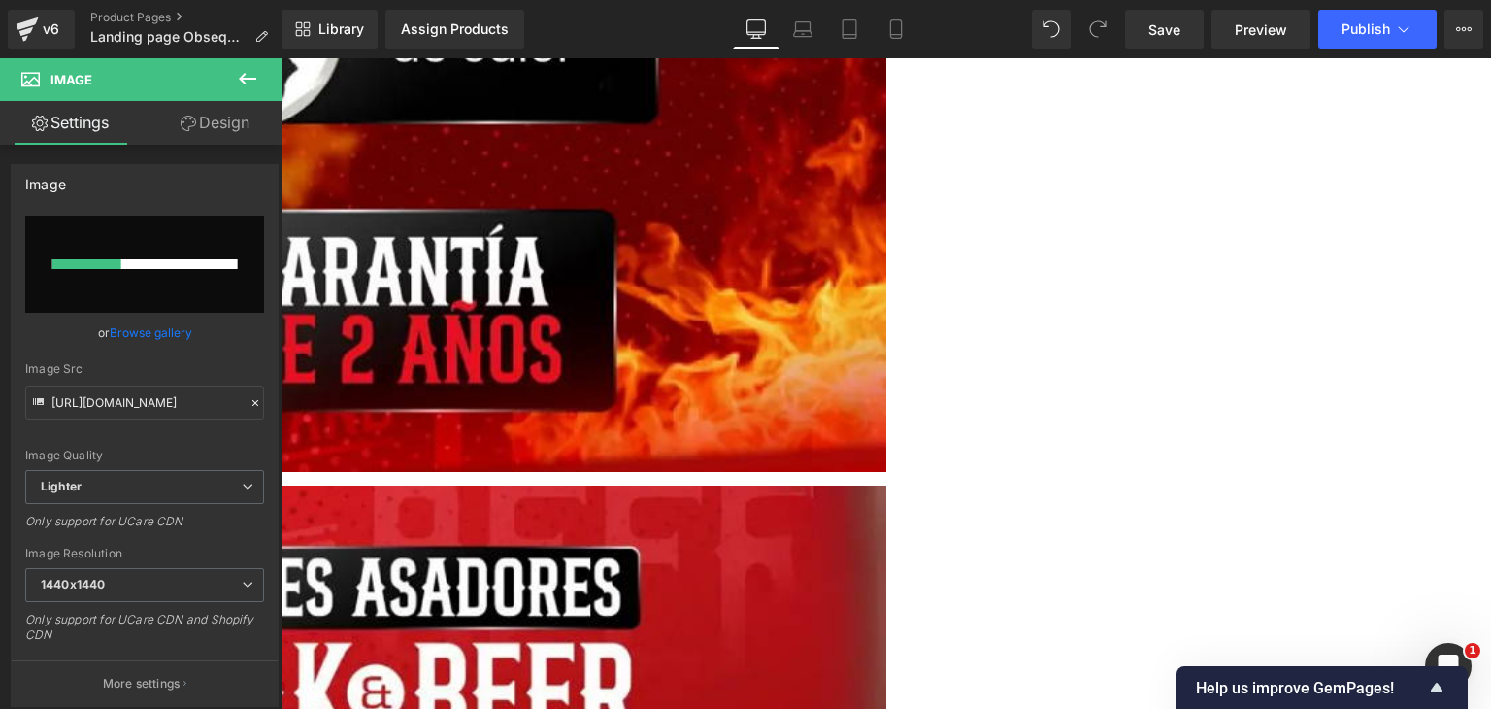
scroll to position [1553, 0]
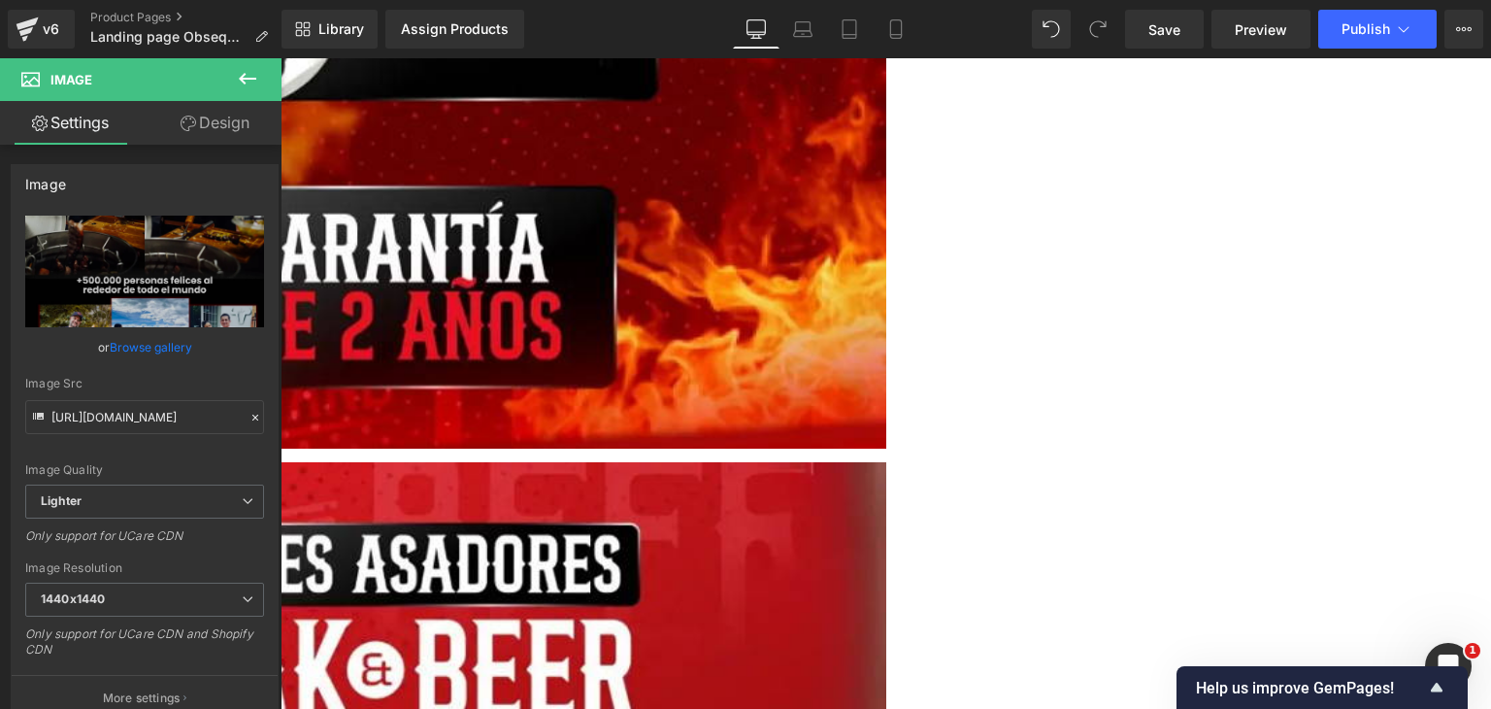
type input "[URL][DOMAIN_NAME]"
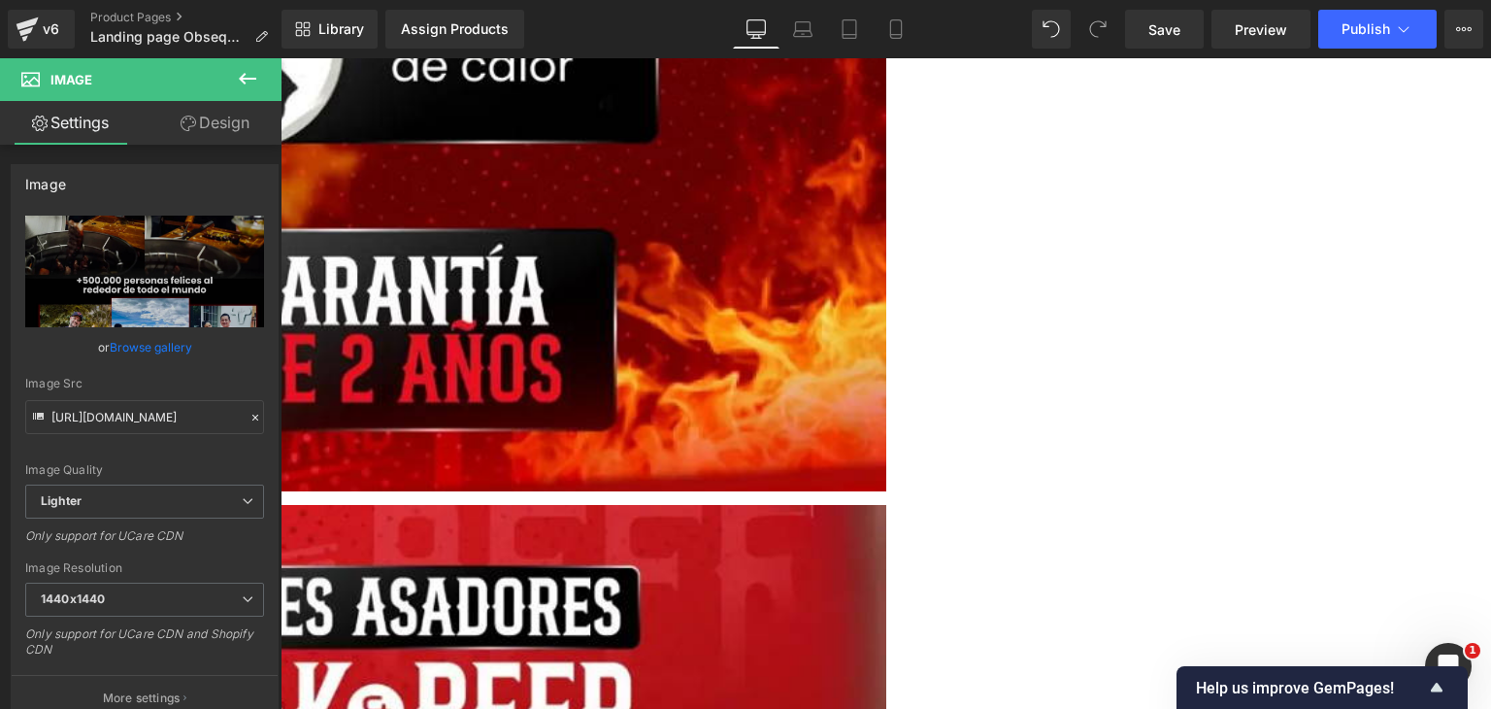
scroll to position [1262, 0]
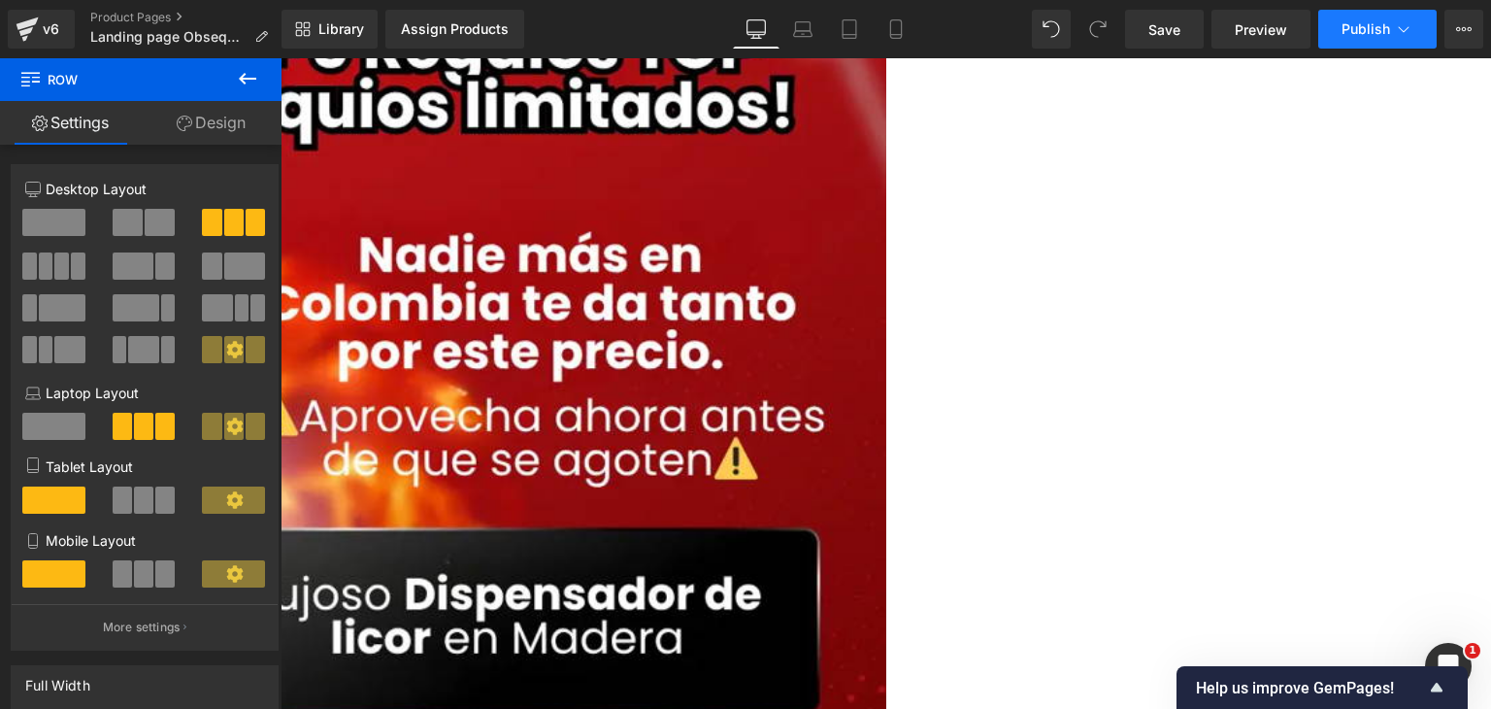
scroll to position [291, 0]
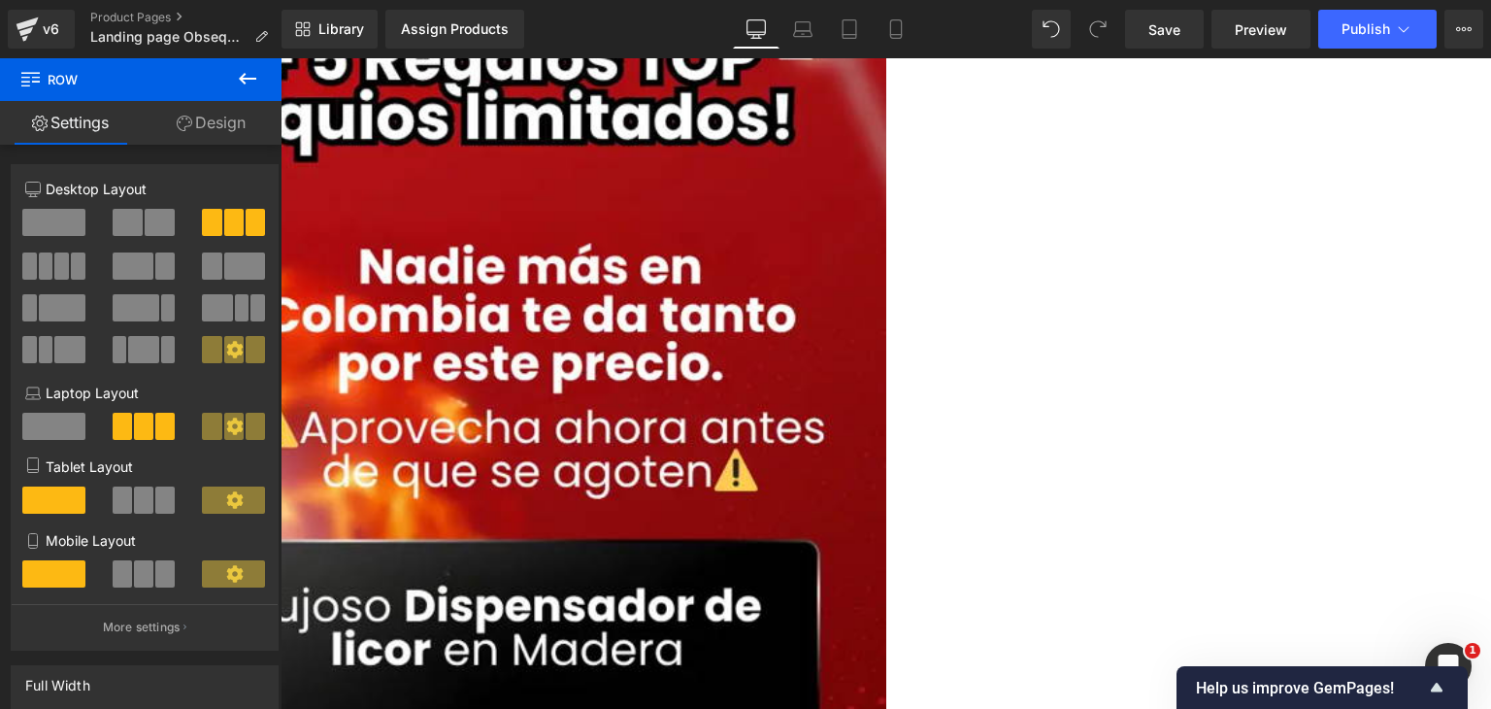
drag, startPoint x: 1111, startPoint y: 32, endPoint x: 1120, endPoint y: 41, distance: 13.1
click at [1111, 32] on span at bounding box center [1098, 29] width 39 height 39
click at [1134, 32] on link "Save" at bounding box center [1164, 29] width 79 height 39
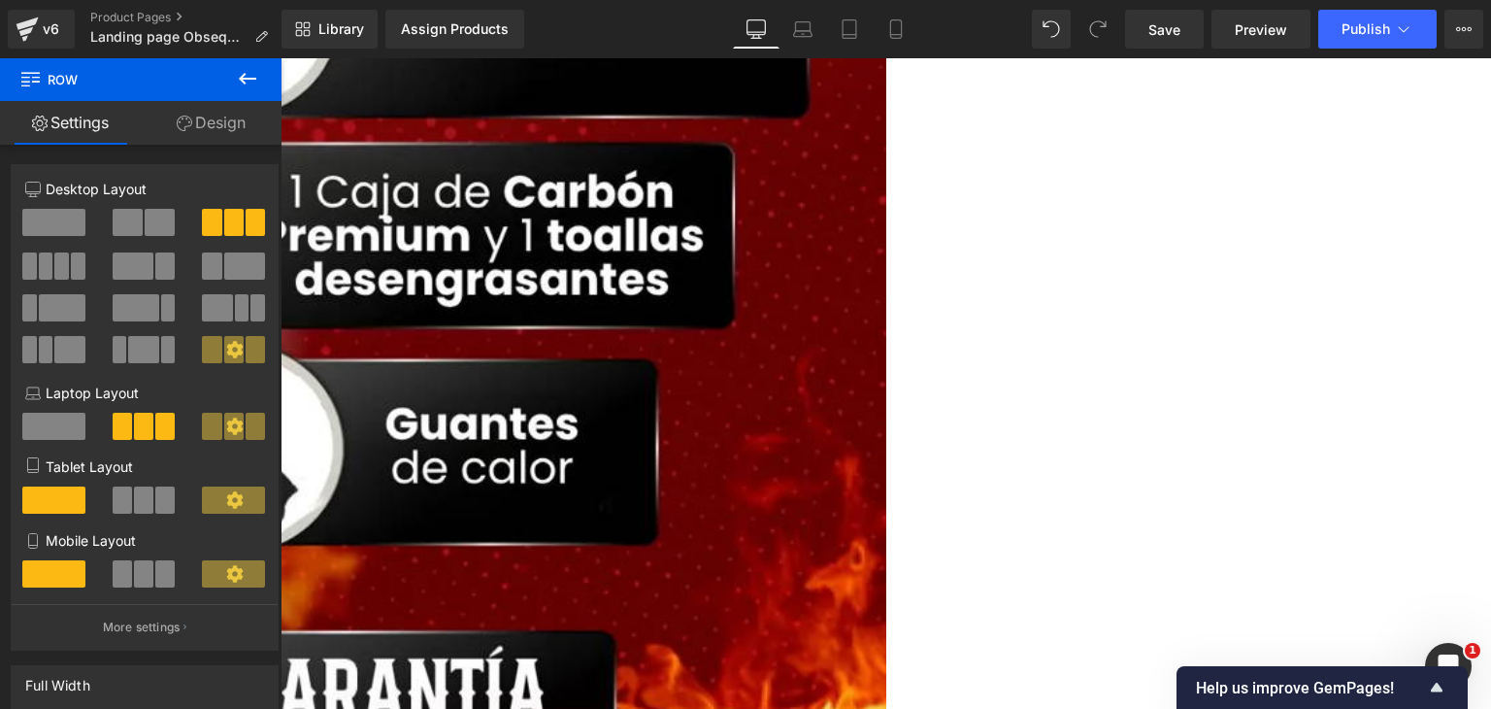
scroll to position [1165, 0]
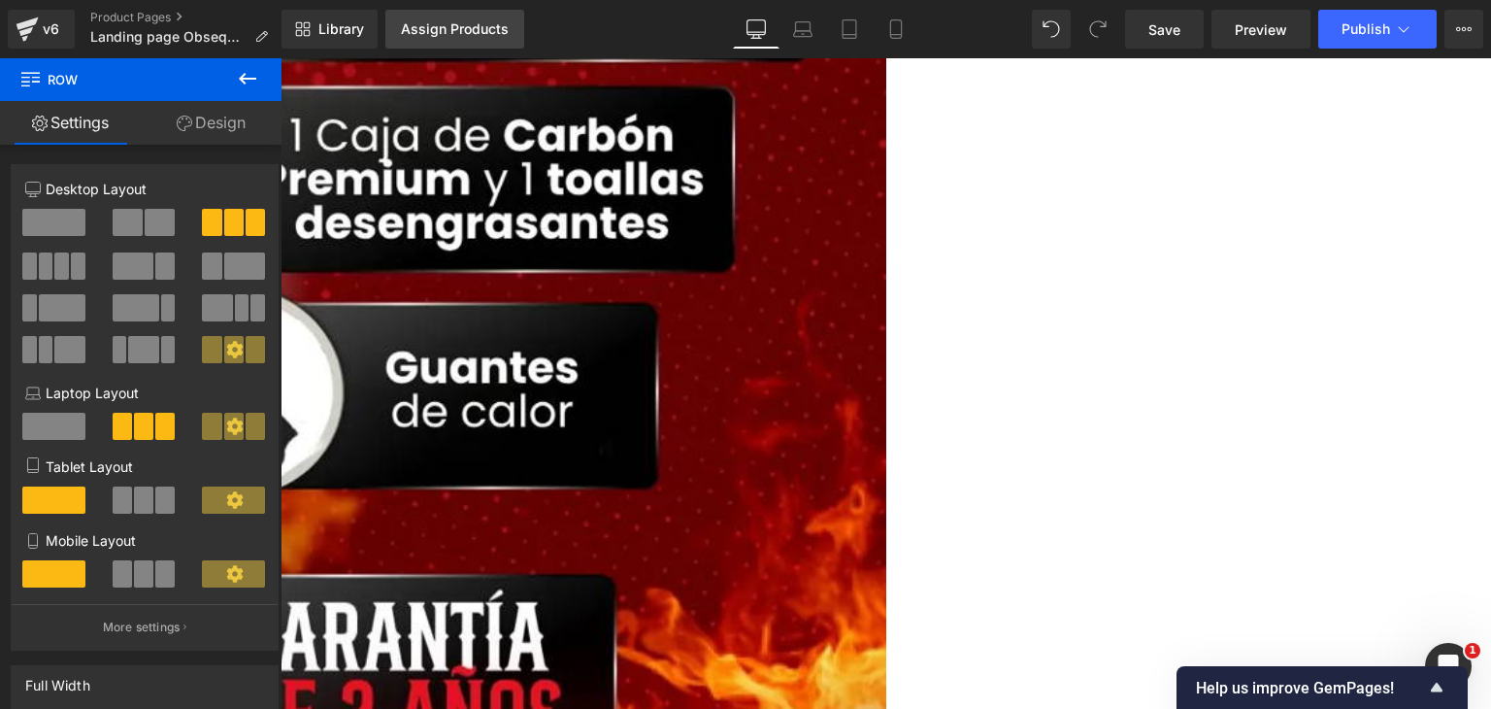
click at [425, 32] on div "Assign Products" at bounding box center [455, 29] width 108 height 16
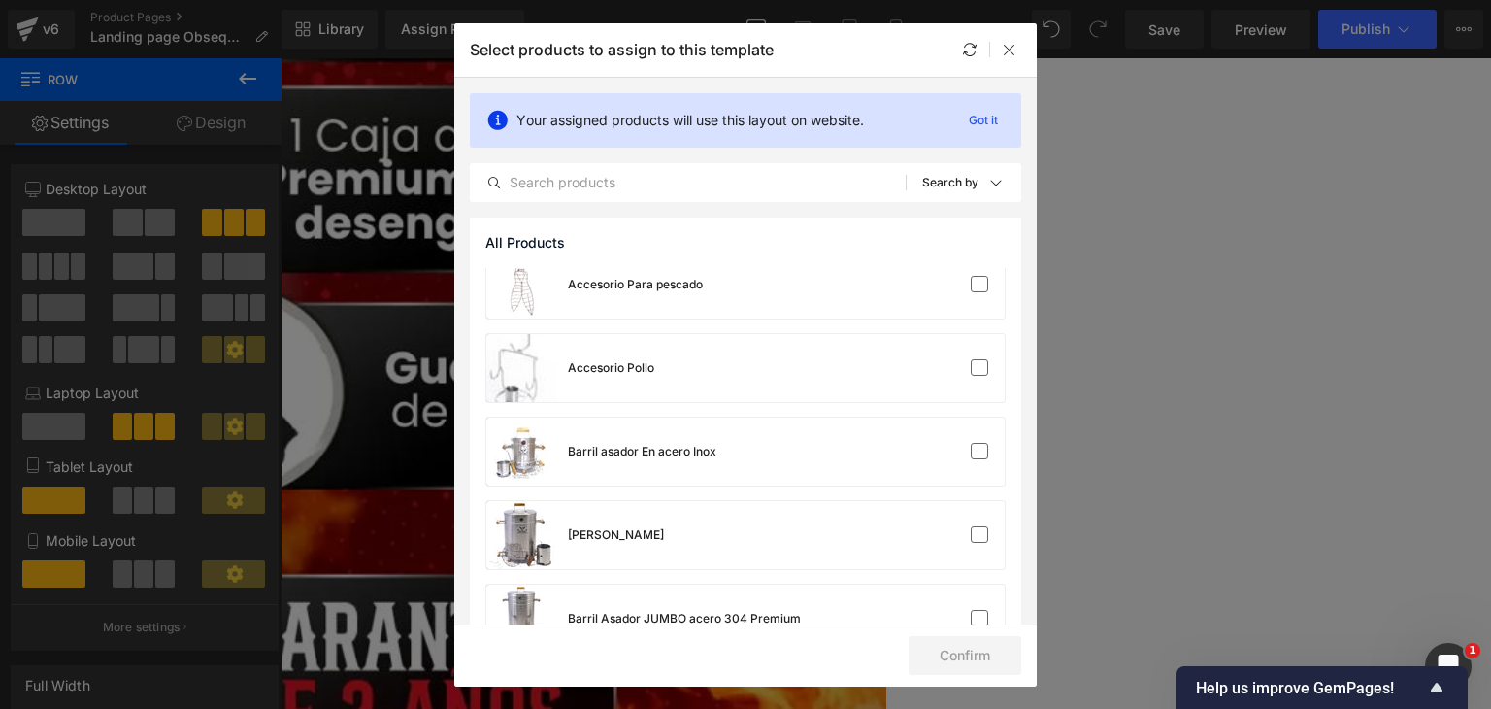
scroll to position [0, 0]
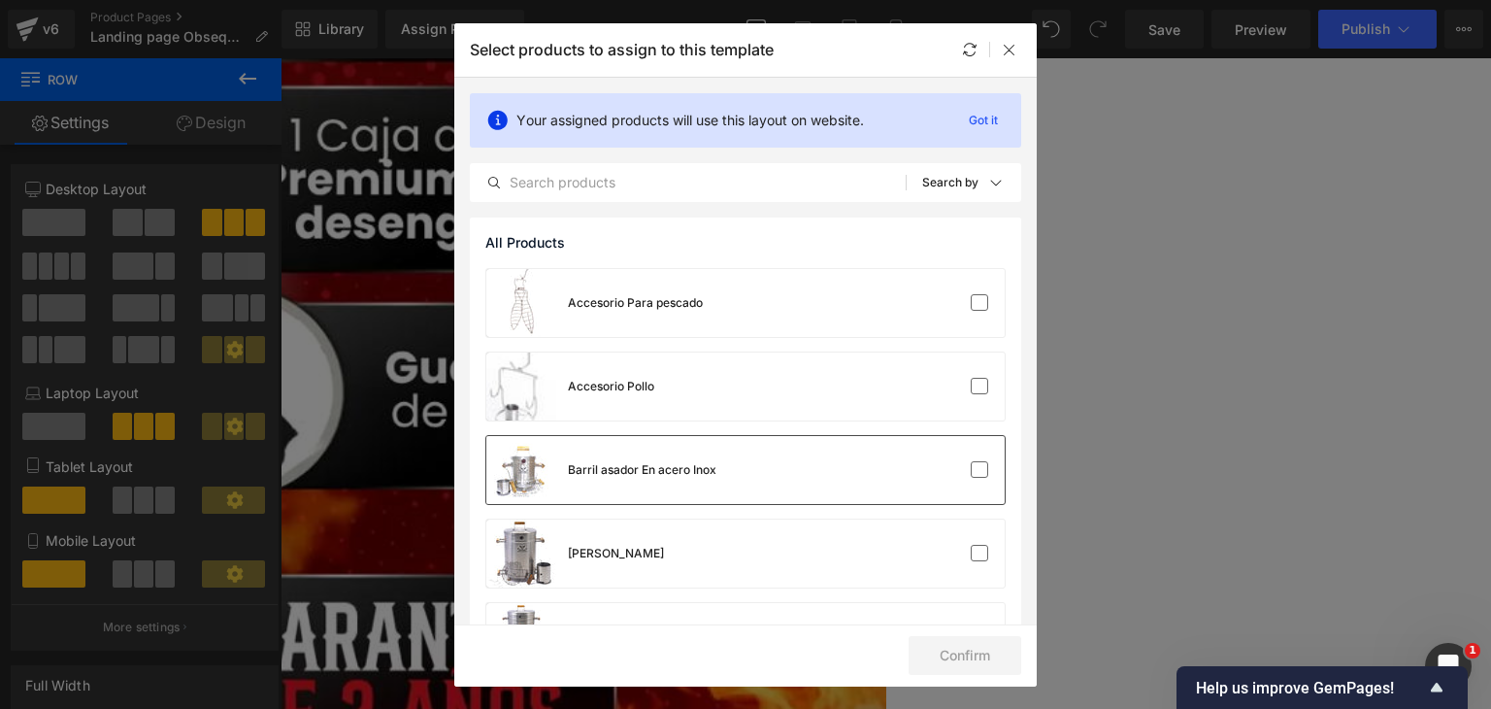
click at [800, 486] on div "Barril asador En acero Inox" at bounding box center [745, 470] width 518 height 68
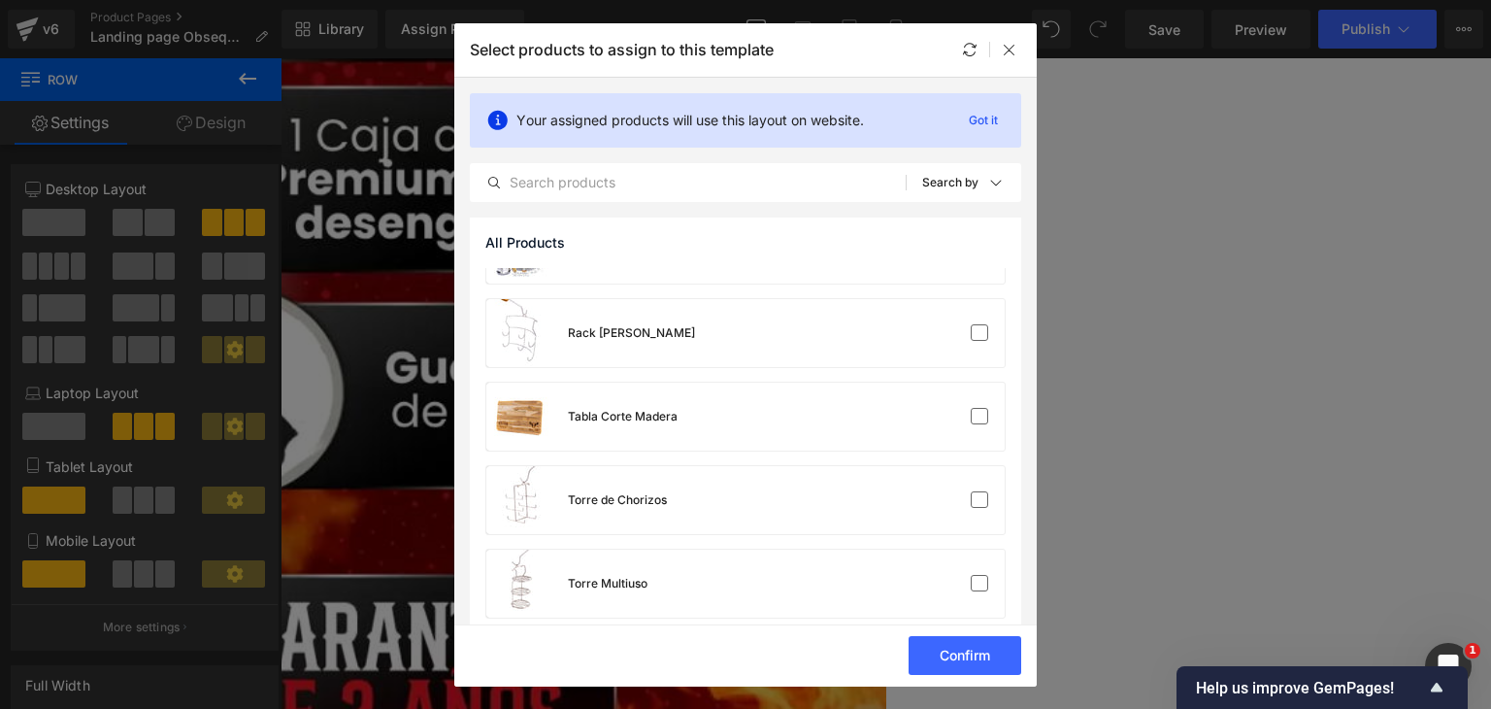
scroll to position [1076, 0]
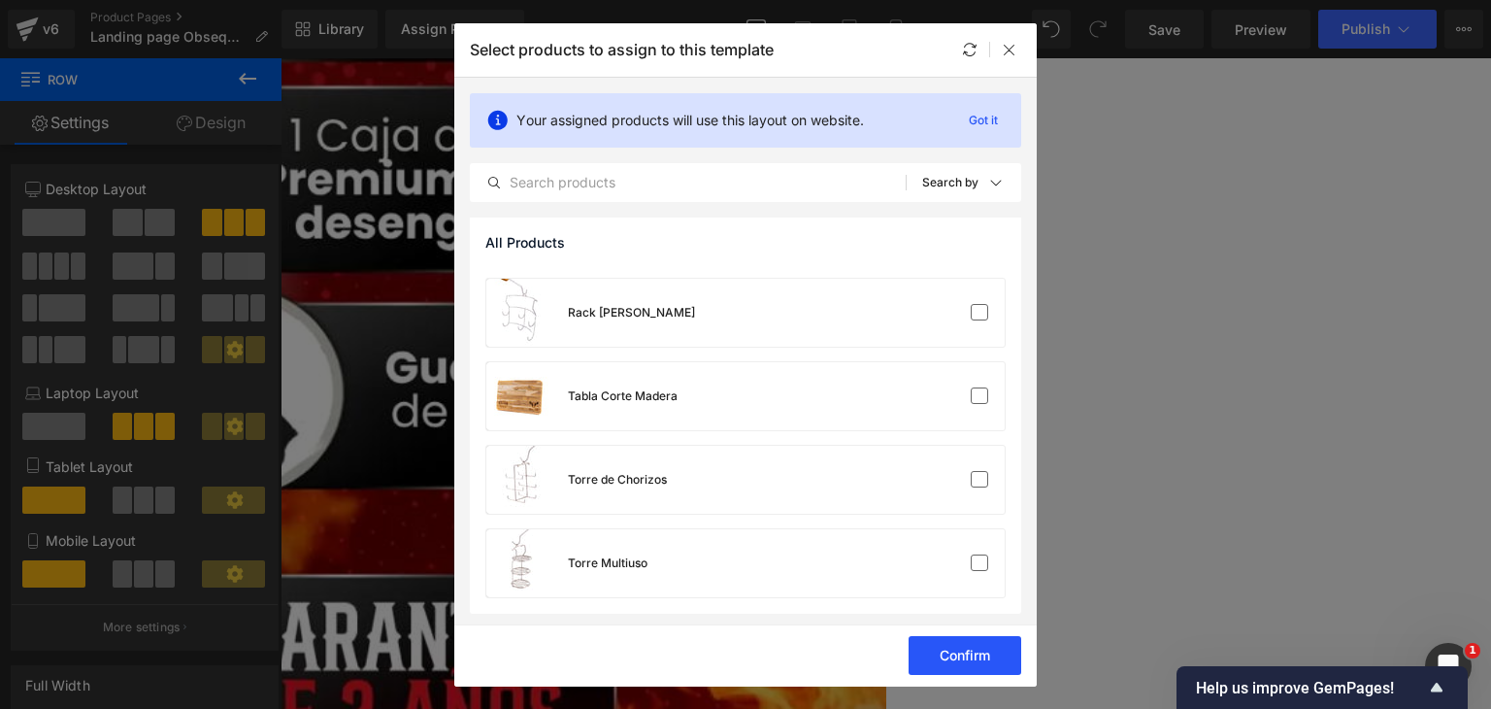
click at [971, 649] on button "Confirm" at bounding box center [965, 655] width 113 height 39
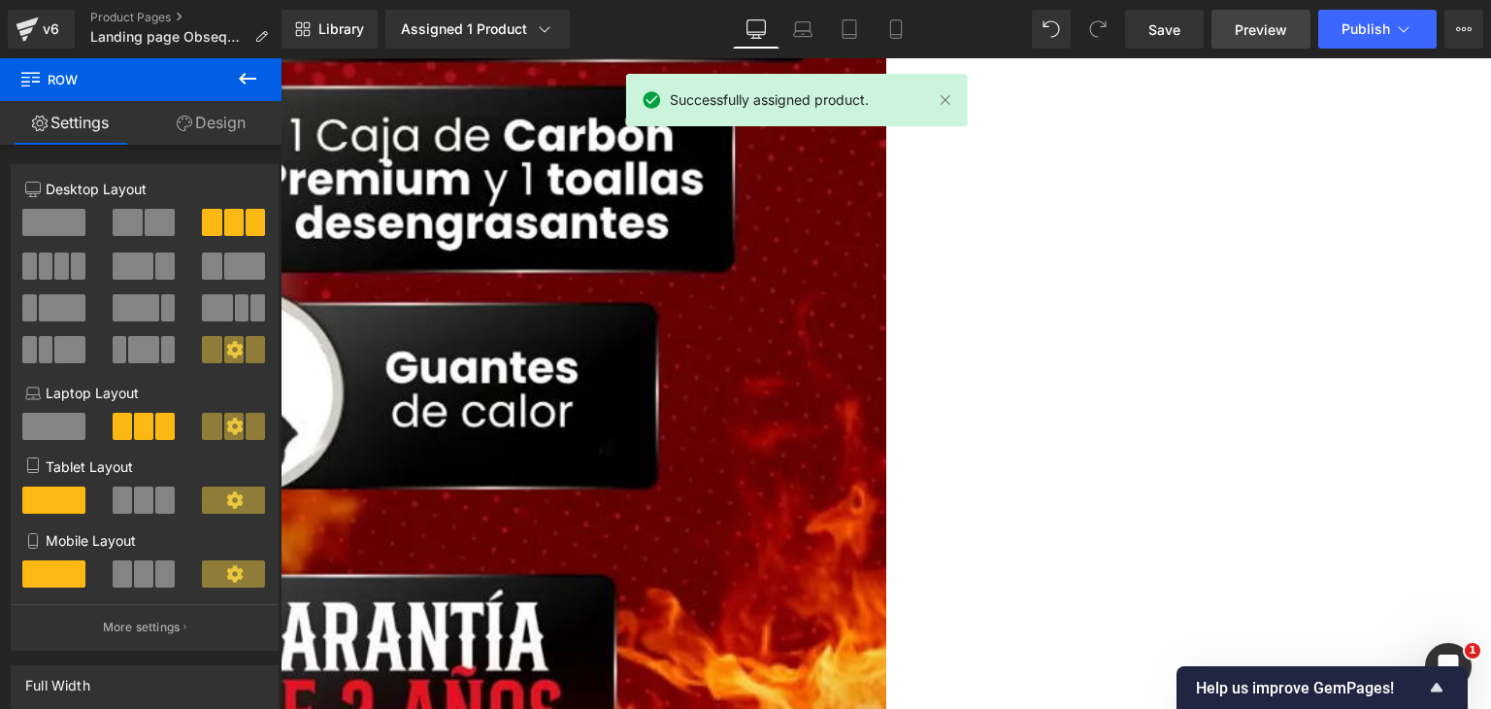
click at [1309, 38] on link "Preview" at bounding box center [1261, 29] width 99 height 39
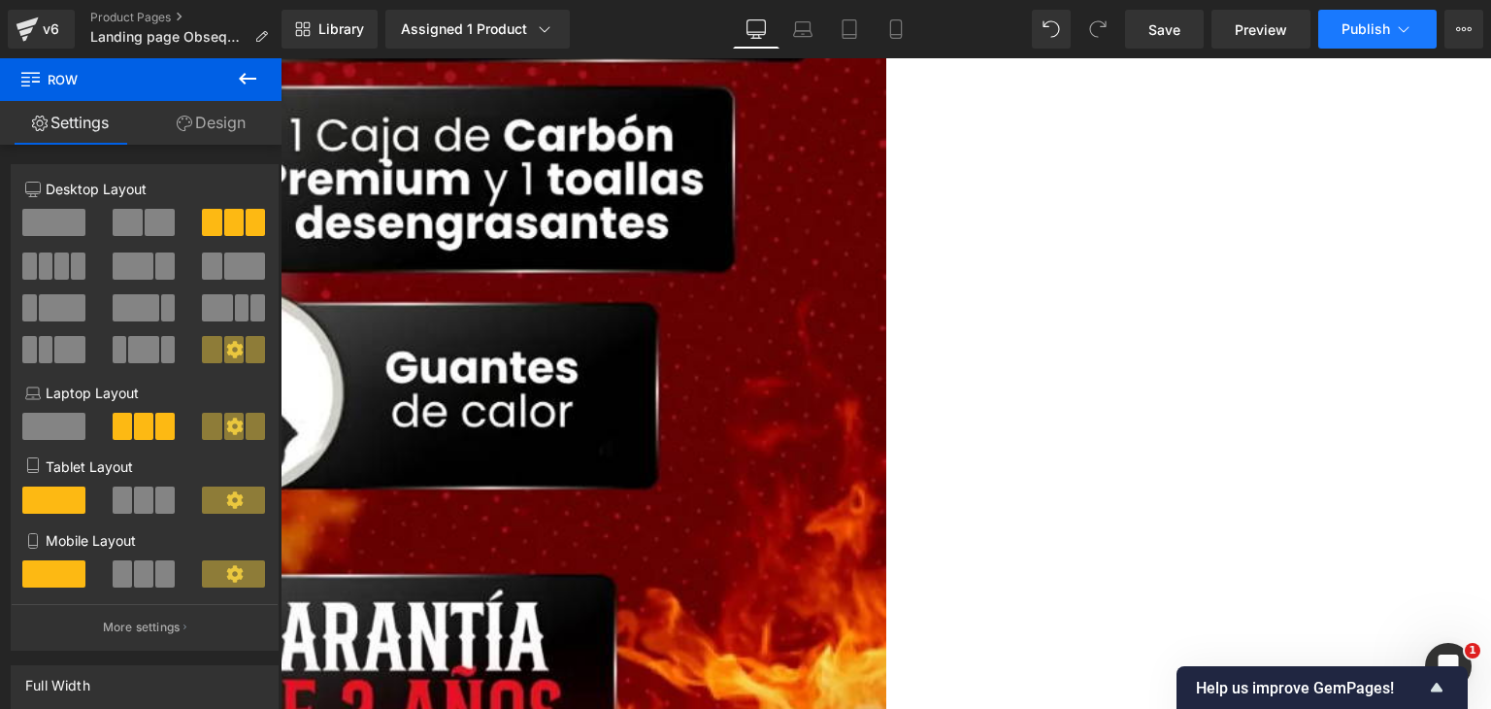
click at [1353, 36] on span "Publish" at bounding box center [1366, 29] width 49 height 16
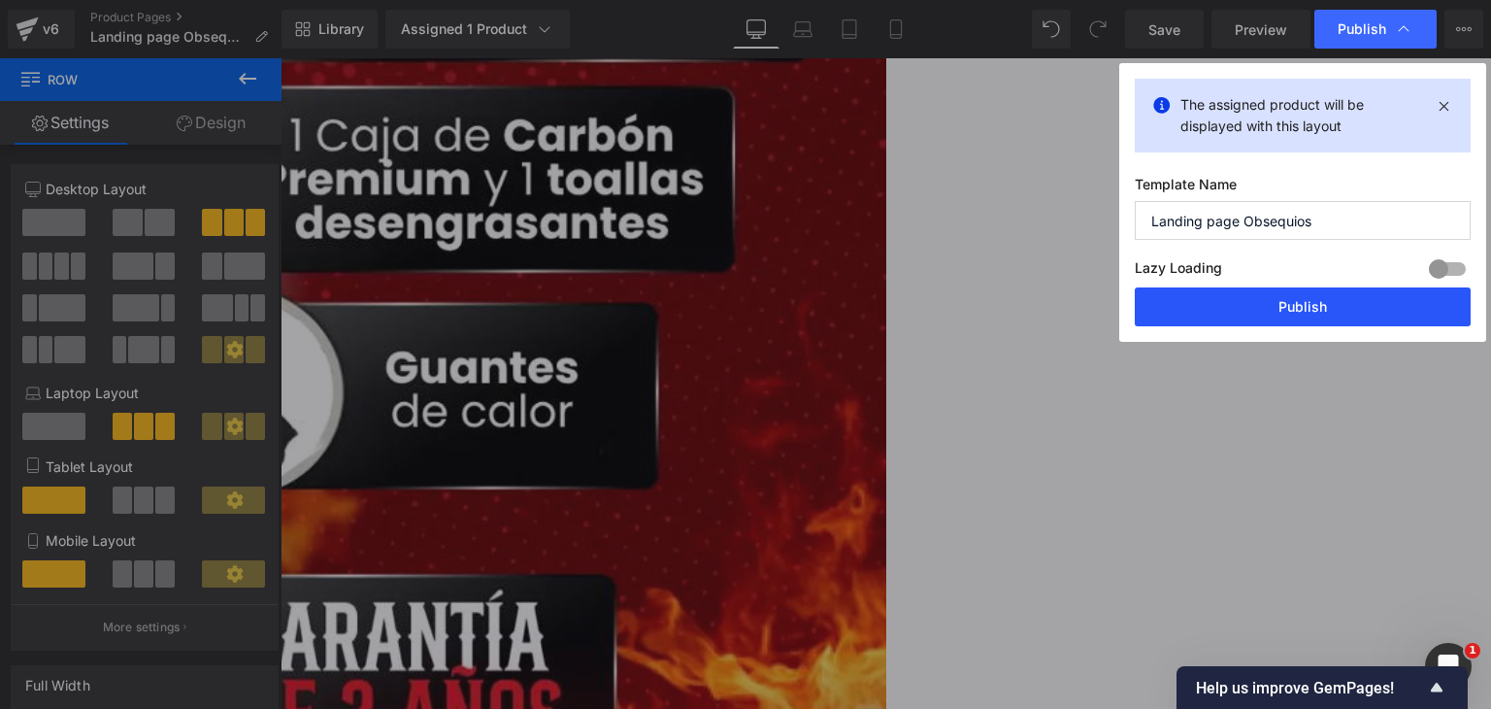
click at [1250, 297] on button "Publish" at bounding box center [1303, 306] width 336 height 39
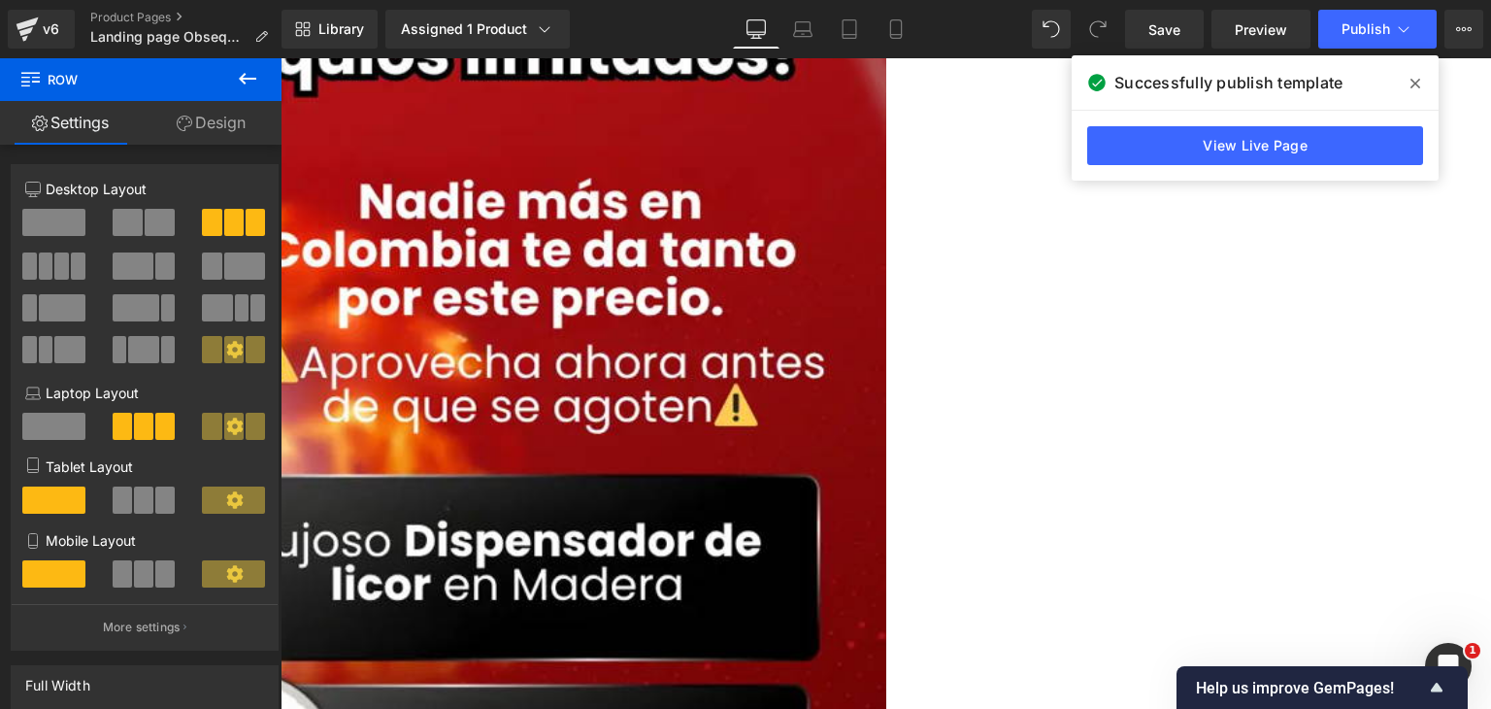
scroll to position [0, 0]
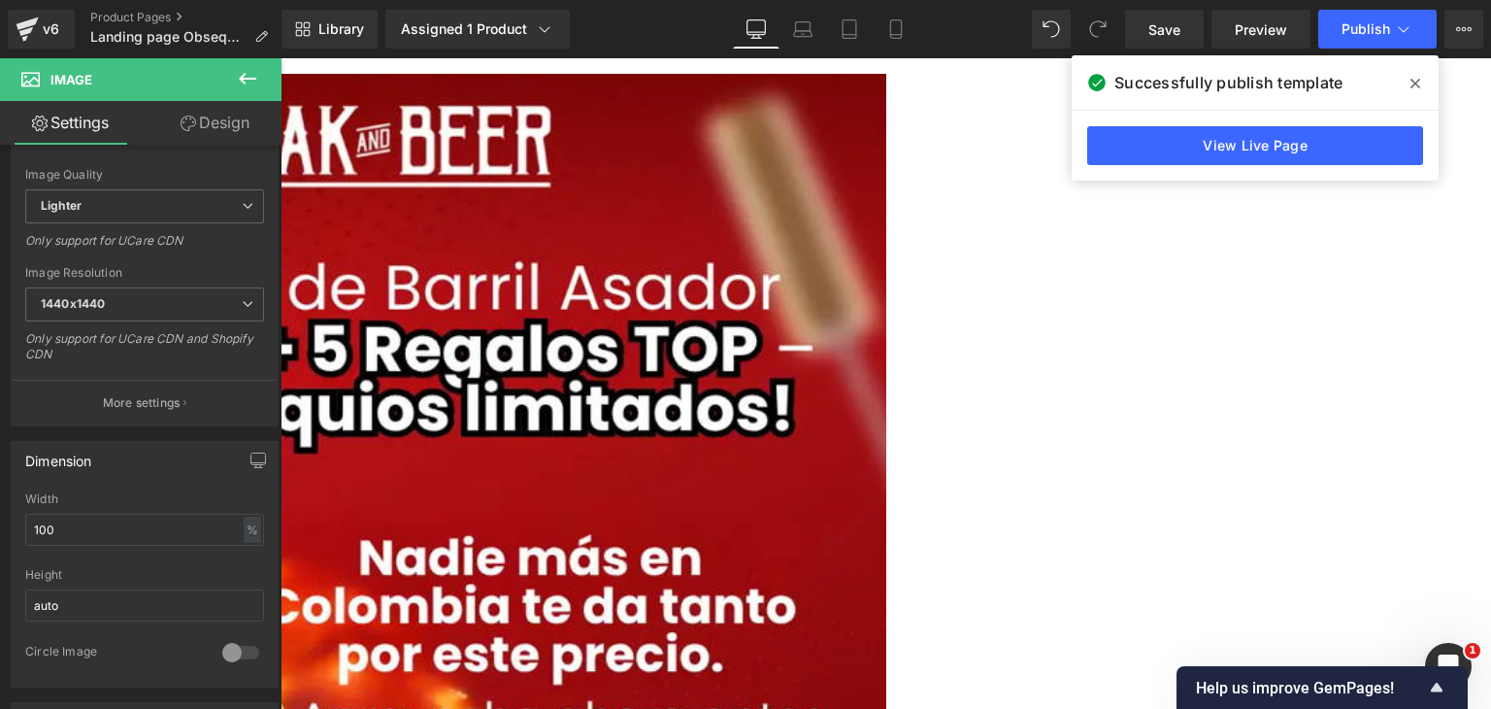
scroll to position [291, 0]
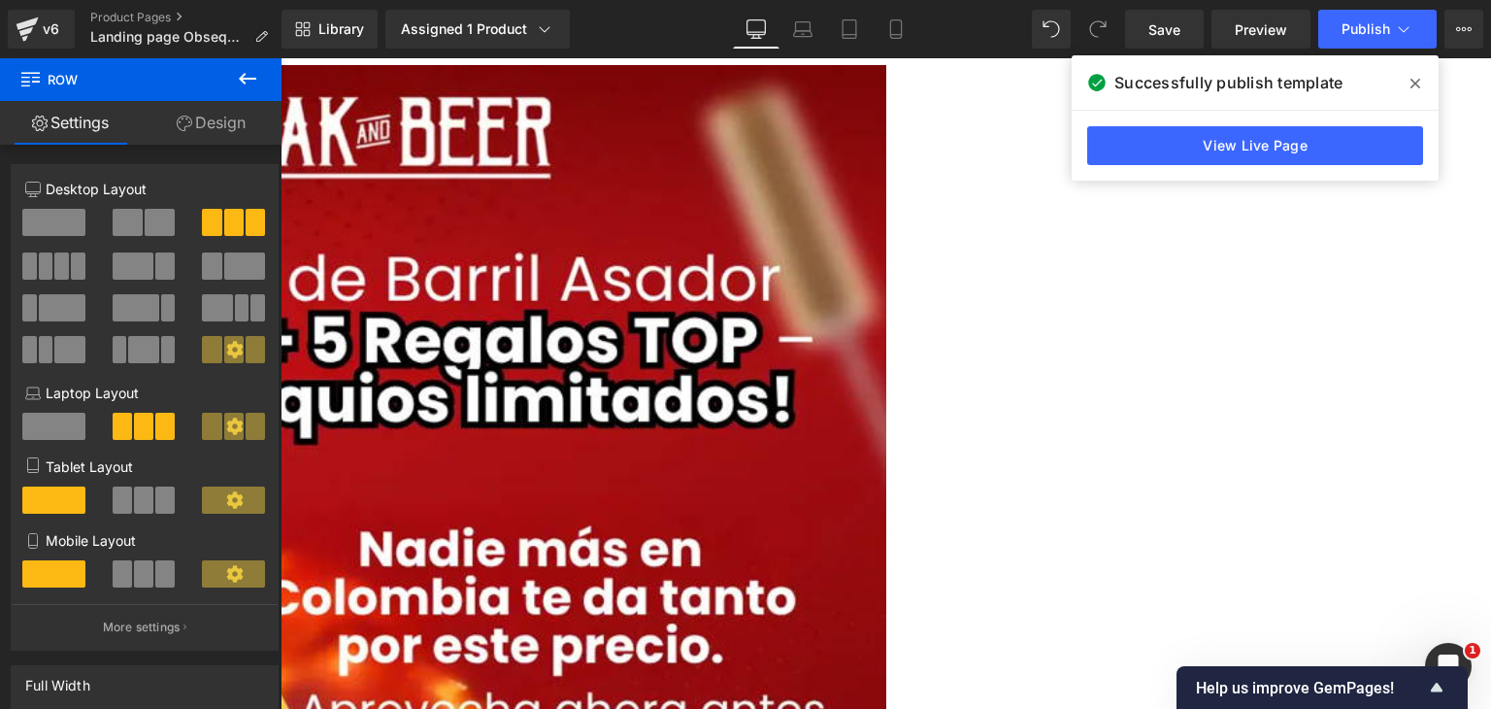
drag, startPoint x: 809, startPoint y: 66, endPoint x: 1065, endPoint y: 115, distance: 260.9
click at [808, 58] on html "Image Image Image Row COMPARTE RISAS Y COMIDAS Heading Elije tu tamaño adecuado…" at bounding box center [886, 383] width 1211 height 650
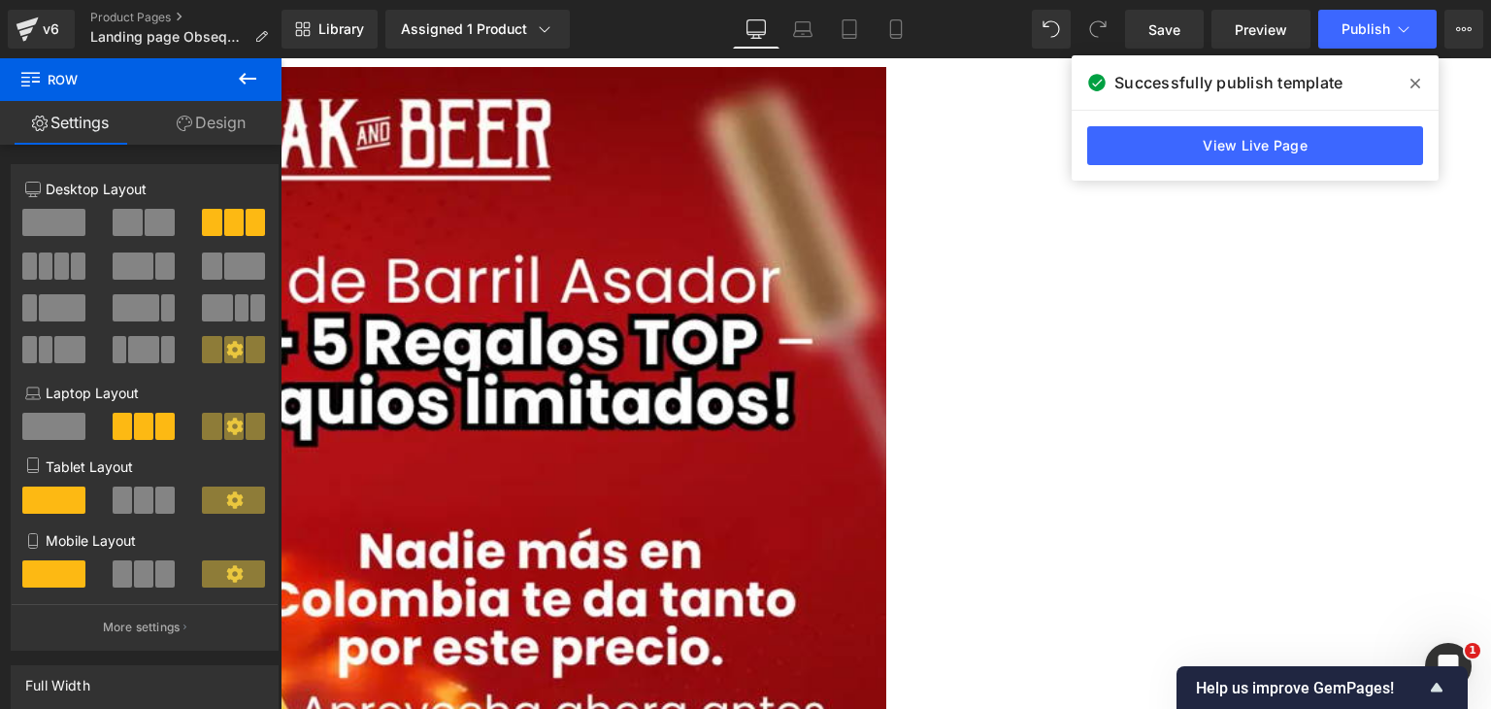
click at [662, 10] on div "Library Assigned 1 Product Product Preview Barril asador En acero Inox Manage a…" at bounding box center [887, 29] width 1210 height 39
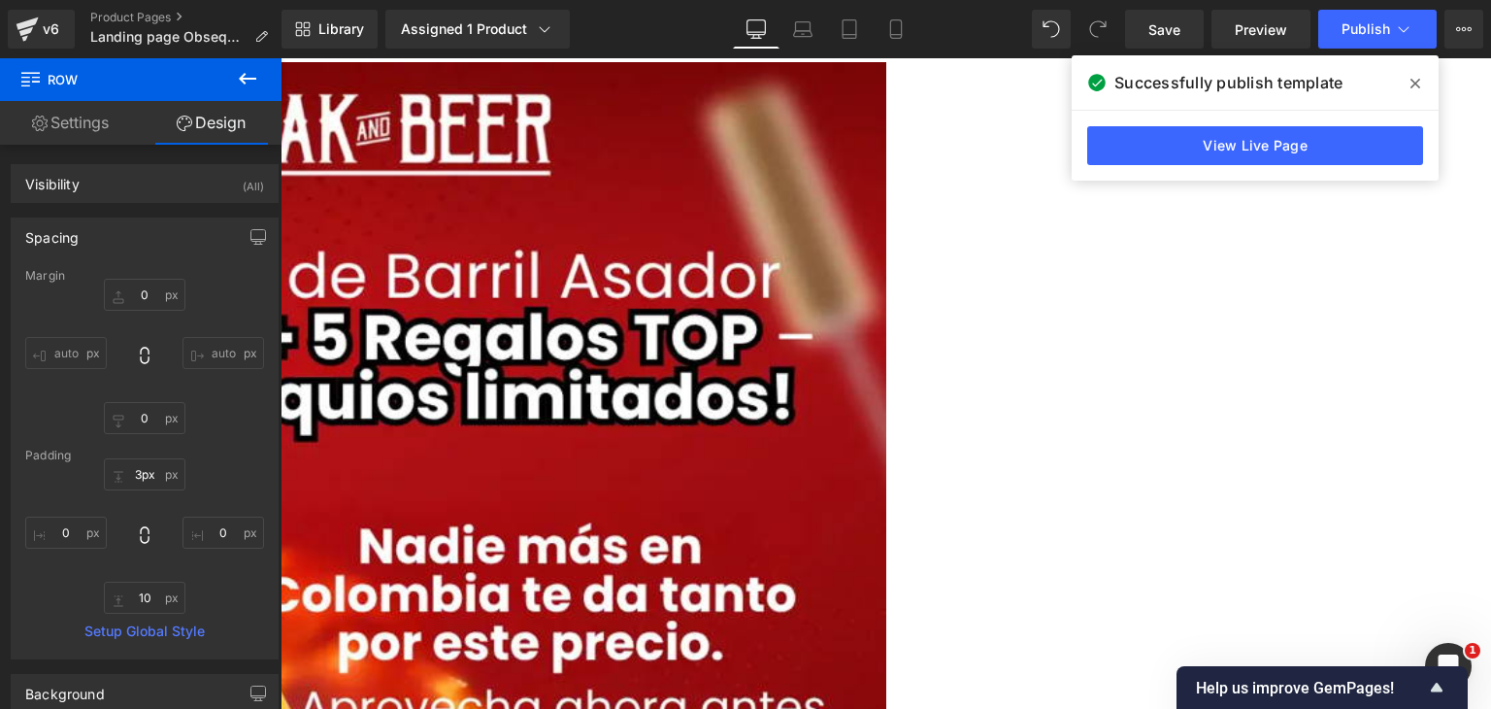
drag, startPoint x: 646, startPoint y: 62, endPoint x: 649, endPoint y: 50, distance: 13.0
click at [649, 58] on html "Image Image Image Row COMPARTE RISAS Y COMIDAS Heading Elije tu tamaño adecuado…" at bounding box center [886, 383] width 1211 height 650
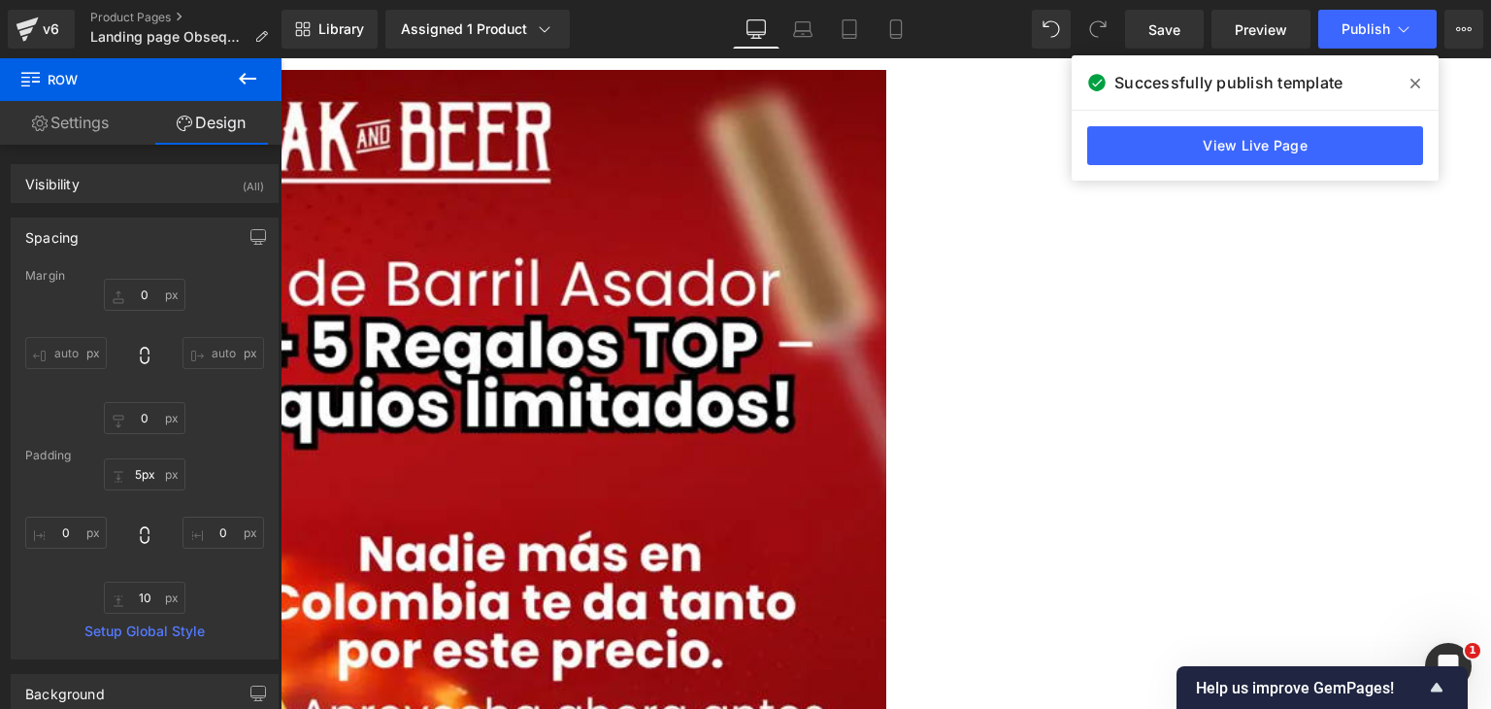
type input "4px"
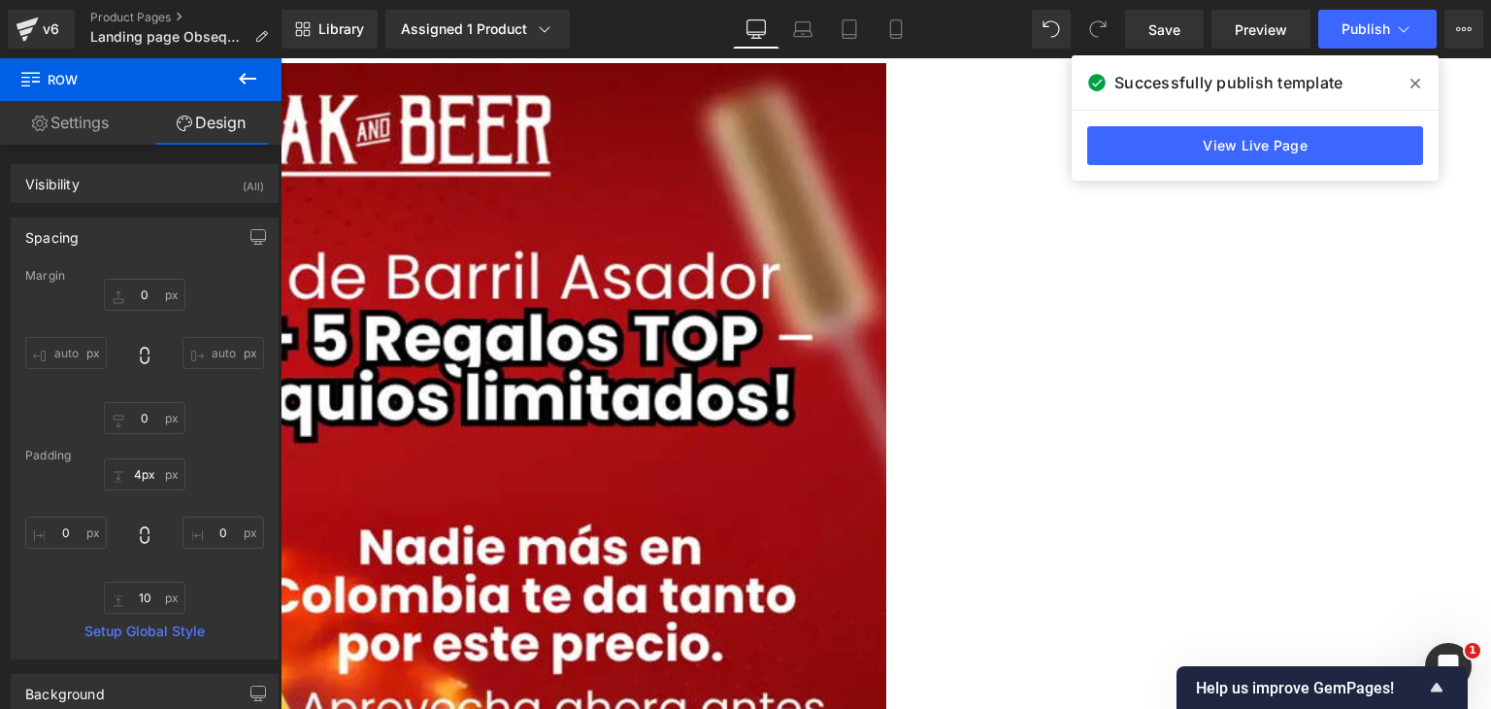
click at [644, 54] on div "Library Assigned 1 Product Product Preview Barril asador En acero Inox Manage a…" at bounding box center [887, 29] width 1210 height 58
click at [145, 483] on input "4px" at bounding box center [145, 474] width 82 height 32
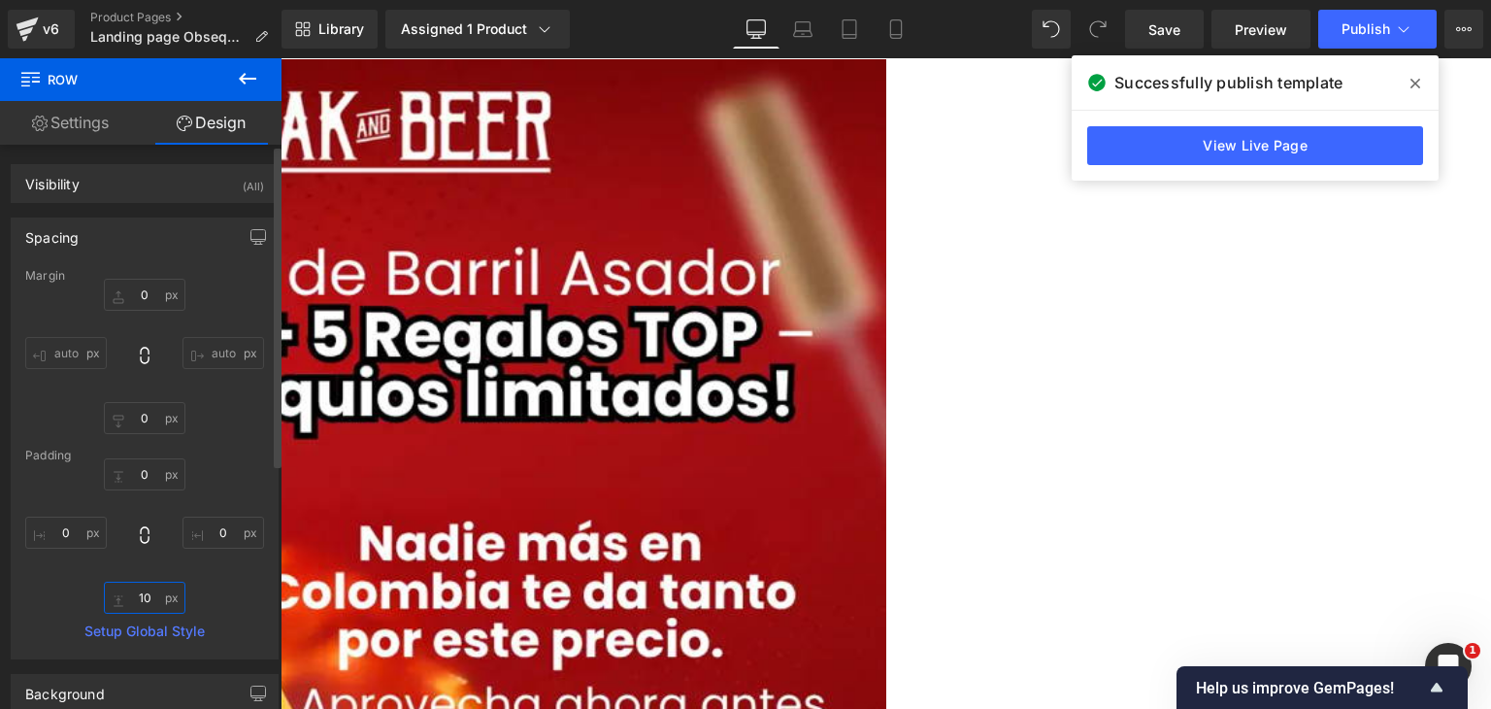
click at [149, 595] on input "10" at bounding box center [145, 598] width 82 height 32
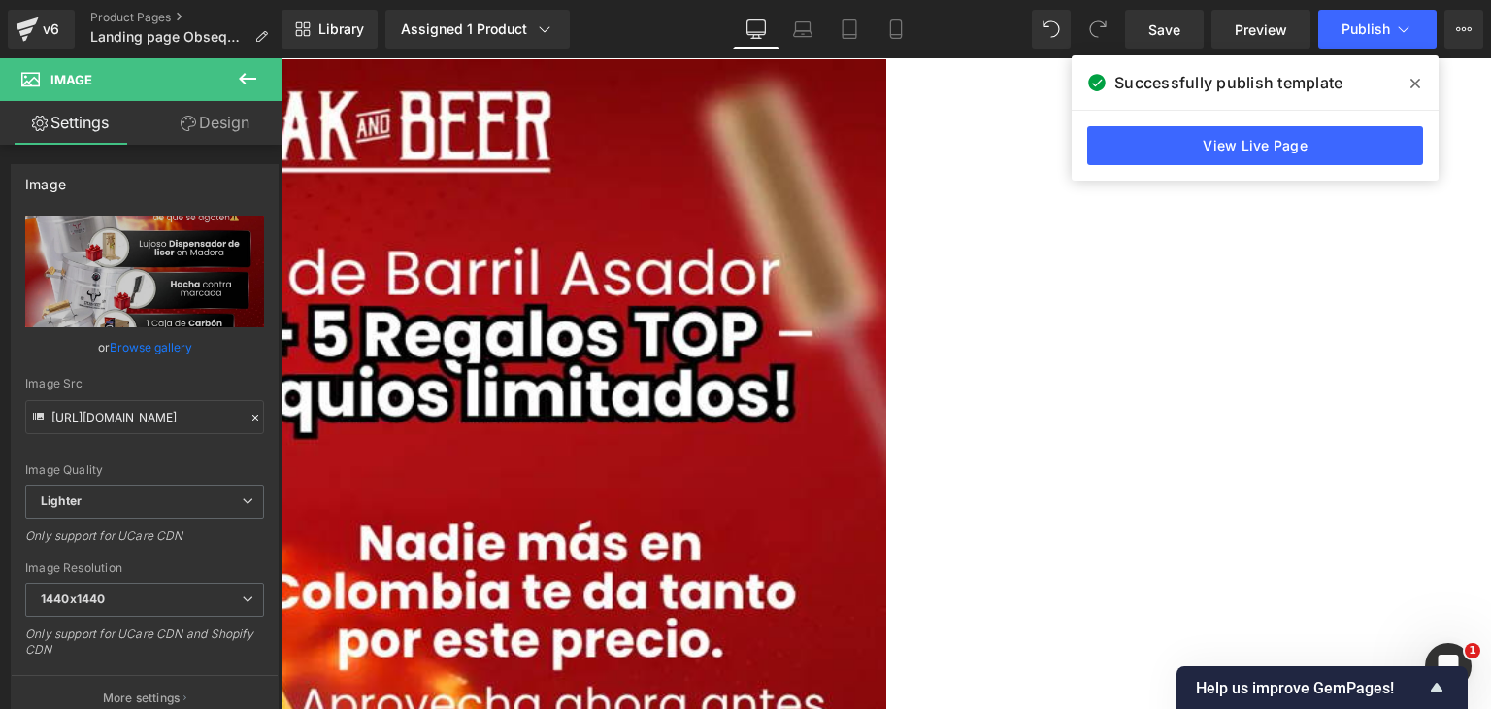
click at [217, 141] on link "Design" at bounding box center [215, 123] width 141 height 44
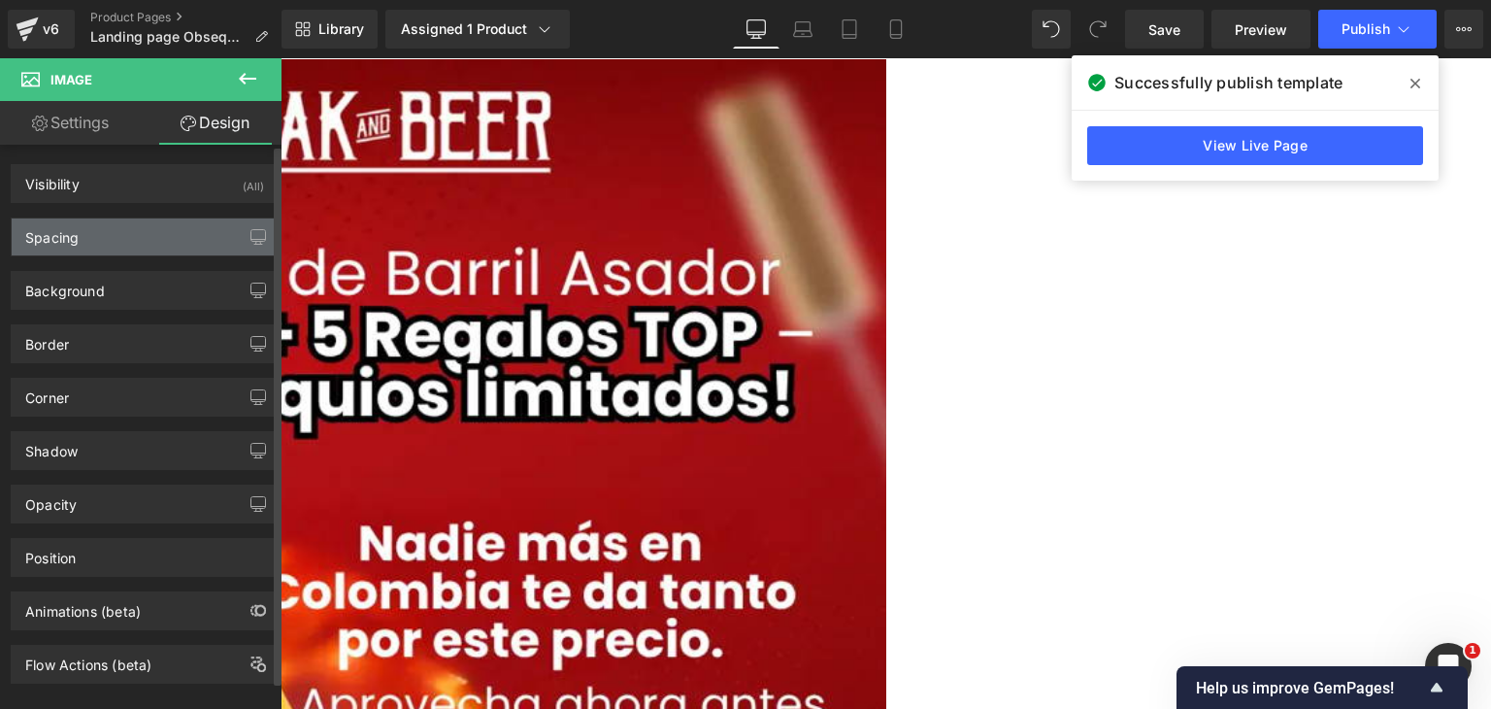
click at [175, 242] on div "Spacing" at bounding box center [145, 236] width 266 height 37
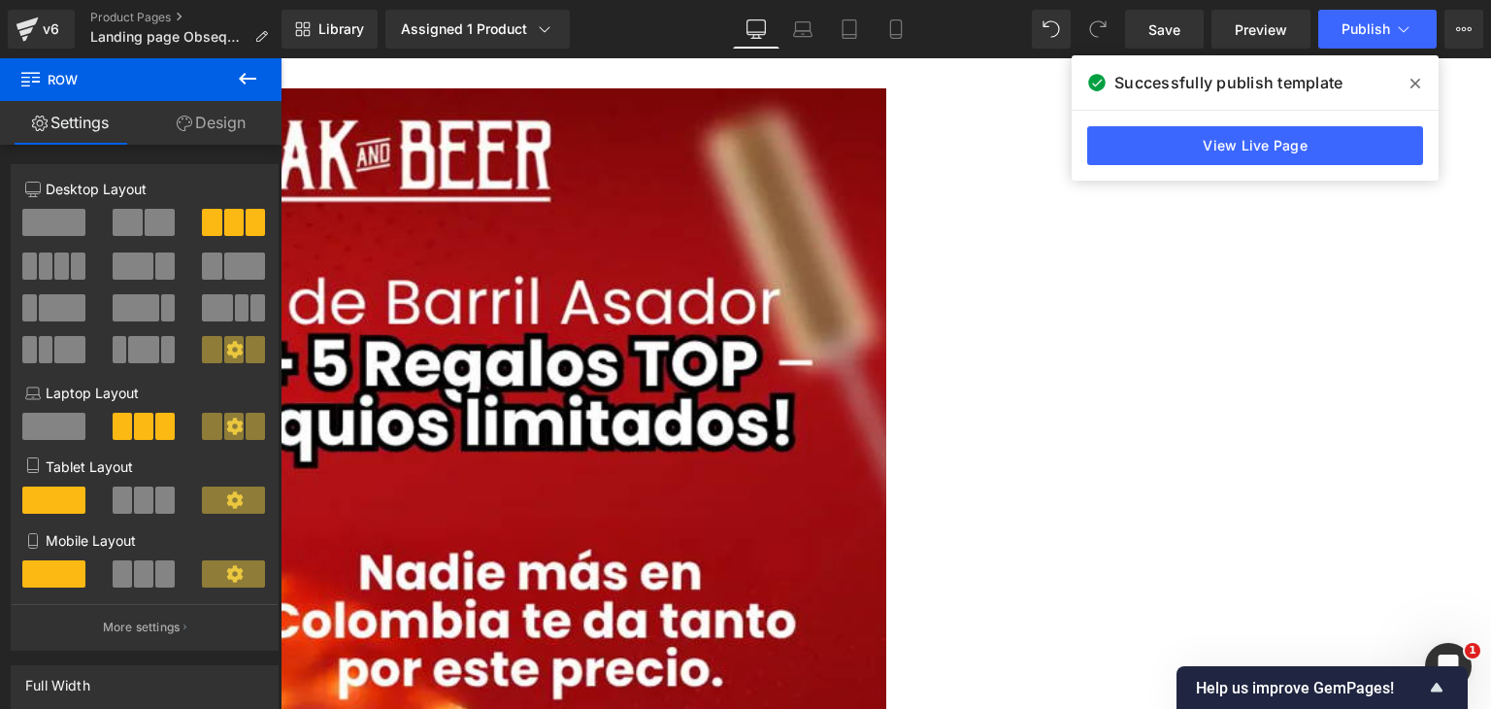
drag, startPoint x: 840, startPoint y: 59, endPoint x: 848, endPoint y: -13, distance: 72.3
click at [848, 58] on html "Image Image Image Row NaNpx COMPARTE RISAS Y COMIDAS Heading Elije tu tamaño ad…" at bounding box center [886, 383] width 1211 height 650
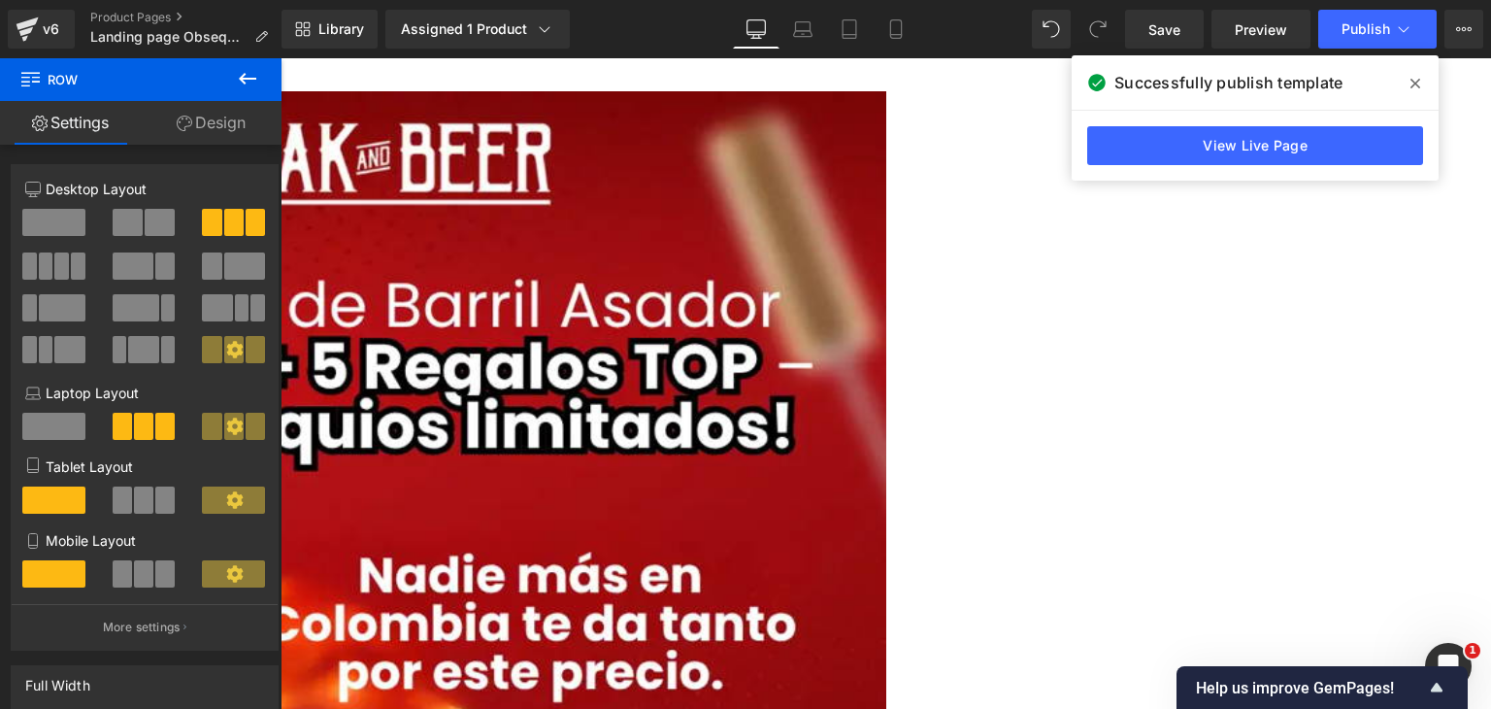
drag, startPoint x: 656, startPoint y: 9, endPoint x: 372, endPoint y: 13, distance: 284.5
click at [656, 10] on div "Library Assigned 1 Product Product Preview Barril asador En acero Inox Manage a…" at bounding box center [887, 29] width 1210 height 39
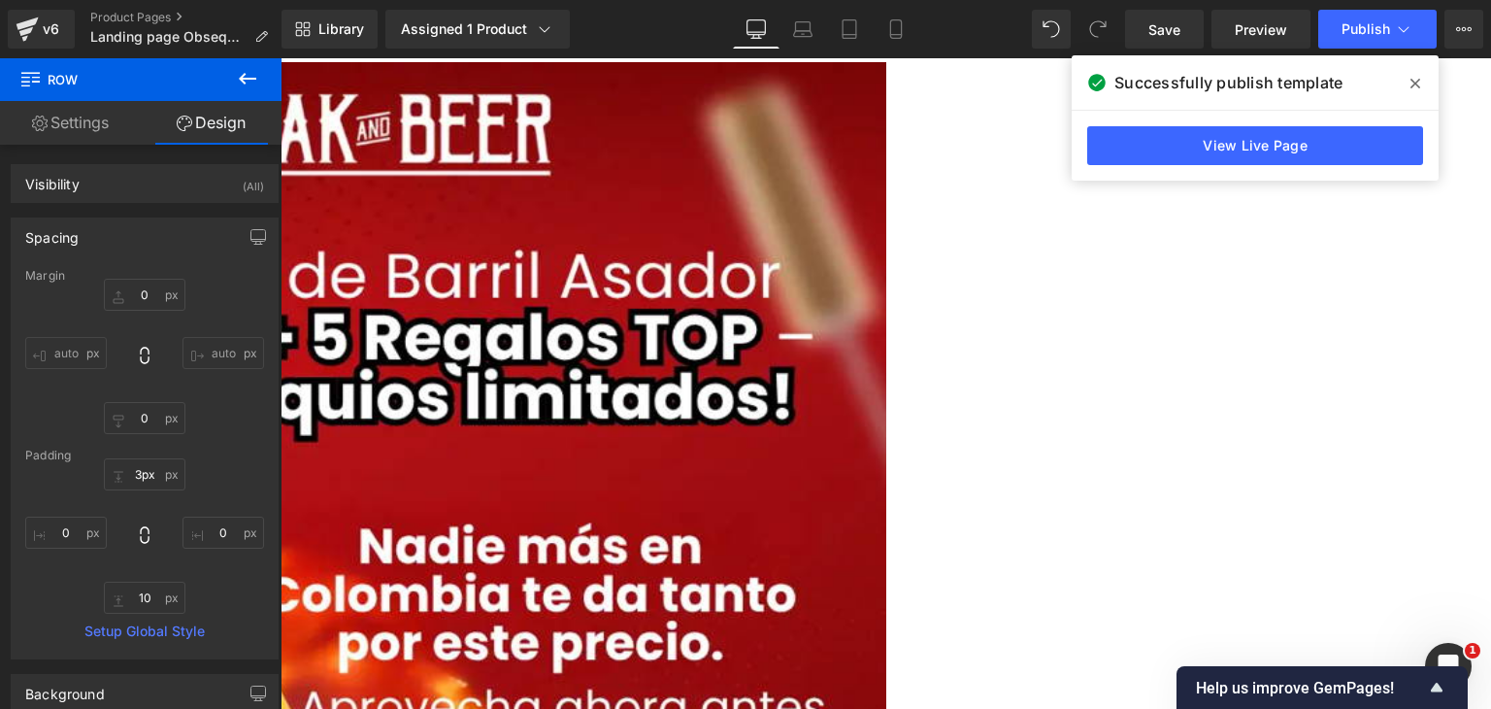
drag, startPoint x: 650, startPoint y: 87, endPoint x: 937, endPoint y: 114, distance: 287.6
click at [656, 58] on html "Image Image Image Row NaNpx COMPARTE RISAS Y COMIDAS Heading Elije tu tamaño ad…" at bounding box center [886, 383] width 1211 height 650
type input "3px"
click at [693, 56] on div "Library Assigned 1 Product Product Preview Barril asador En acero Inox Manage a…" at bounding box center [887, 29] width 1210 height 58
click at [1371, 21] on span "Publish" at bounding box center [1366, 29] width 49 height 16
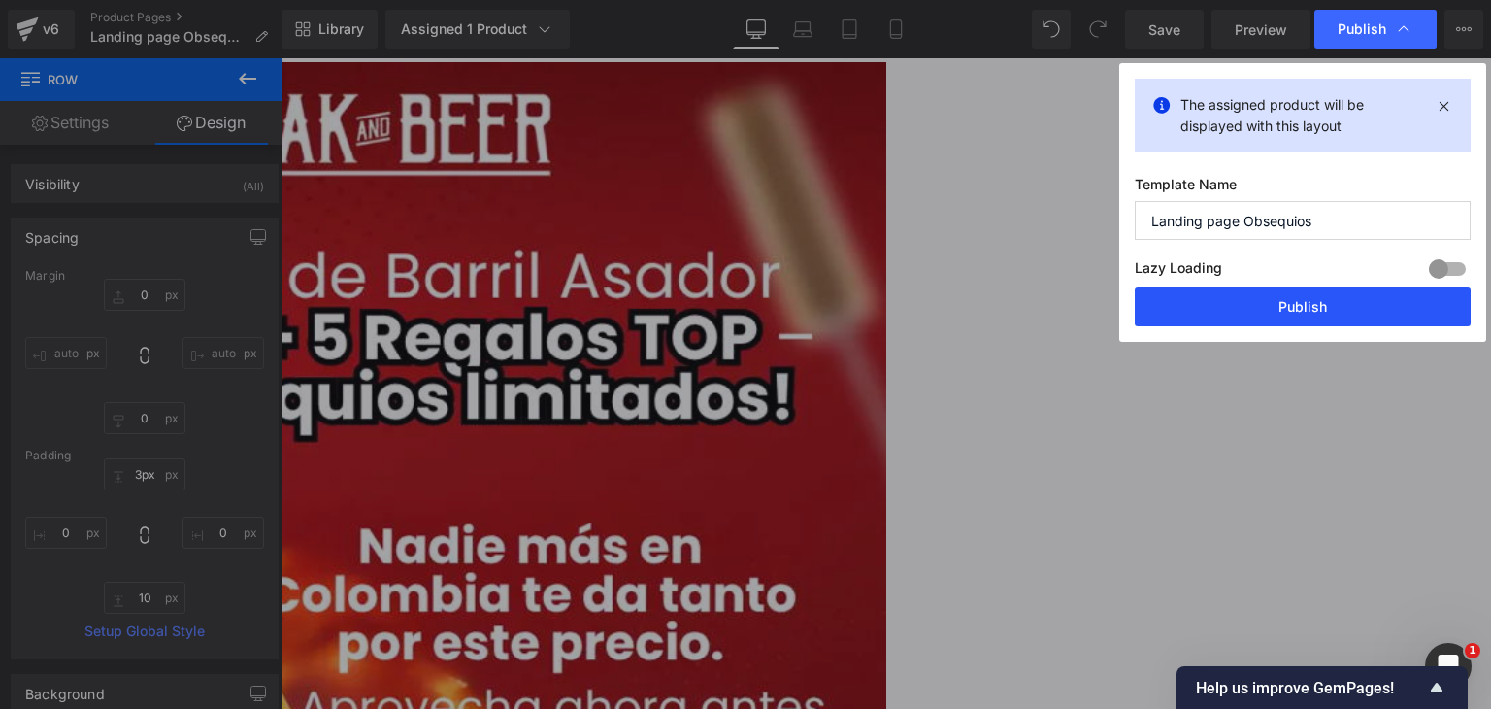
click at [1270, 311] on button "Publish" at bounding box center [1303, 306] width 336 height 39
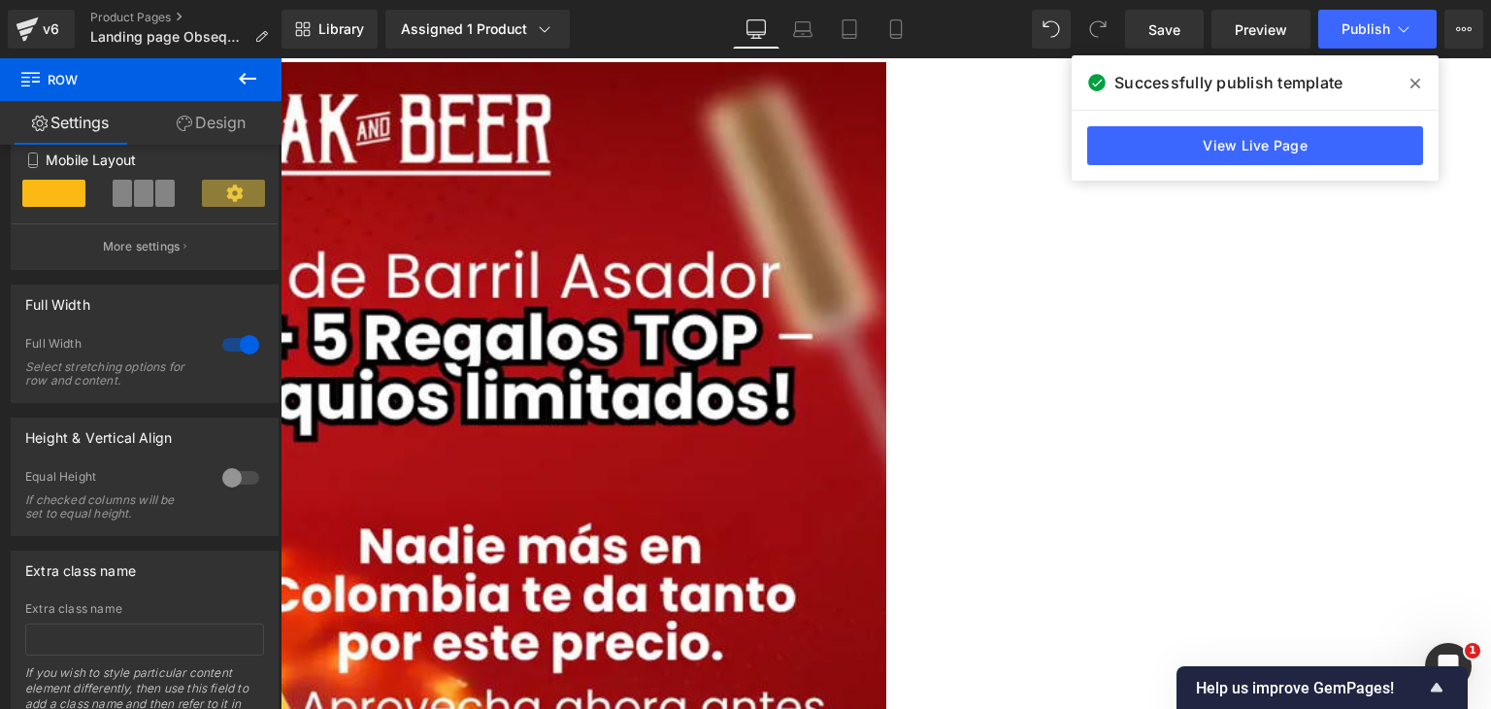
scroll to position [388, 0]
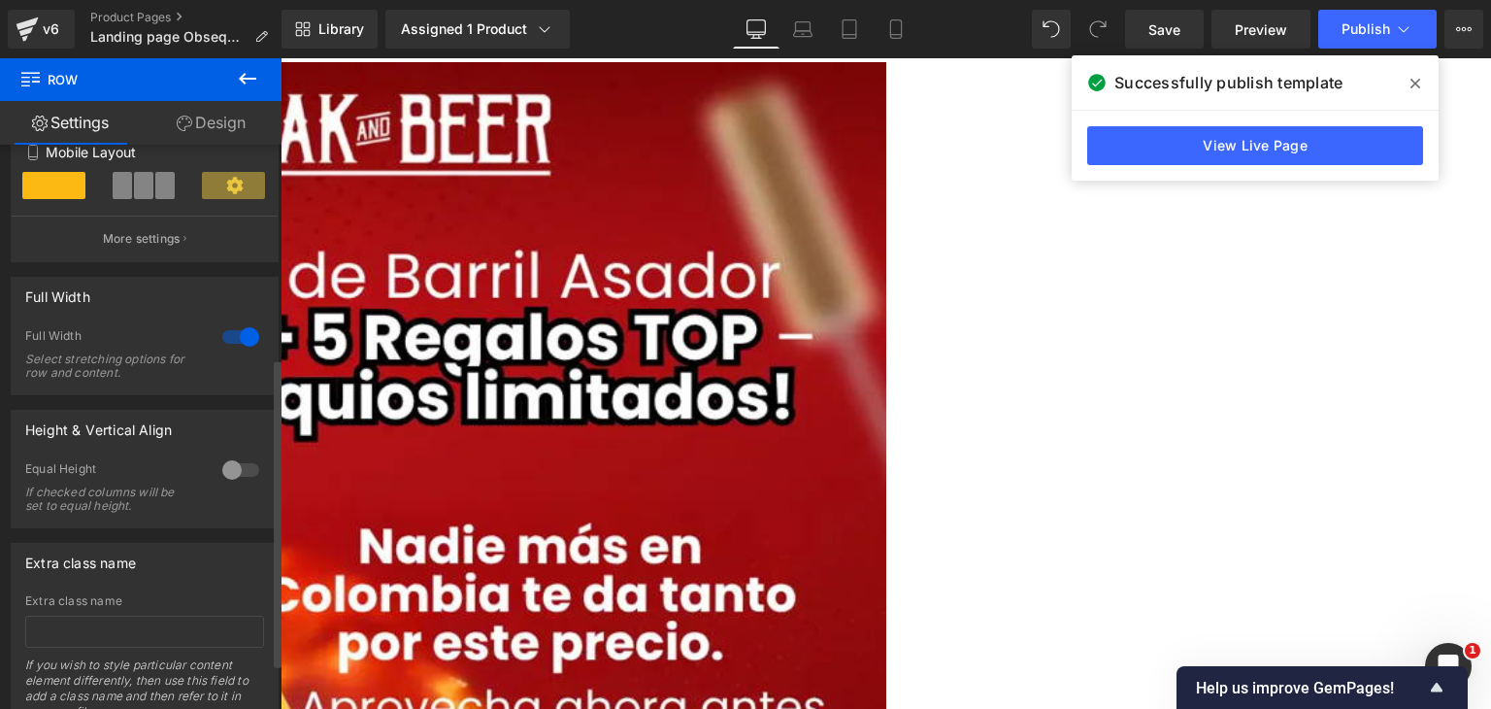
click at [240, 347] on div at bounding box center [240, 336] width 47 height 31
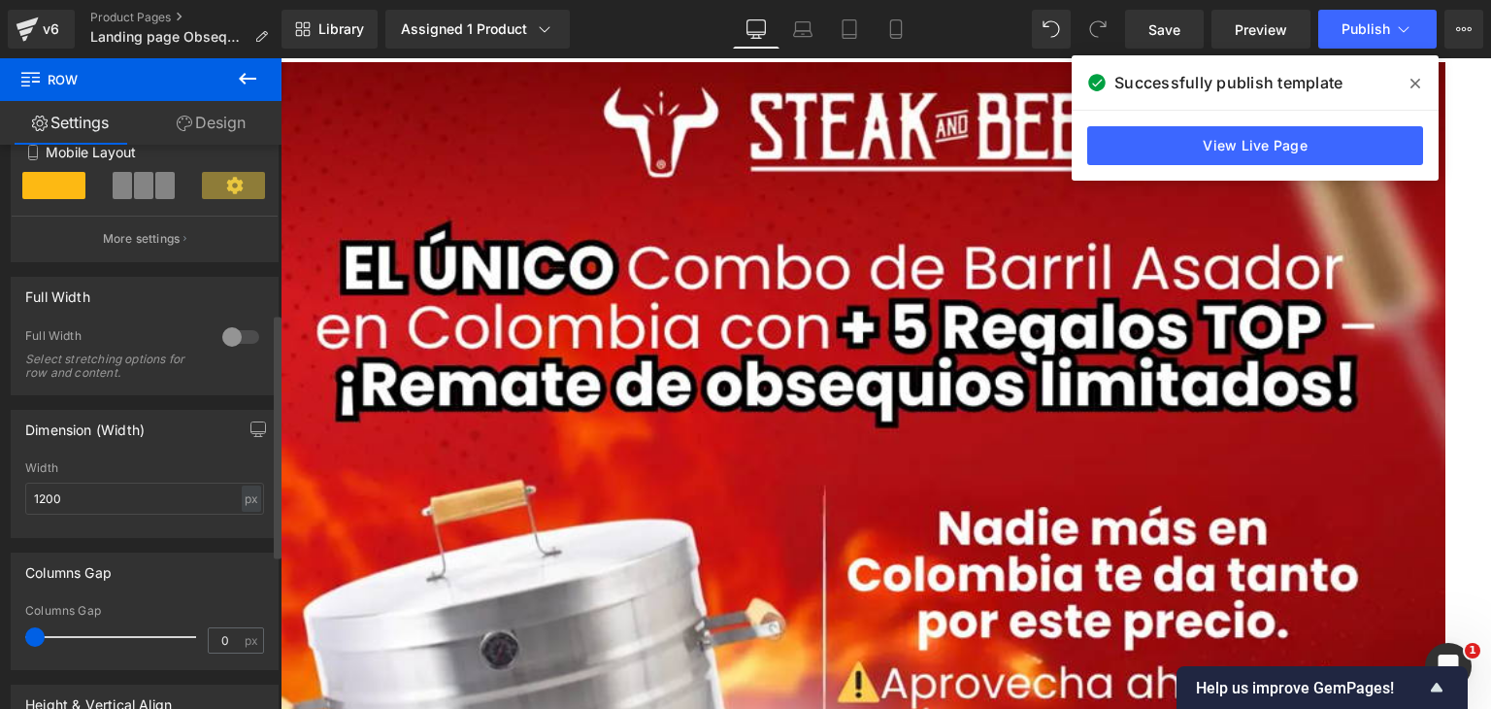
click at [238, 345] on div at bounding box center [240, 336] width 47 height 31
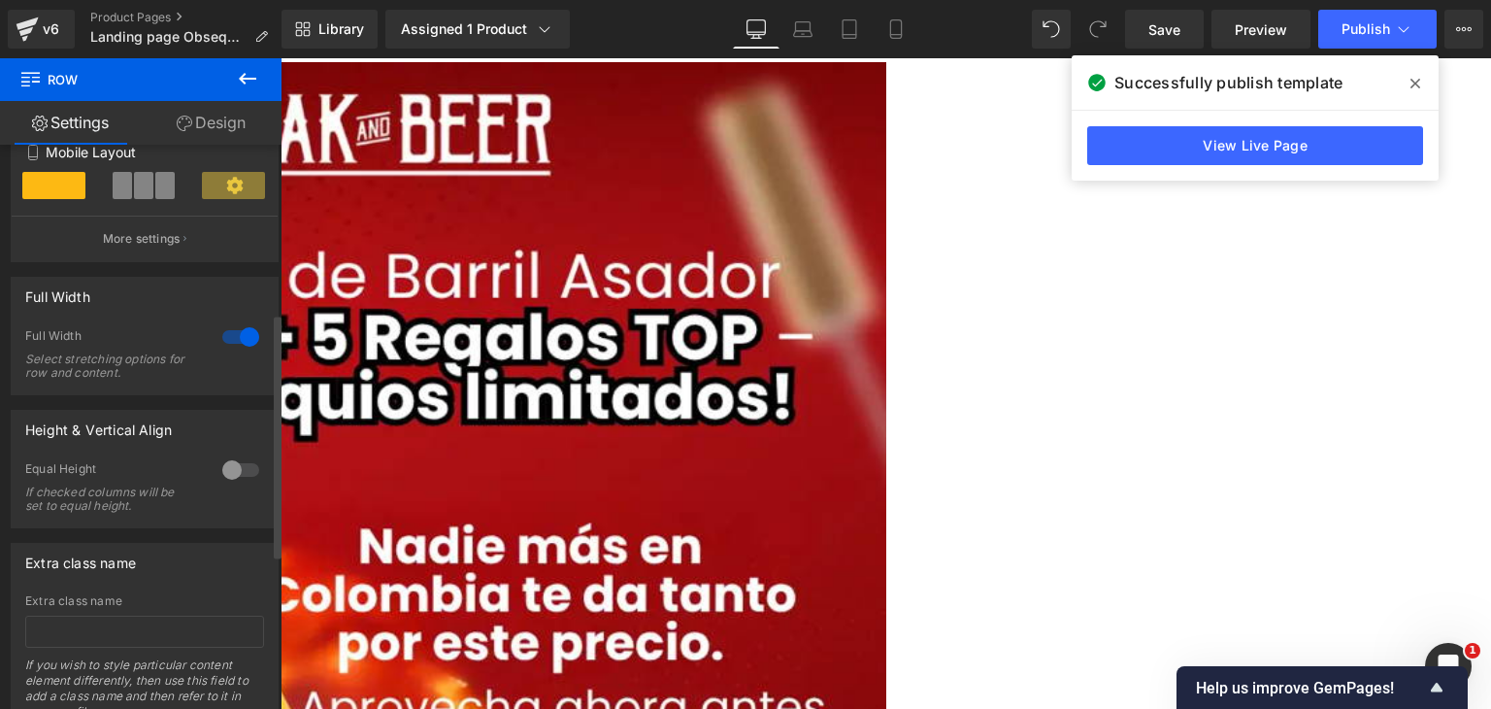
click at [238, 345] on div at bounding box center [240, 336] width 47 height 31
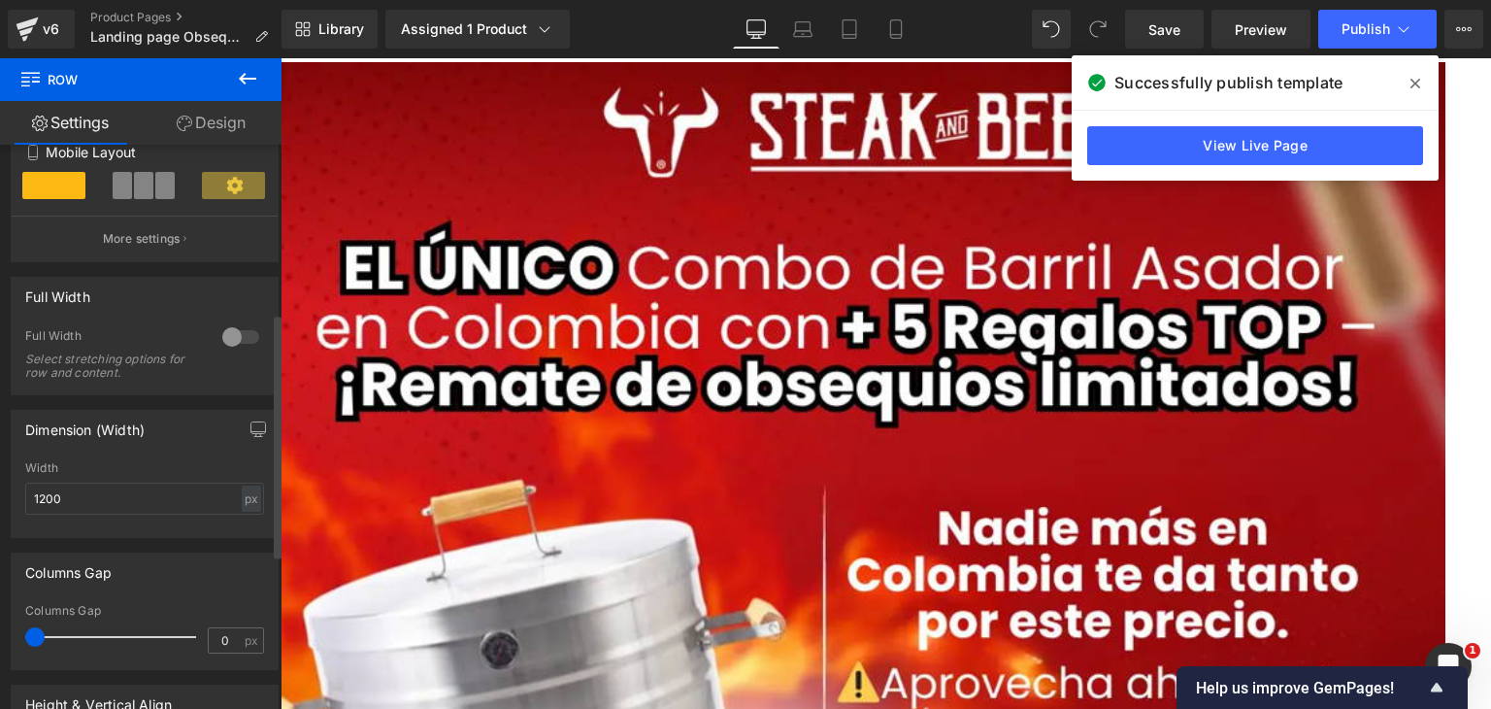
click at [238, 345] on div at bounding box center [240, 336] width 47 height 31
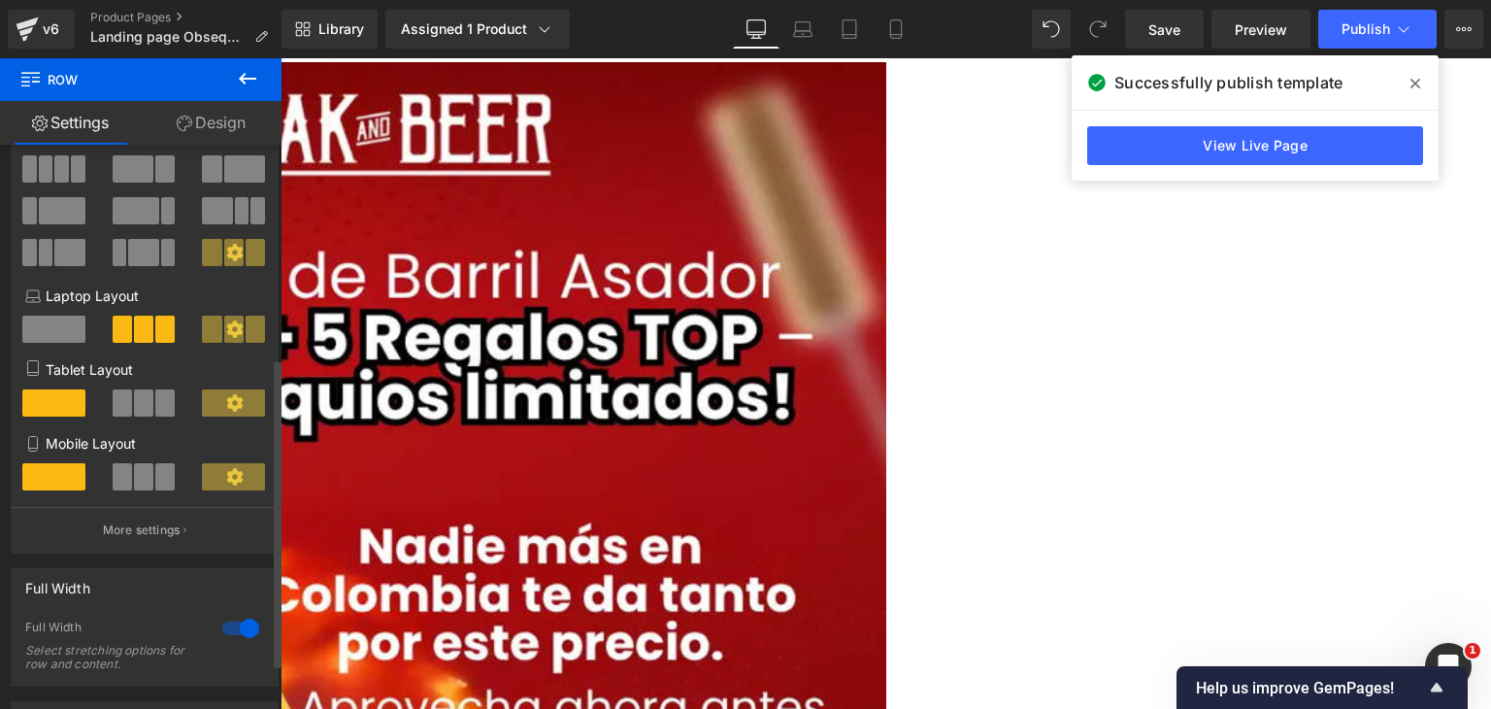
scroll to position [97, 0]
click at [196, 114] on link "Design" at bounding box center [211, 123] width 141 height 44
click at [0, 0] on div "Background" at bounding box center [0, 0] width 0 height 0
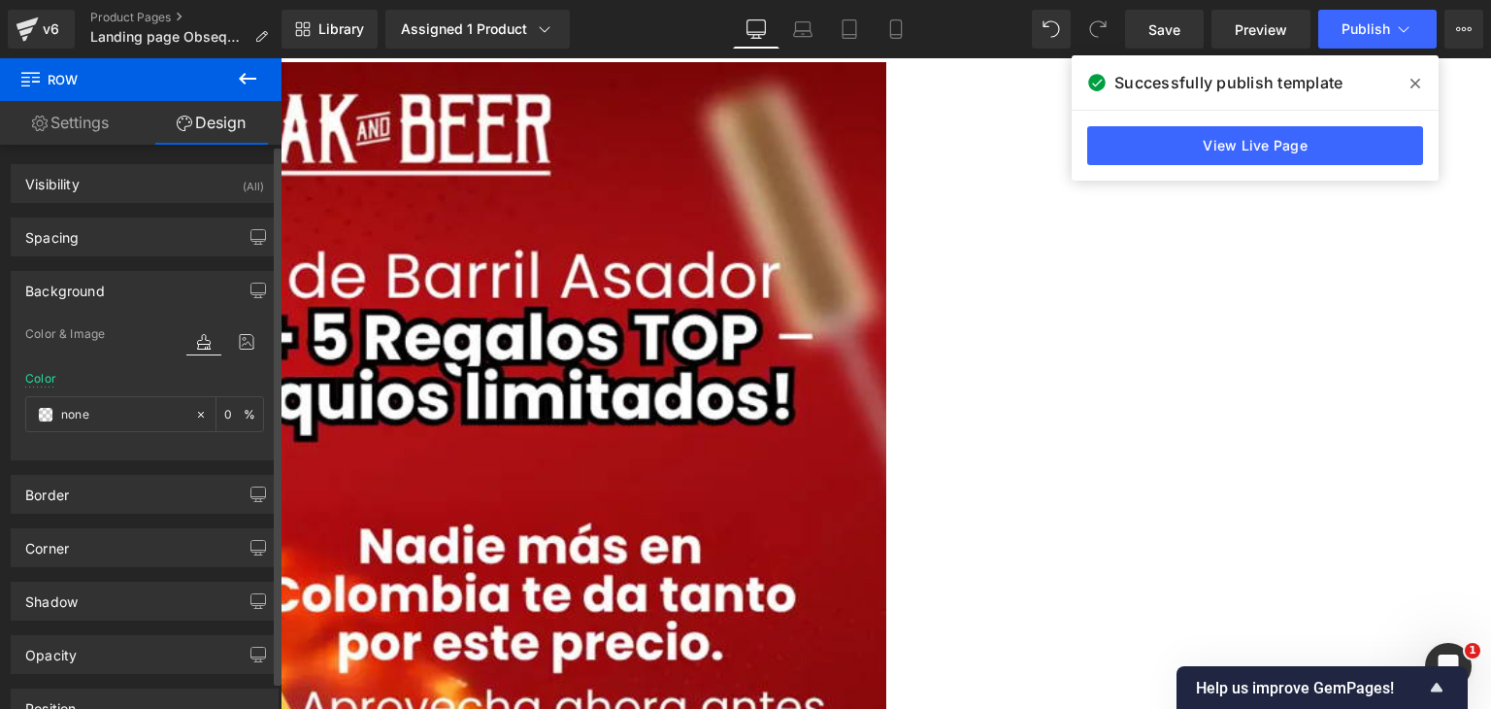
type input "0"
type input "3"
type input "0"
type input "10"
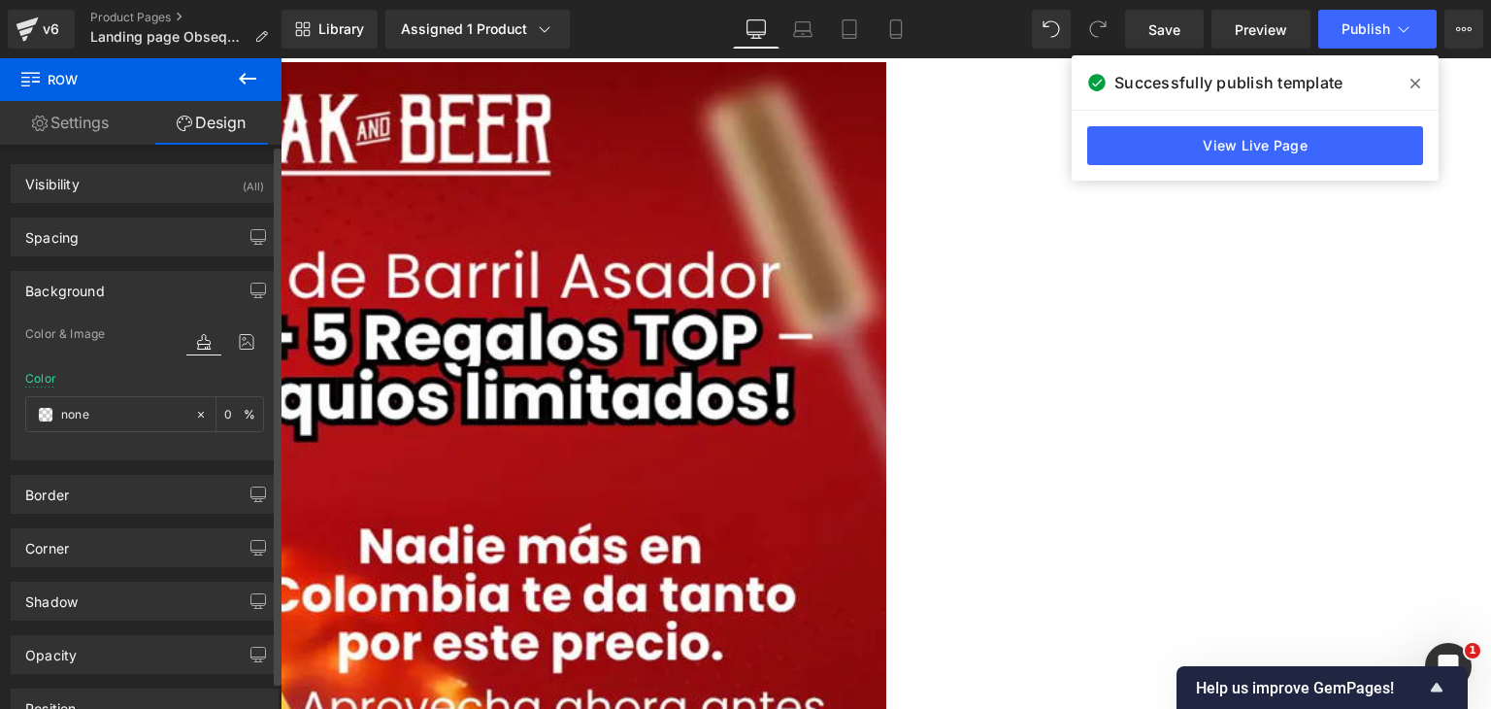
type input "0"
type input "none"
type input "0"
click at [117, 235] on div "Spacing" at bounding box center [145, 236] width 266 height 37
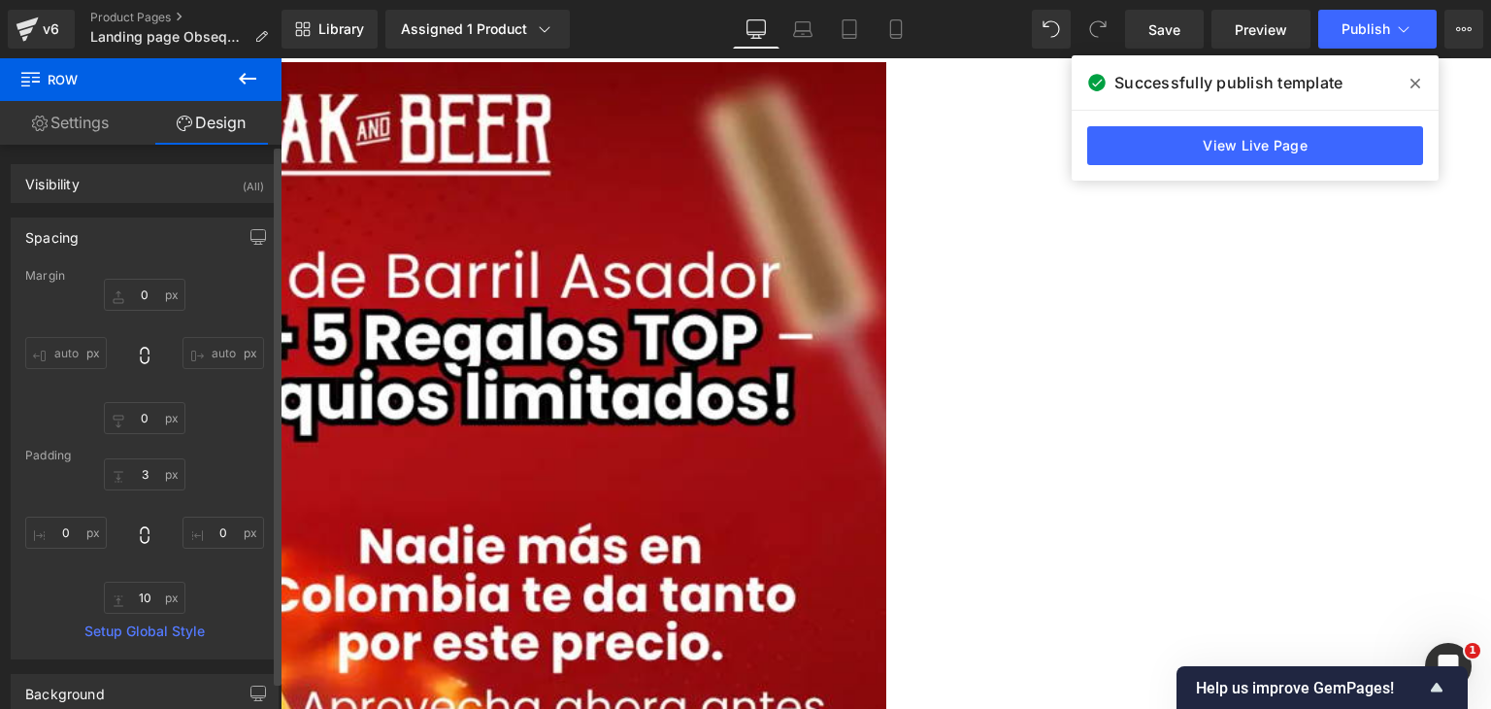
click at [142, 456] on div "Padding" at bounding box center [144, 456] width 239 height 14
click at [148, 467] on input "3" at bounding box center [145, 474] width 82 height 32
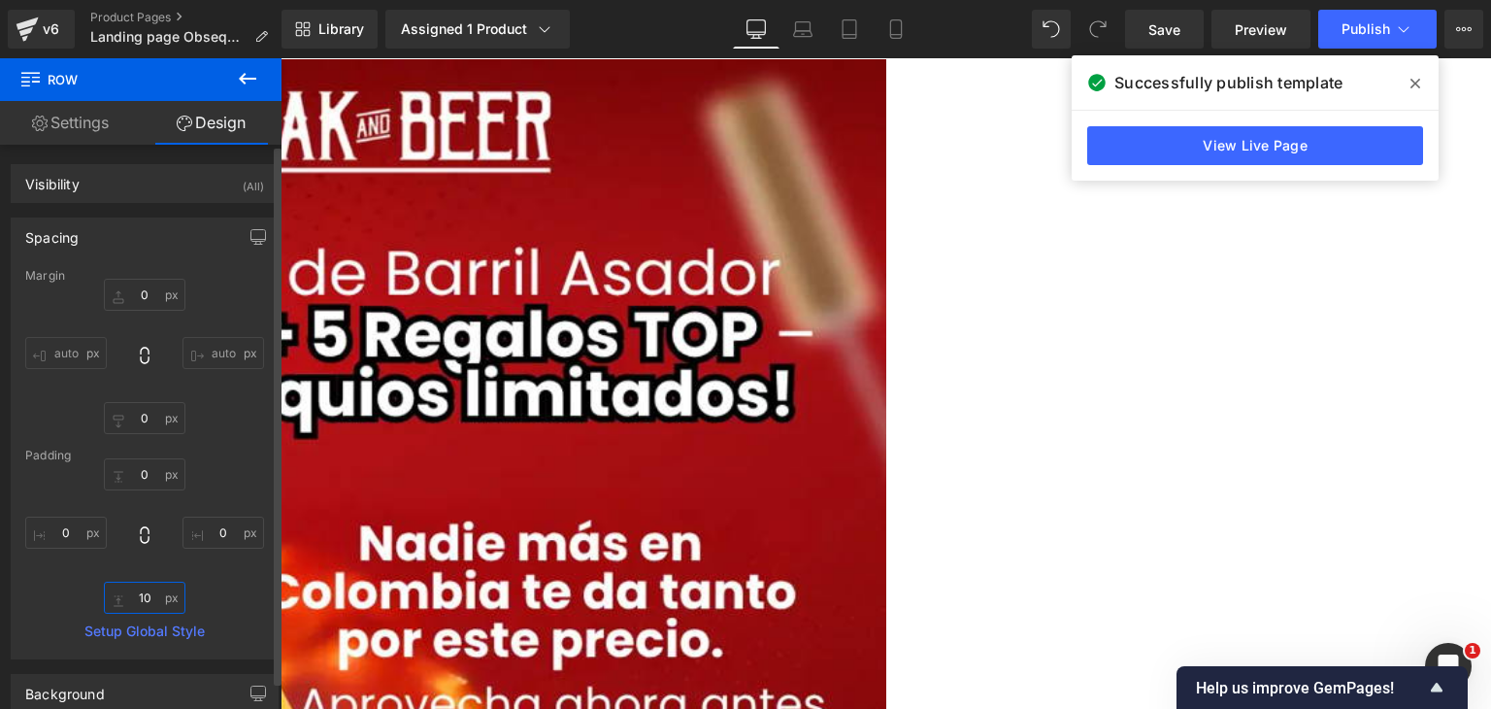
click at [146, 592] on input "10" at bounding box center [145, 598] width 82 height 32
click at [221, 395] on div "0px 0 auto auto 0px 0 auto auto" at bounding box center [144, 356] width 239 height 155
click at [1342, 28] on span "Publish" at bounding box center [1366, 29] width 49 height 16
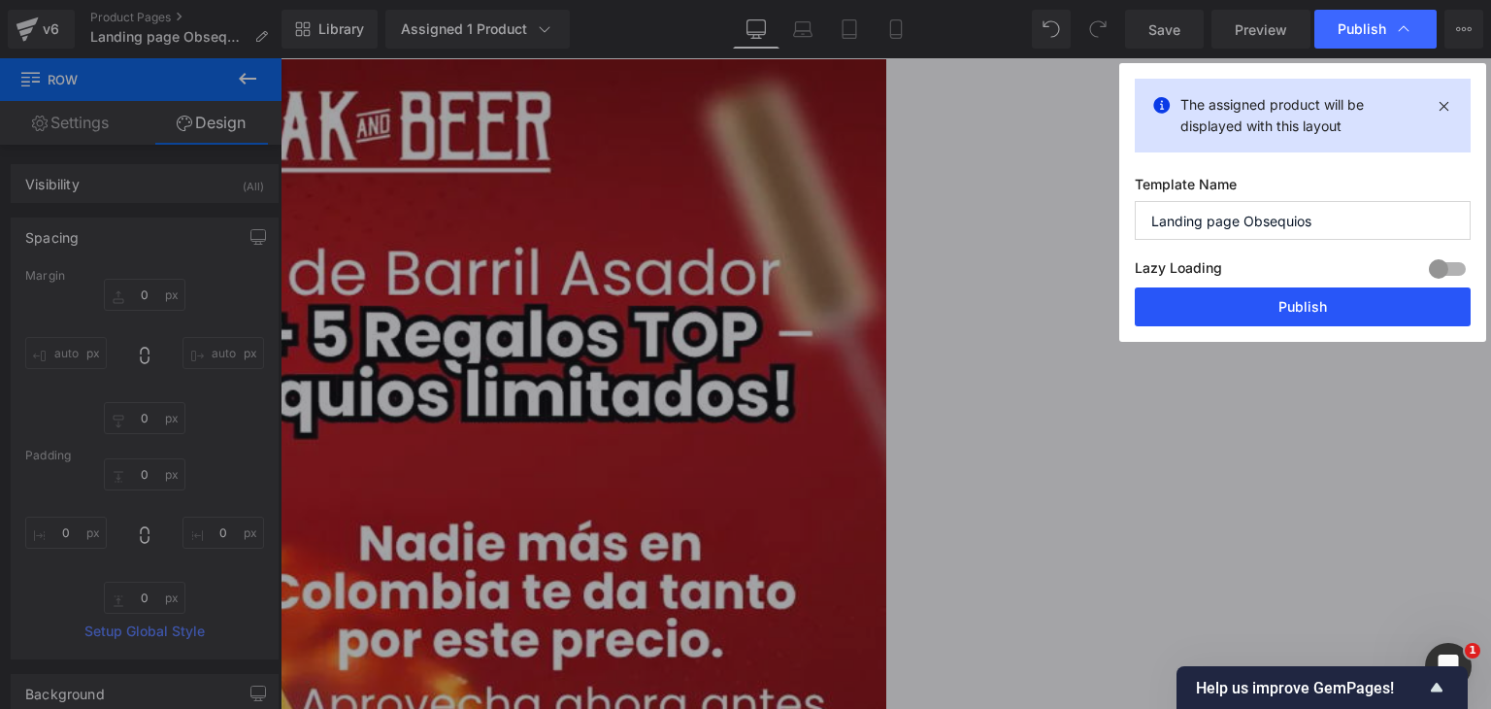
click at [1243, 315] on button "Publish" at bounding box center [1303, 306] width 336 height 39
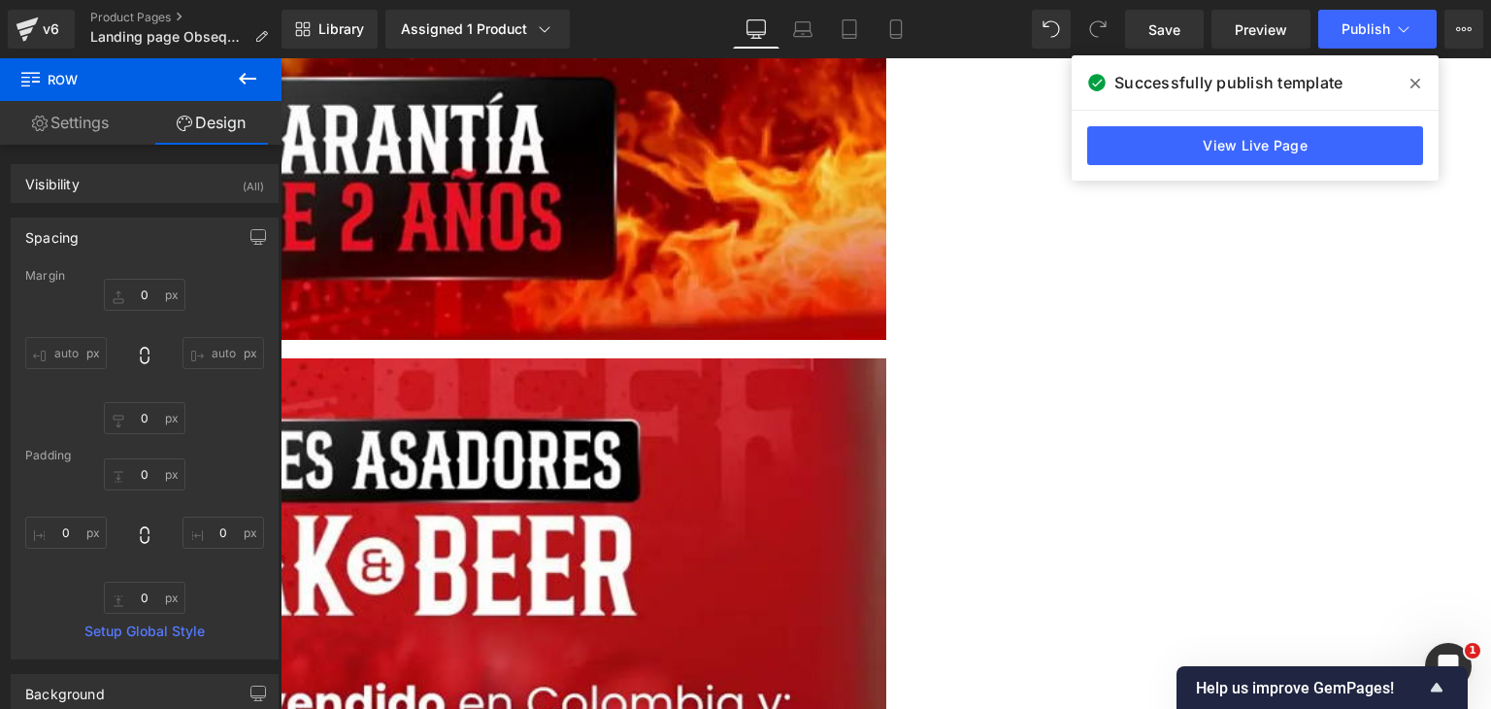
scroll to position [1651, 0]
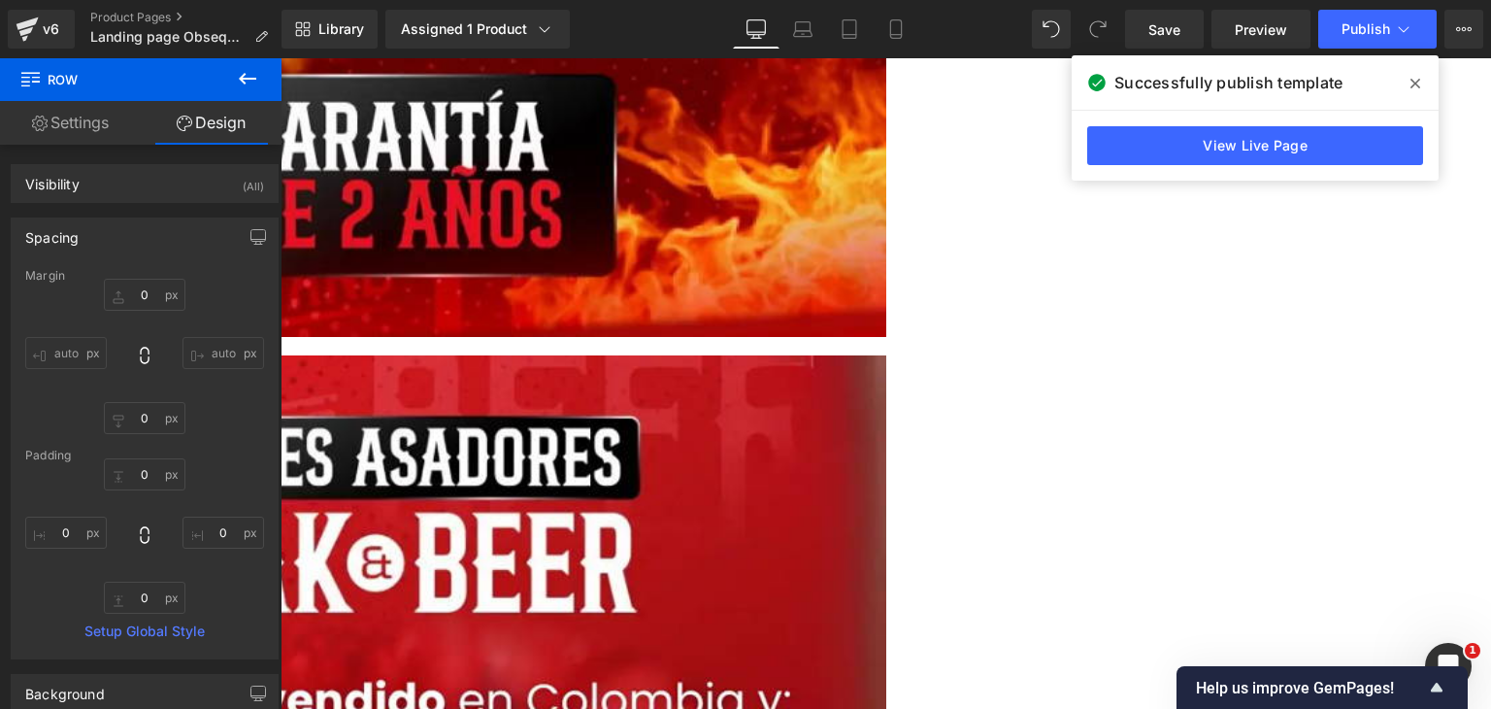
drag, startPoint x: 831, startPoint y: 308, endPoint x: 821, endPoint y: 311, distance: 10.1
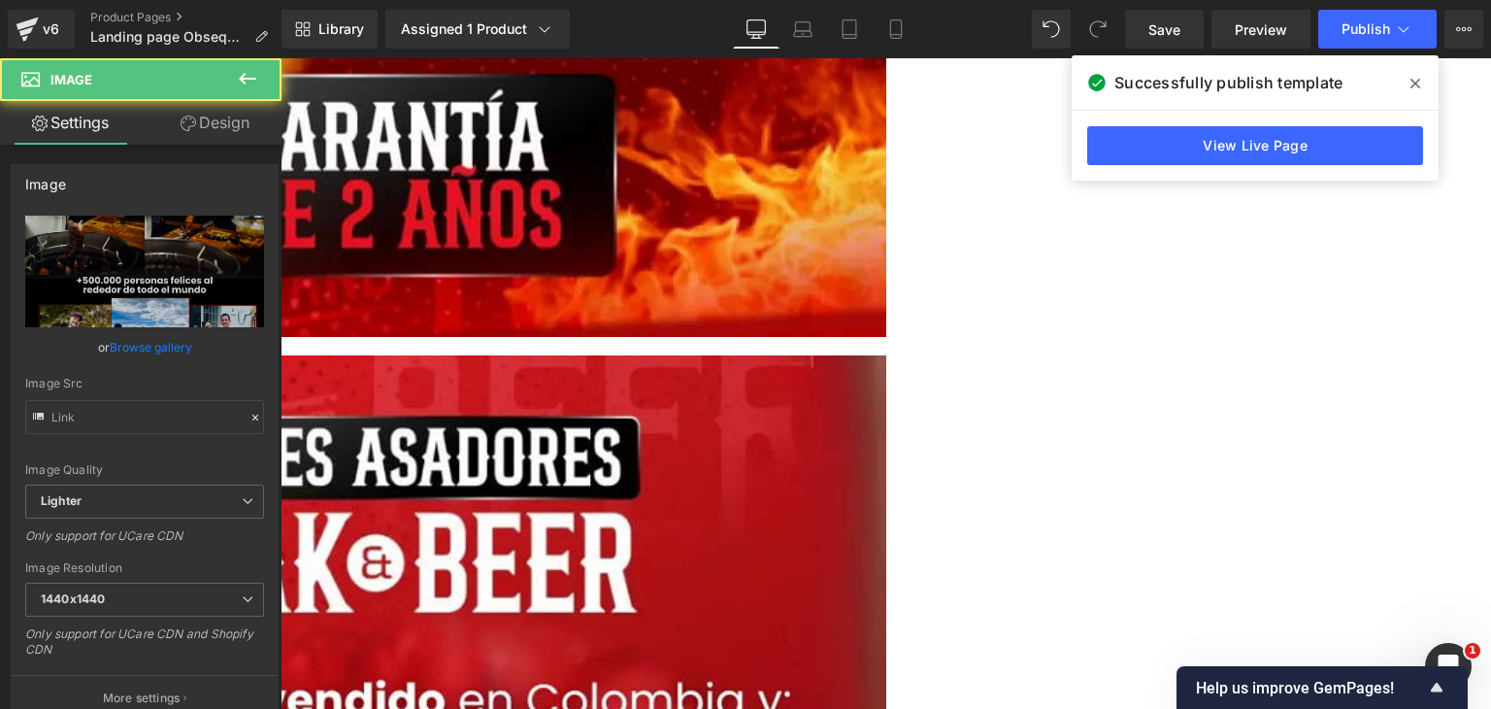
type input "[URL][DOMAIN_NAME]"
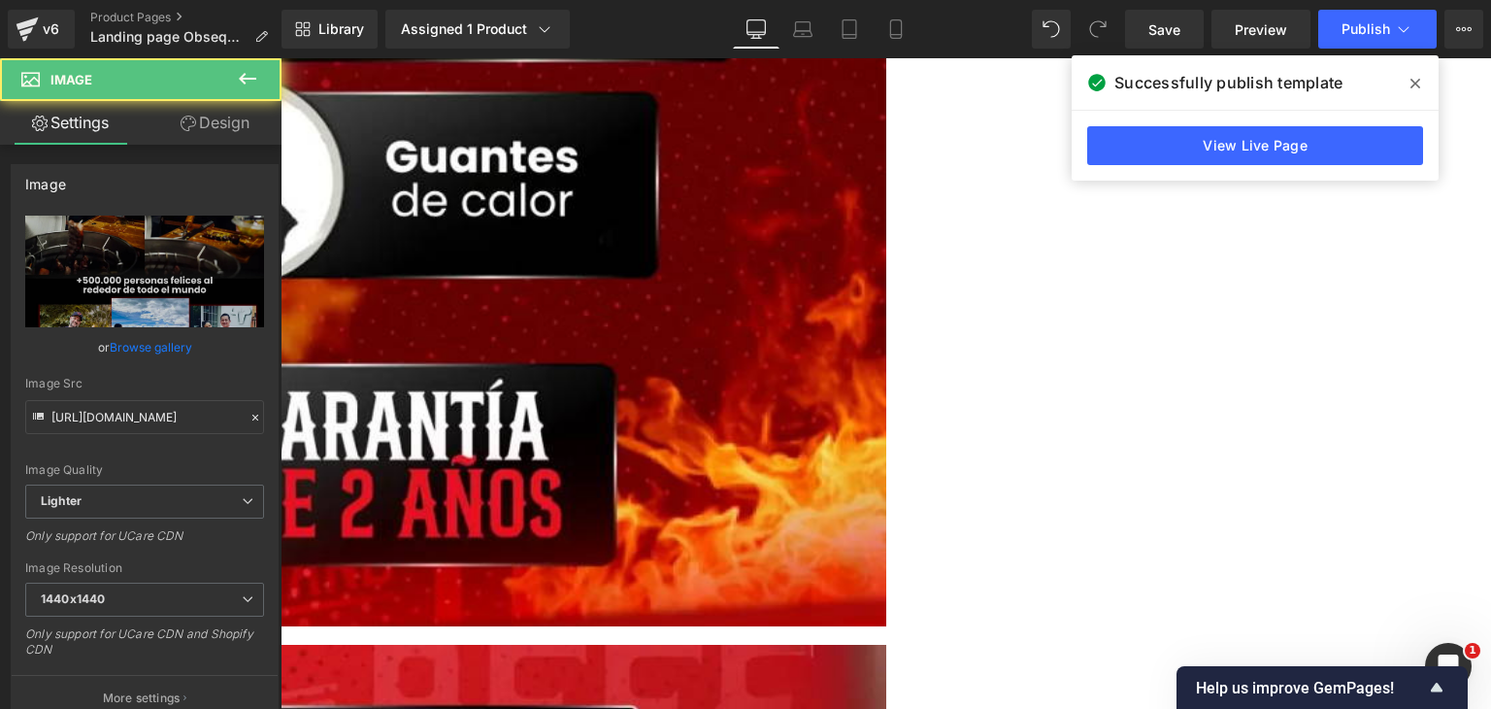
scroll to position [1359, 0]
